Goal: Contribute content: Contribute content

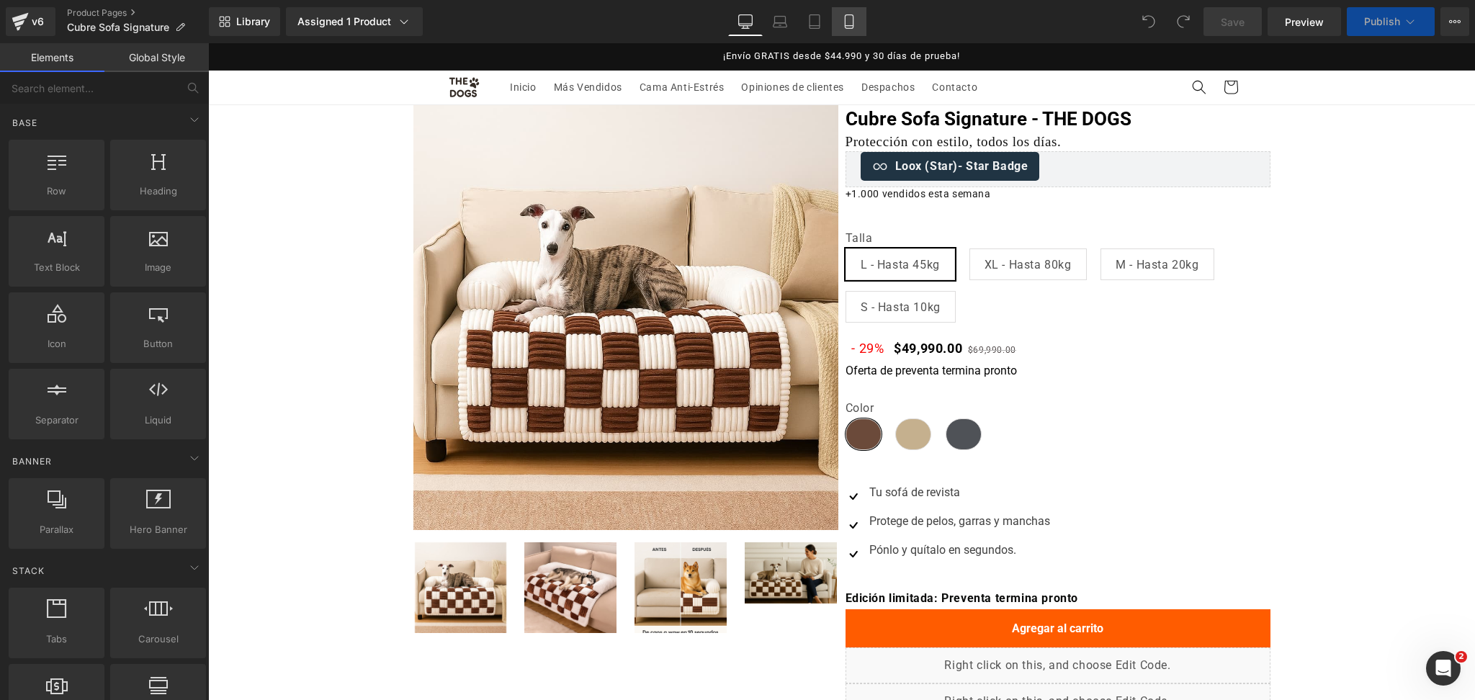
click at [836, 25] on link "Mobile" at bounding box center [849, 21] width 35 height 29
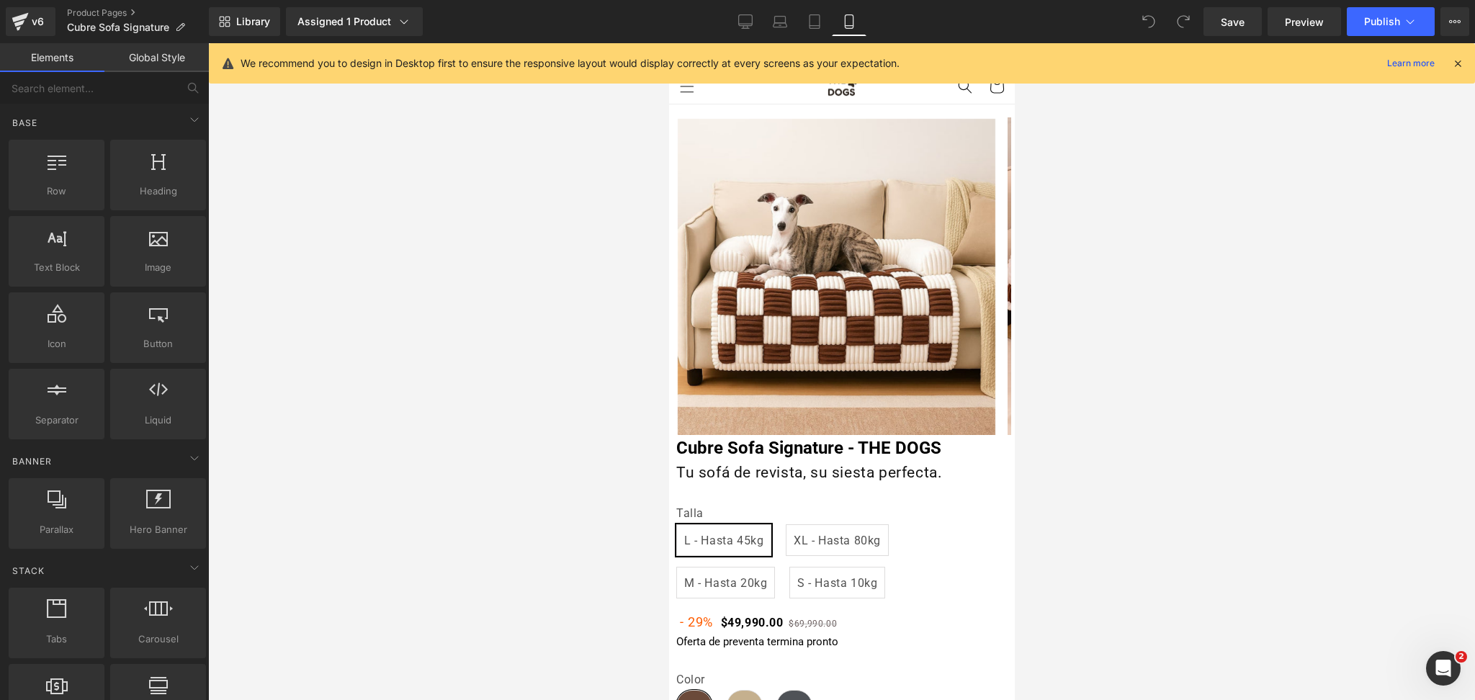
click at [1457, 59] on icon at bounding box center [1457, 63] width 13 height 13
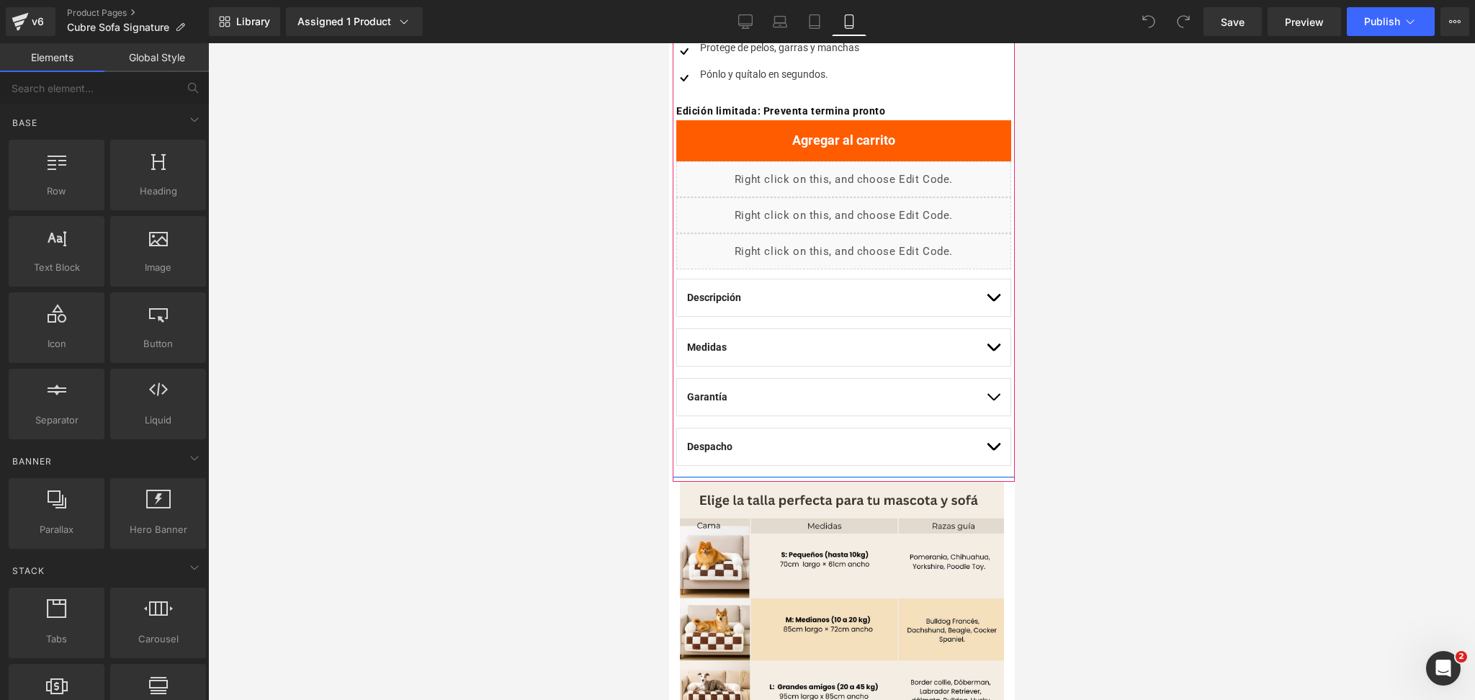
scroll to position [767, 0]
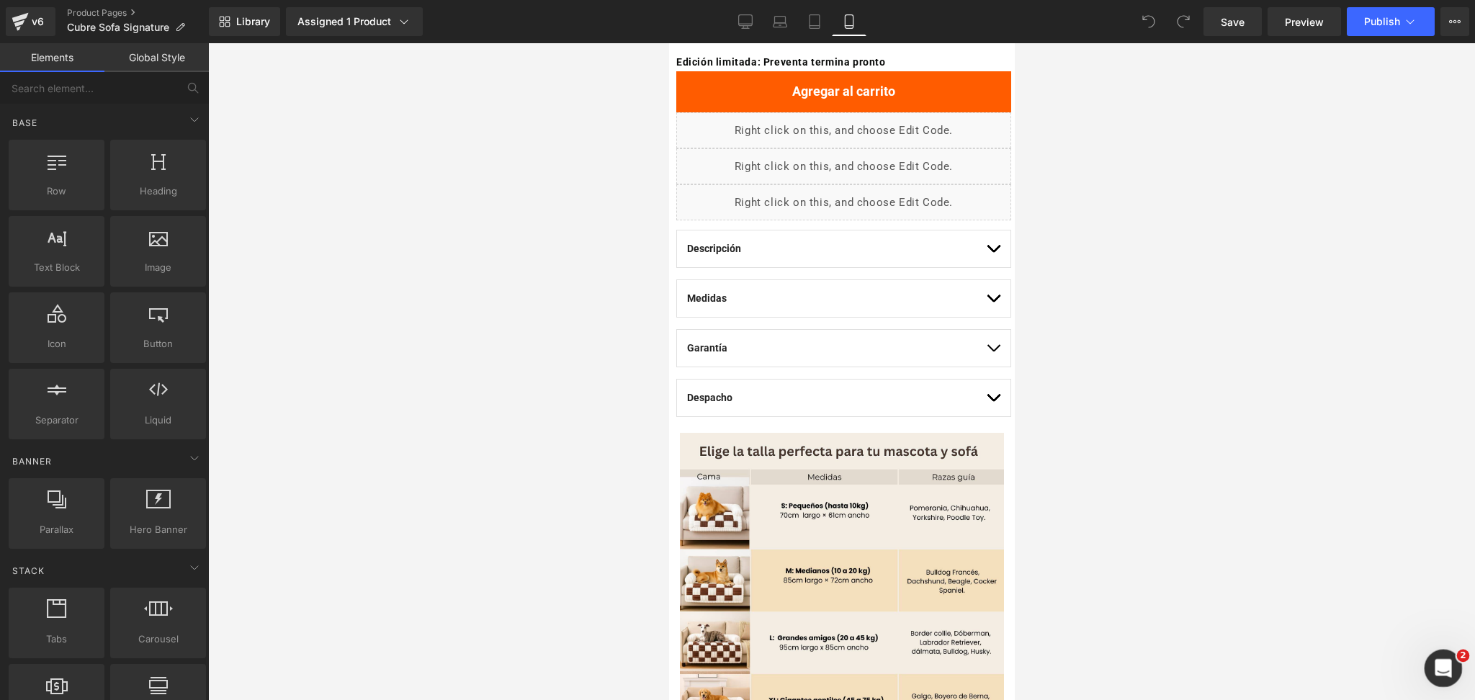
click at [1445, 672] on icon "Abrir Intercom Messenger" at bounding box center [1441, 666] width 24 height 24
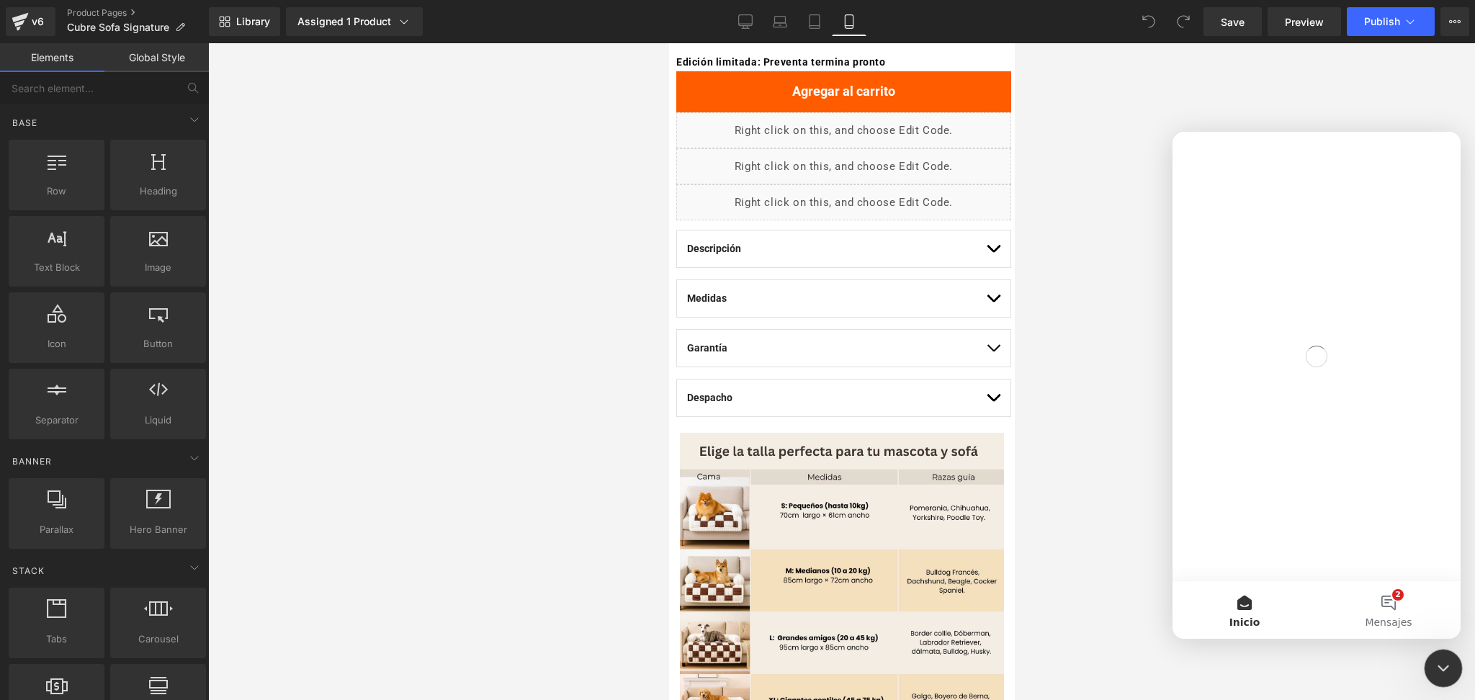
scroll to position [0, 0]
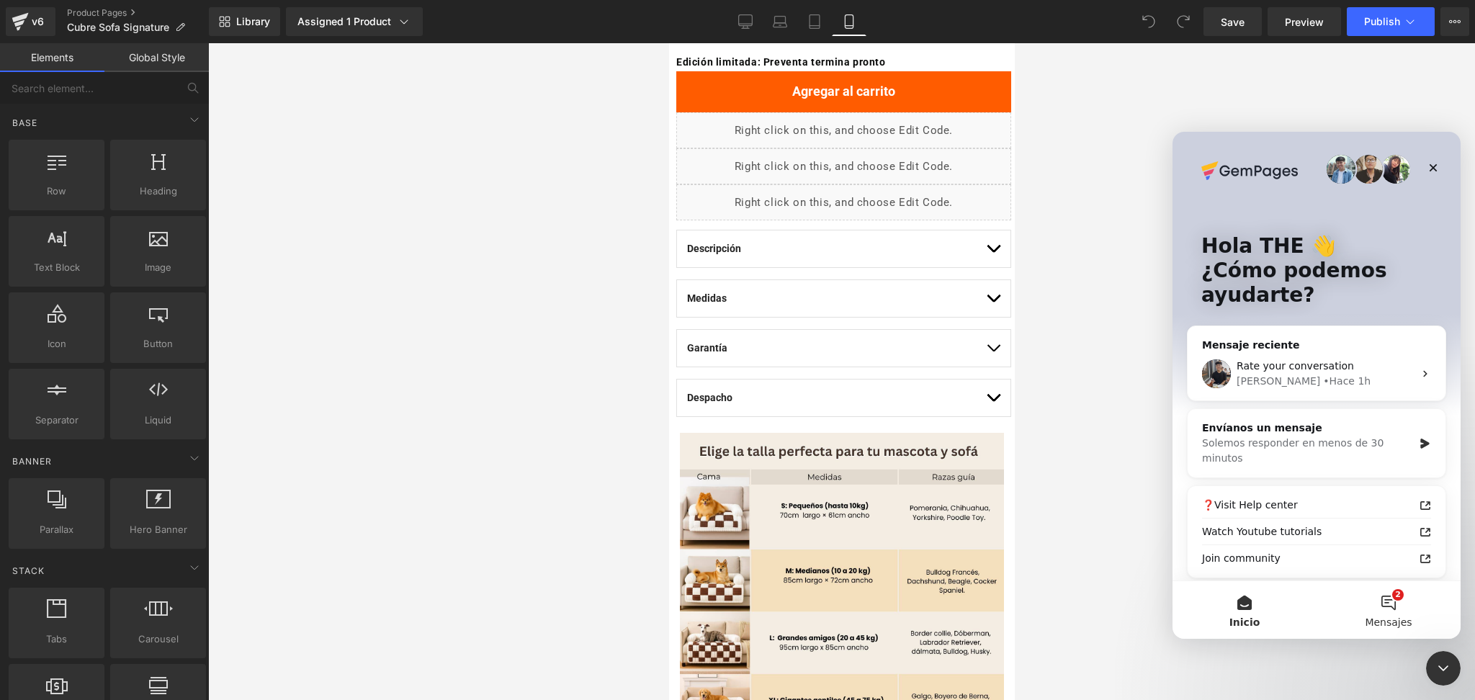
click at [1397, 598] on button "2 Mensajes" at bounding box center [1388, 610] width 144 height 58
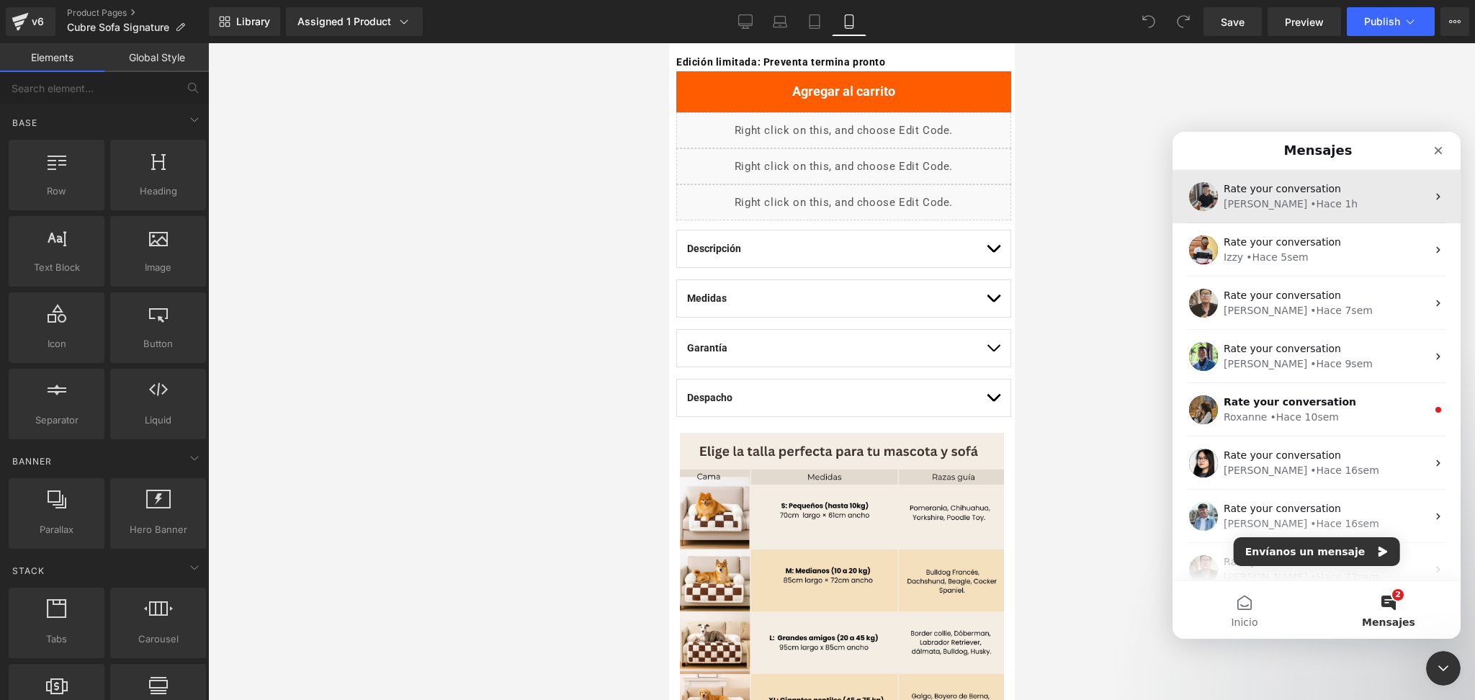
click at [1310, 199] on div "• Hace 1h" at bounding box center [1334, 204] width 48 height 15
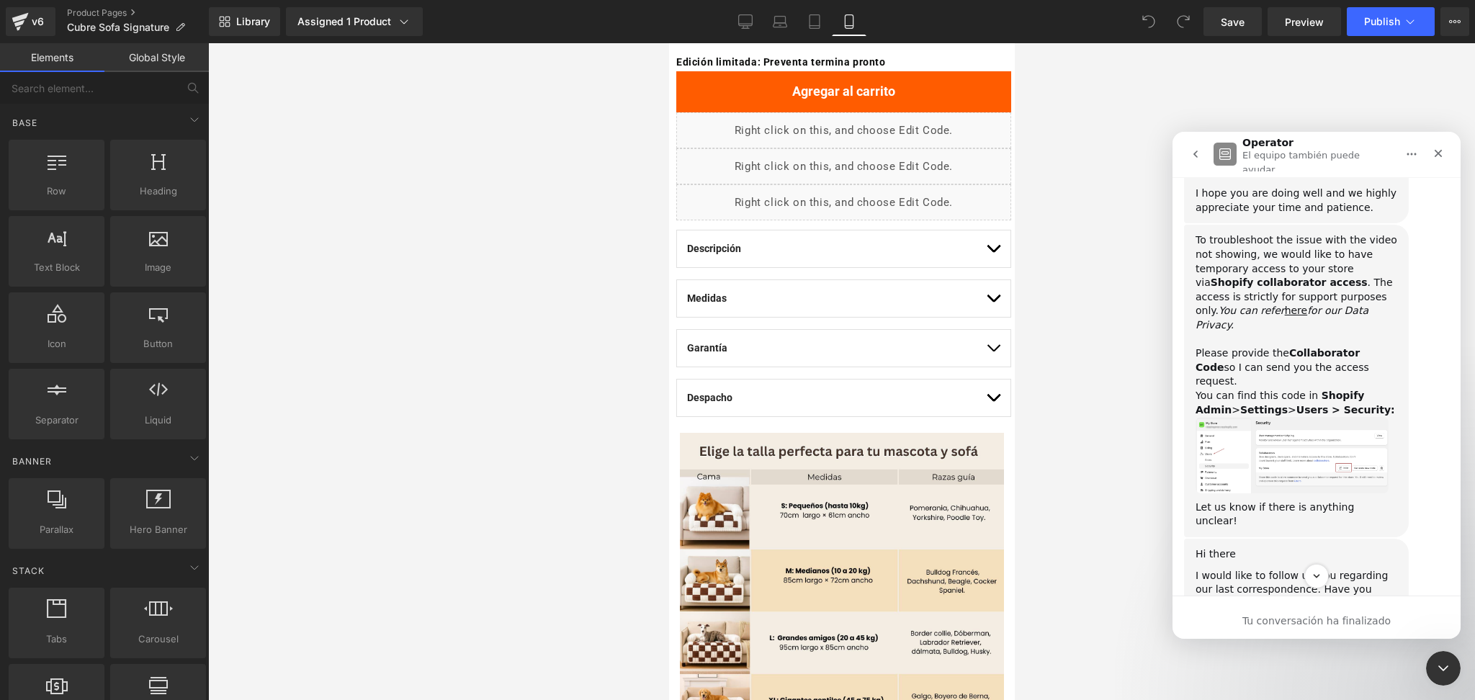
scroll to position [380, 0]
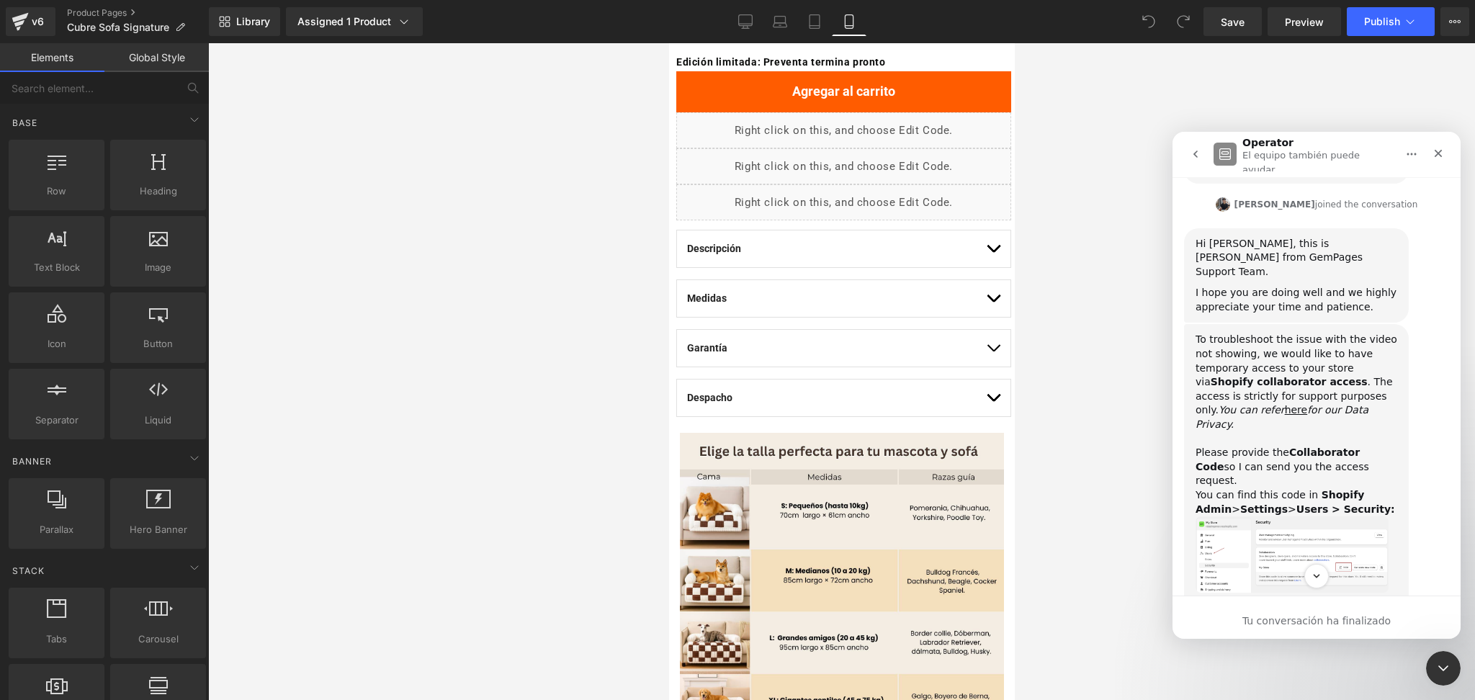
click at [1293, 516] on img "Tony dice…" at bounding box center [1291, 554] width 193 height 76
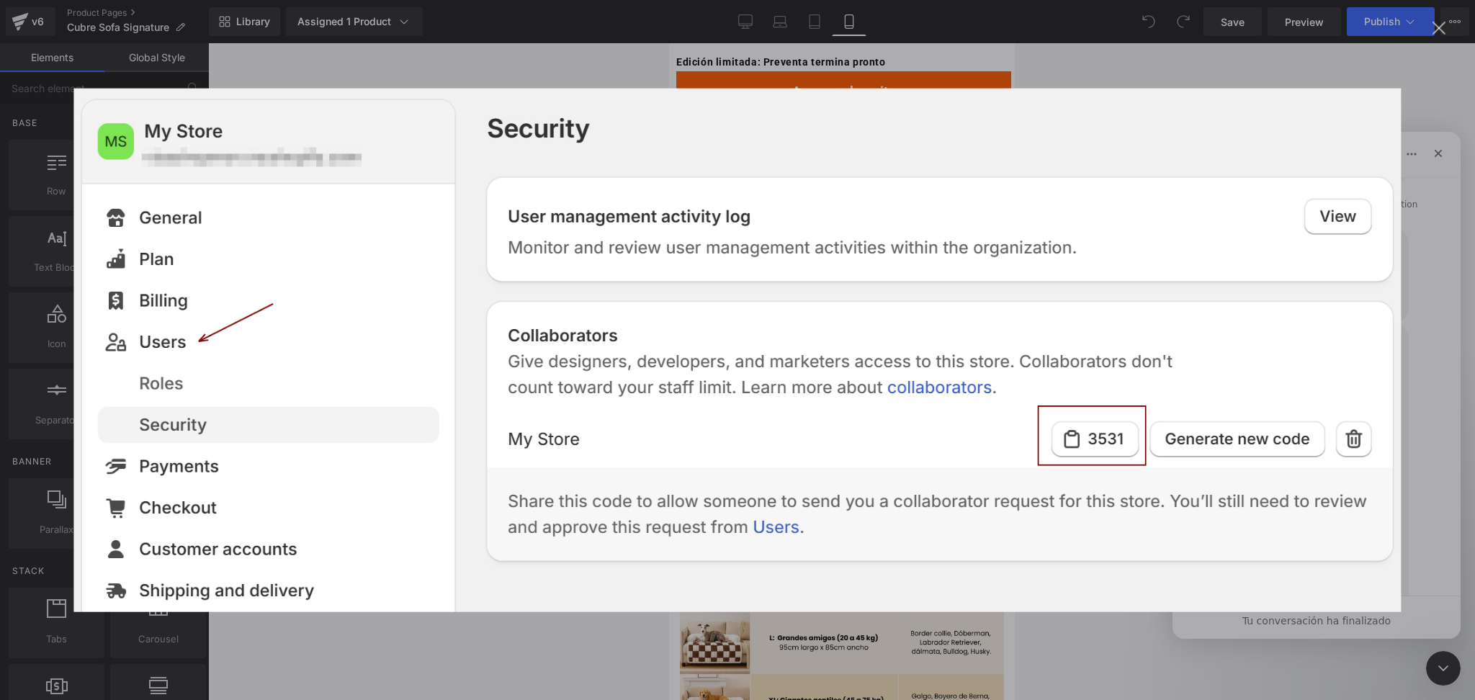
click at [1421, 105] on div "Intercom Messenger" at bounding box center [737, 350] width 1475 height 700
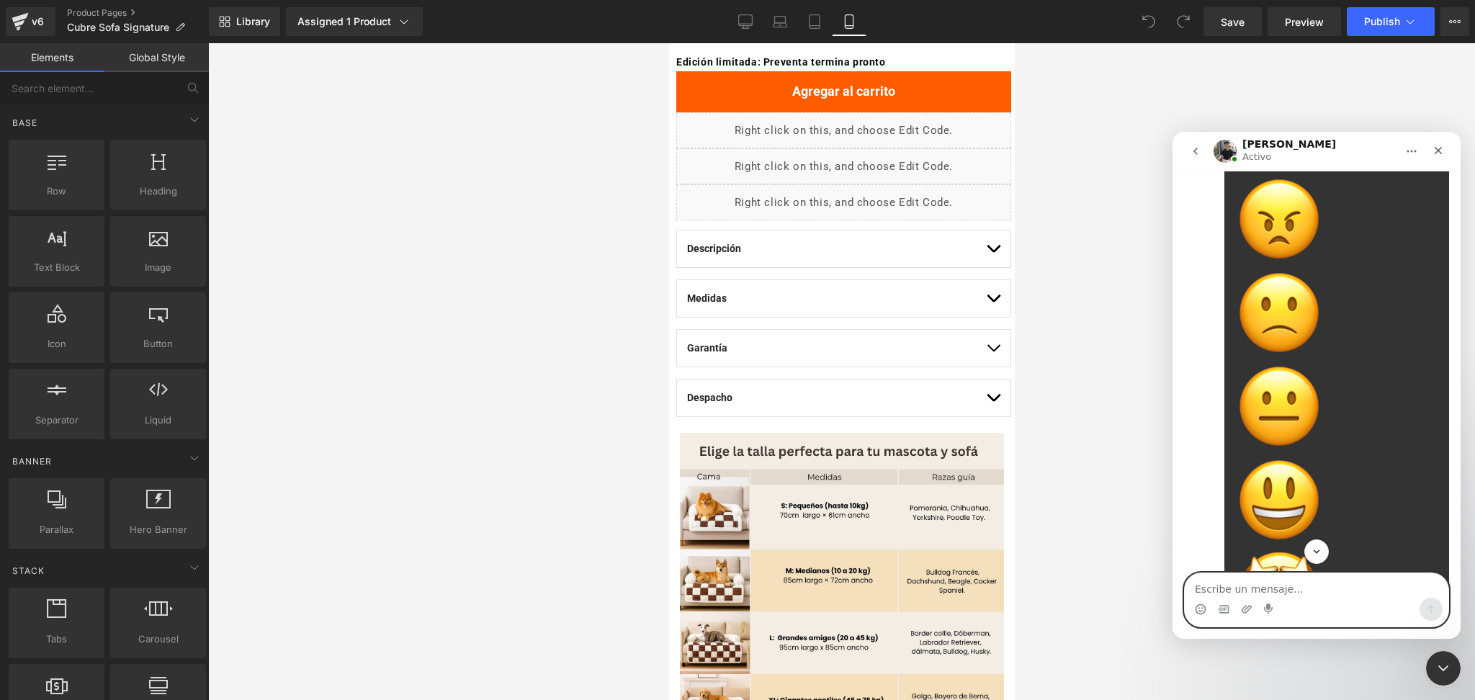
scroll to position [1760, 0]
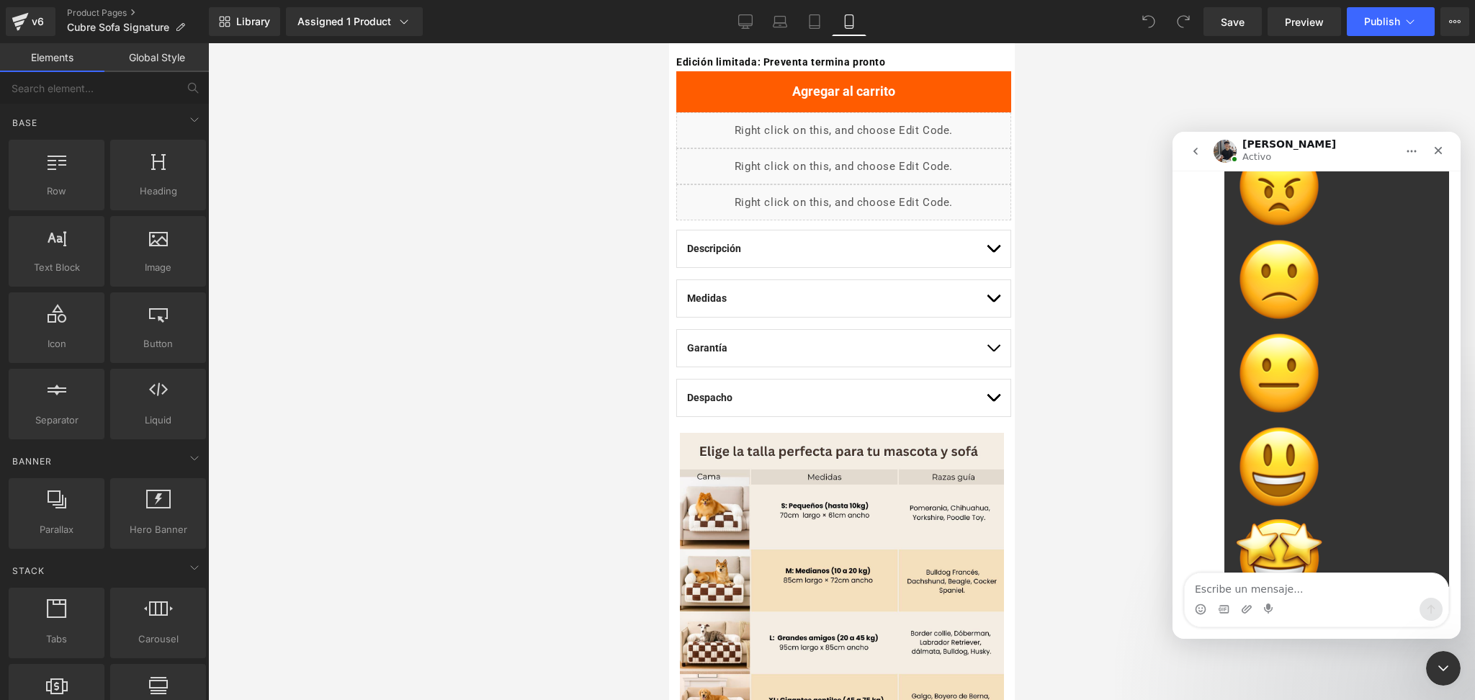
drag, startPoint x: 1045, startPoint y: 244, endPoint x: 1030, endPoint y: 246, distance: 15.2
click at [1043, 244] on div at bounding box center [737, 328] width 1475 height 657
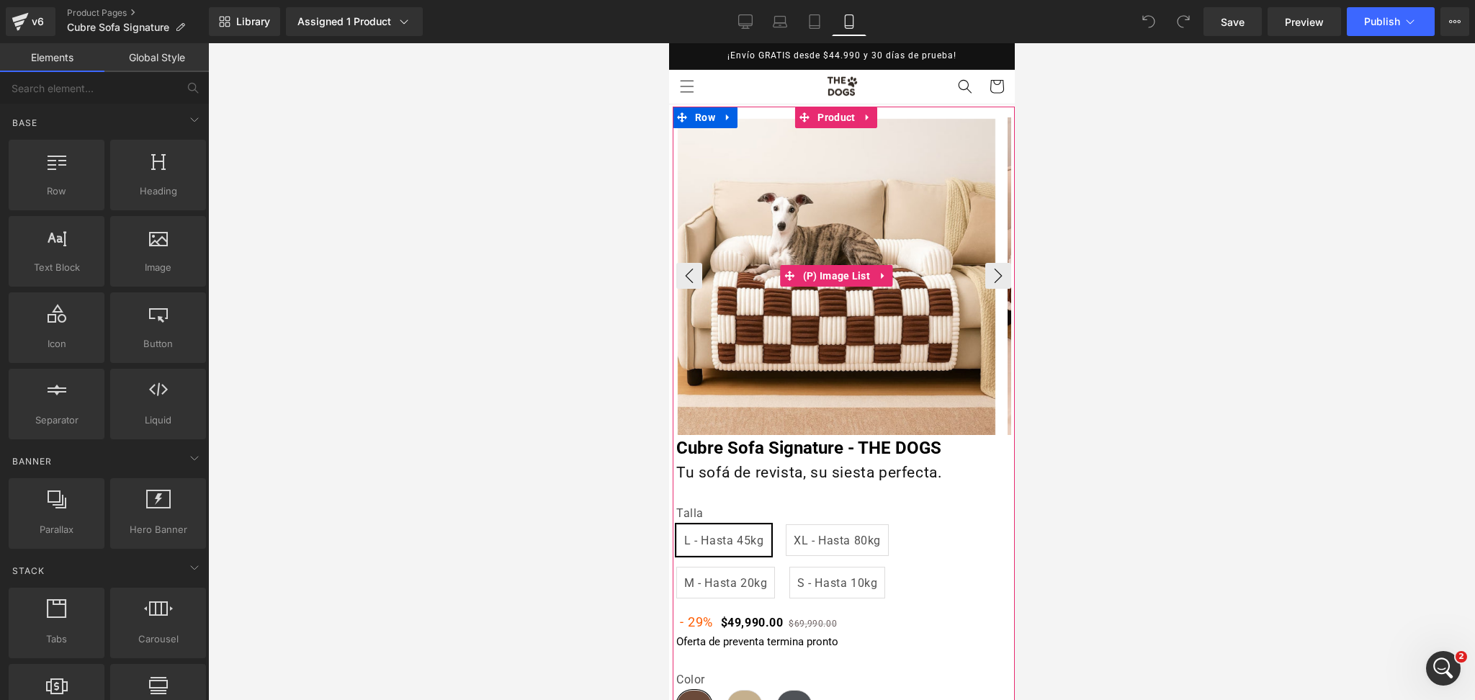
scroll to position [480, 0]
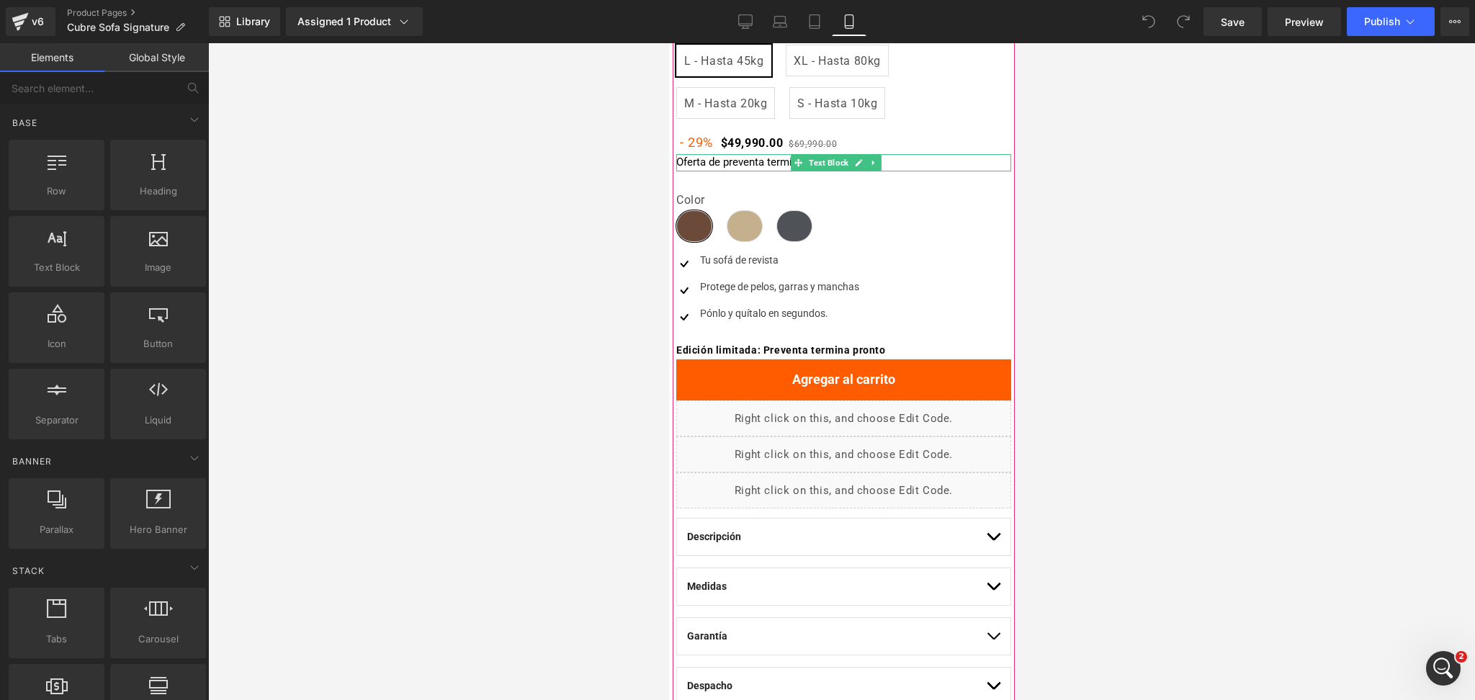
click at [716, 161] on p "Oferta de preventa termina pronto" at bounding box center [842, 162] width 335 height 17
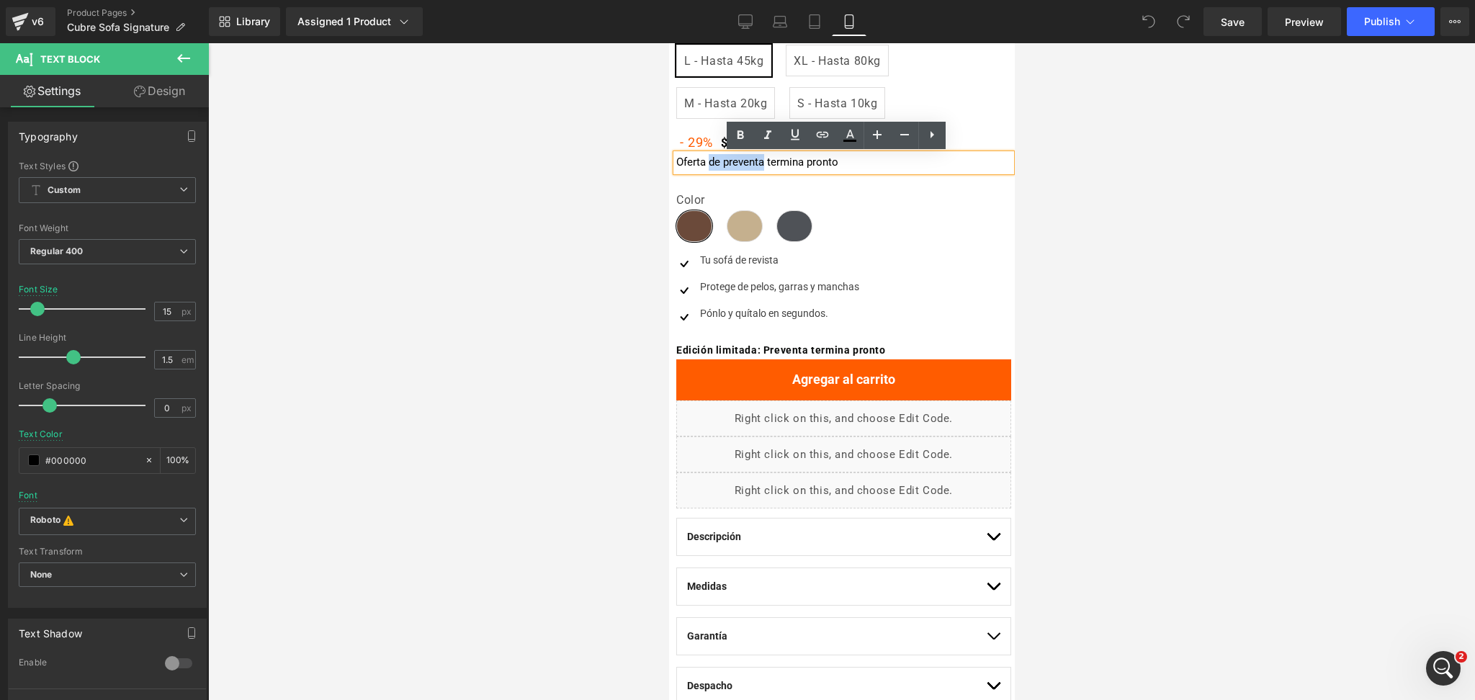
drag, startPoint x: 705, startPoint y: 165, endPoint x: 753, endPoint y: 167, distance: 48.3
click at [753, 167] on p "Oferta de preventa termina pronto" at bounding box center [842, 162] width 335 height 17
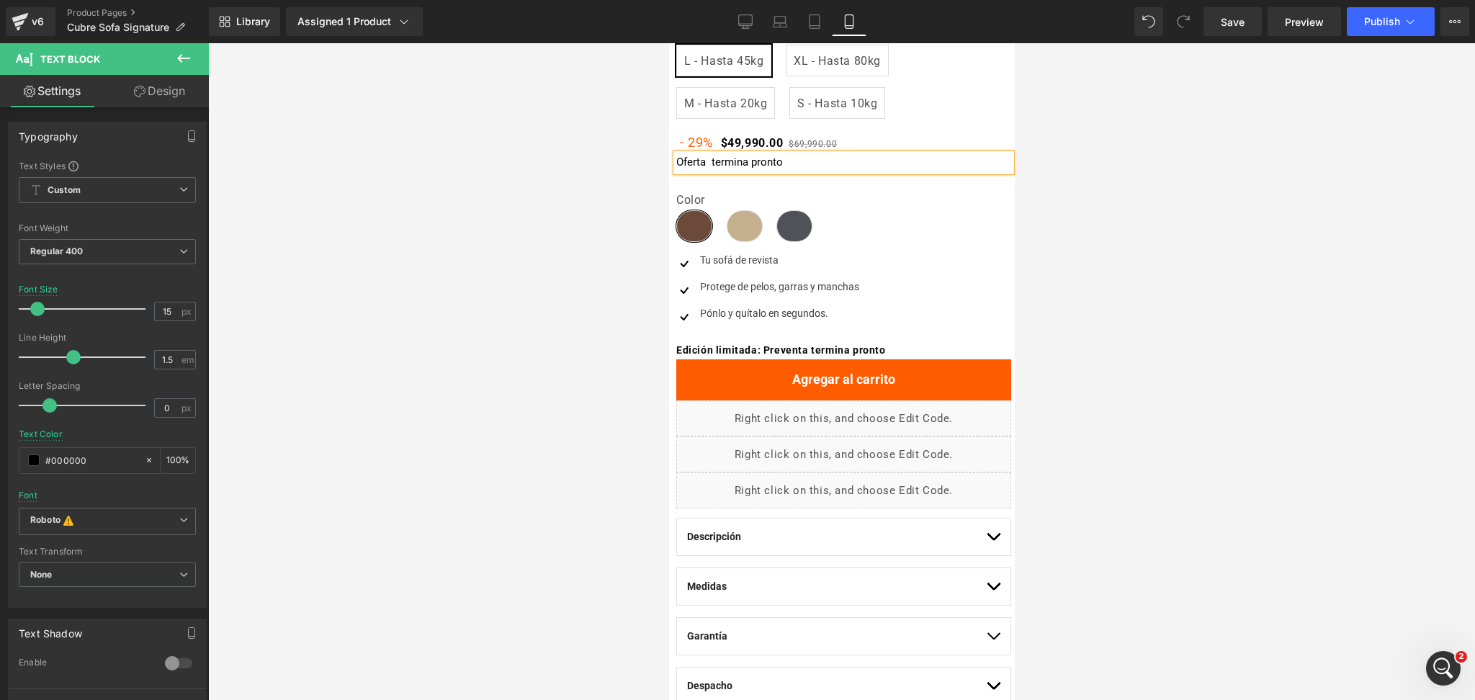
click at [1131, 217] on div at bounding box center [841, 371] width 1266 height 657
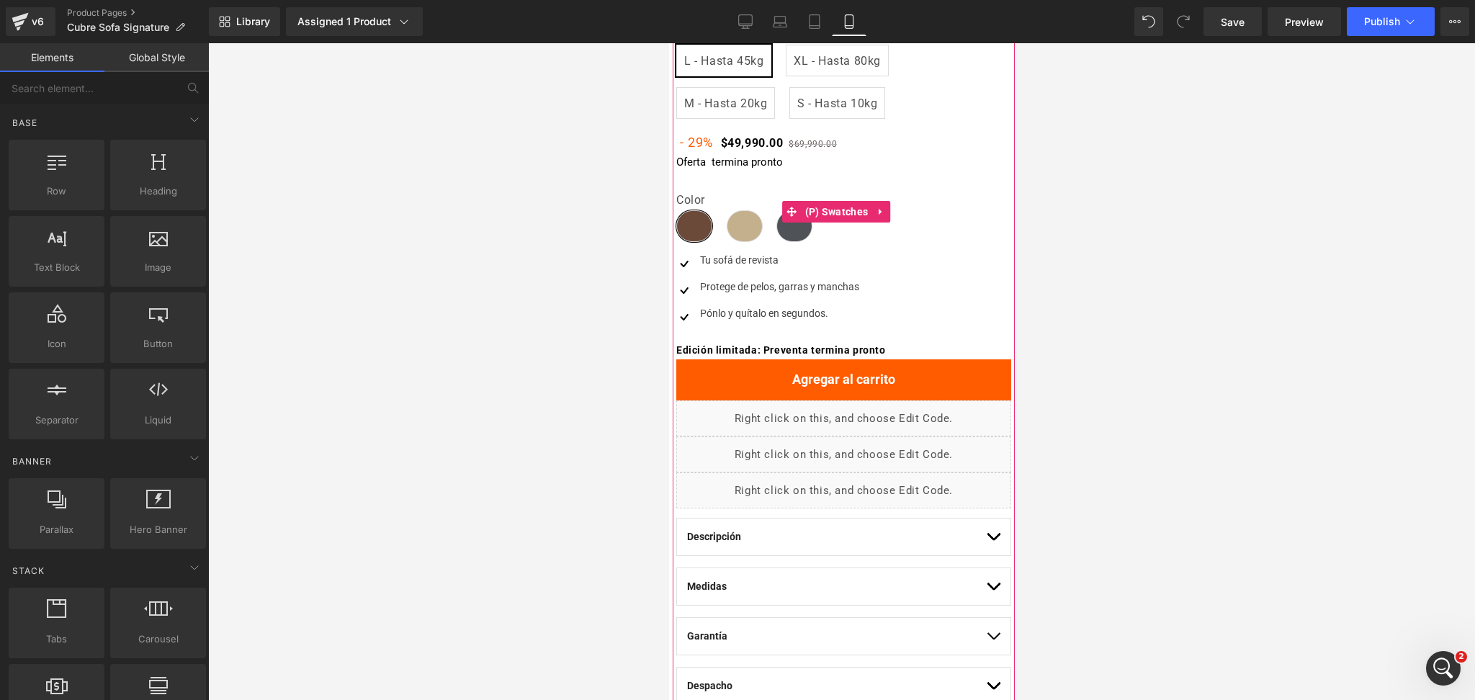
scroll to position [384, 0]
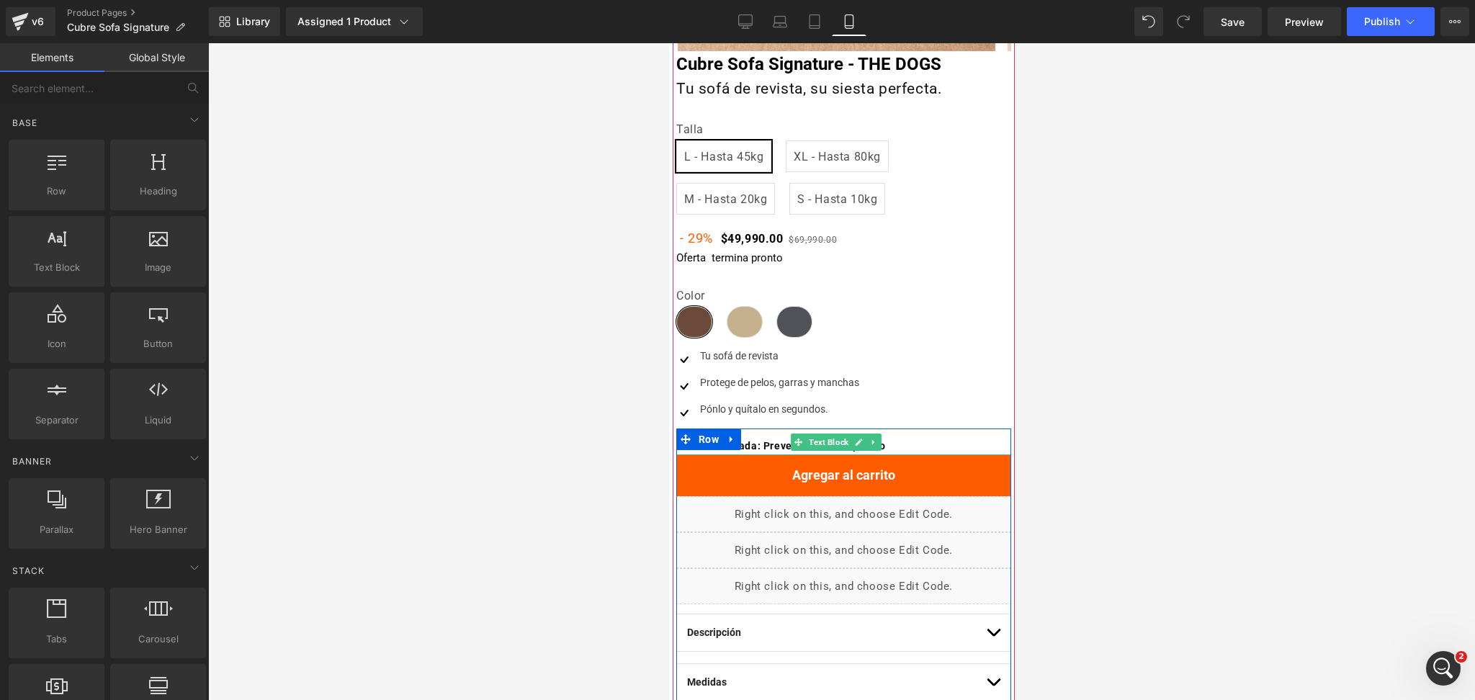
click at [764, 444] on b "Edición limitada: Preventa termina pronto" at bounding box center [780, 446] width 210 height 12
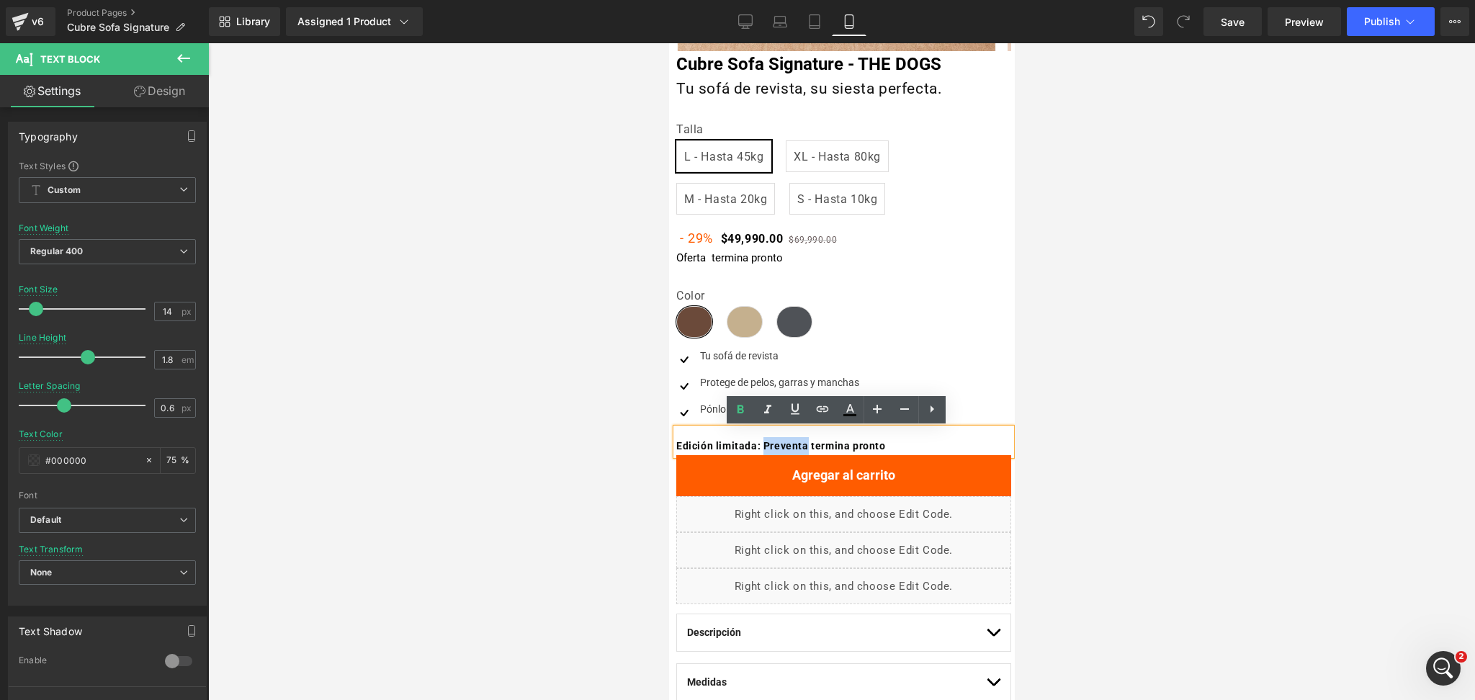
drag, startPoint x: 766, startPoint y: 443, endPoint x: 811, endPoint y: 445, distance: 44.7
click at [811, 445] on b "Edición limitada: Preventa termina pronto" at bounding box center [780, 446] width 210 height 12
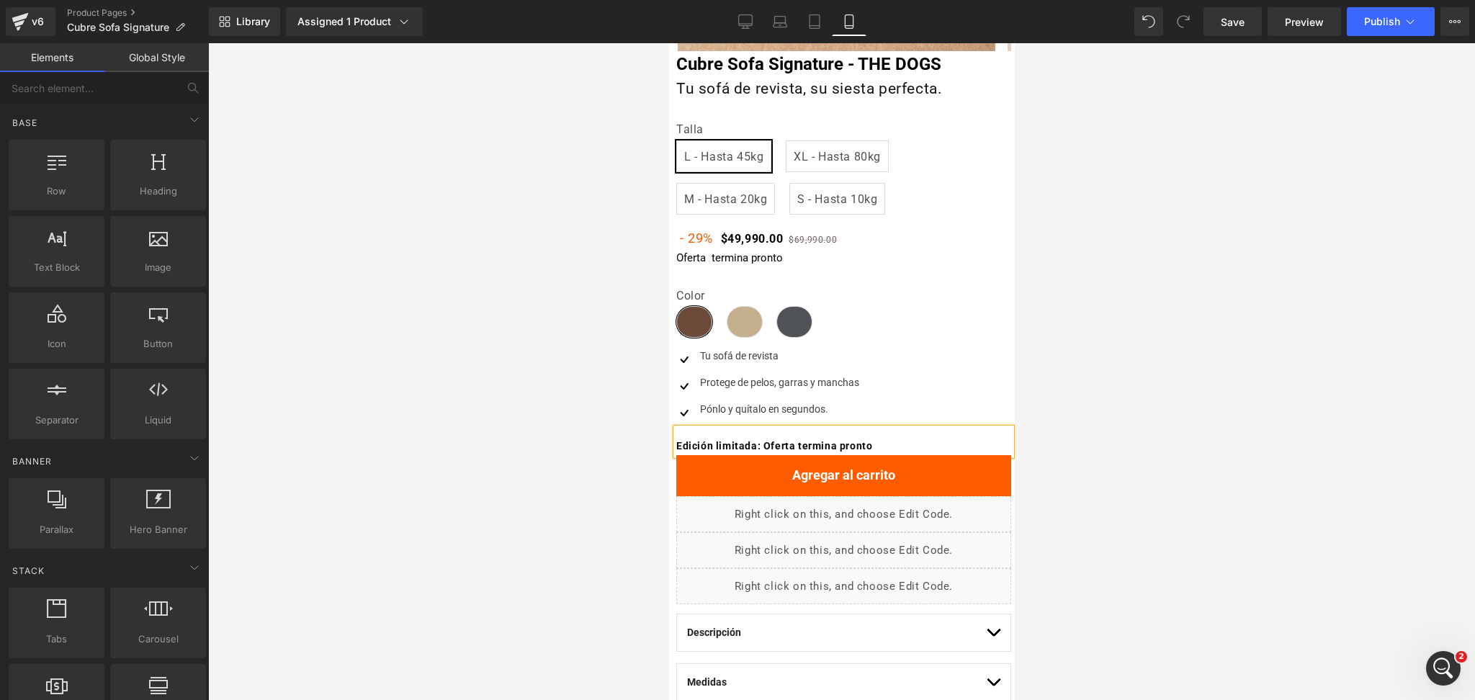
click at [1192, 405] on div at bounding box center [841, 371] width 1266 height 657
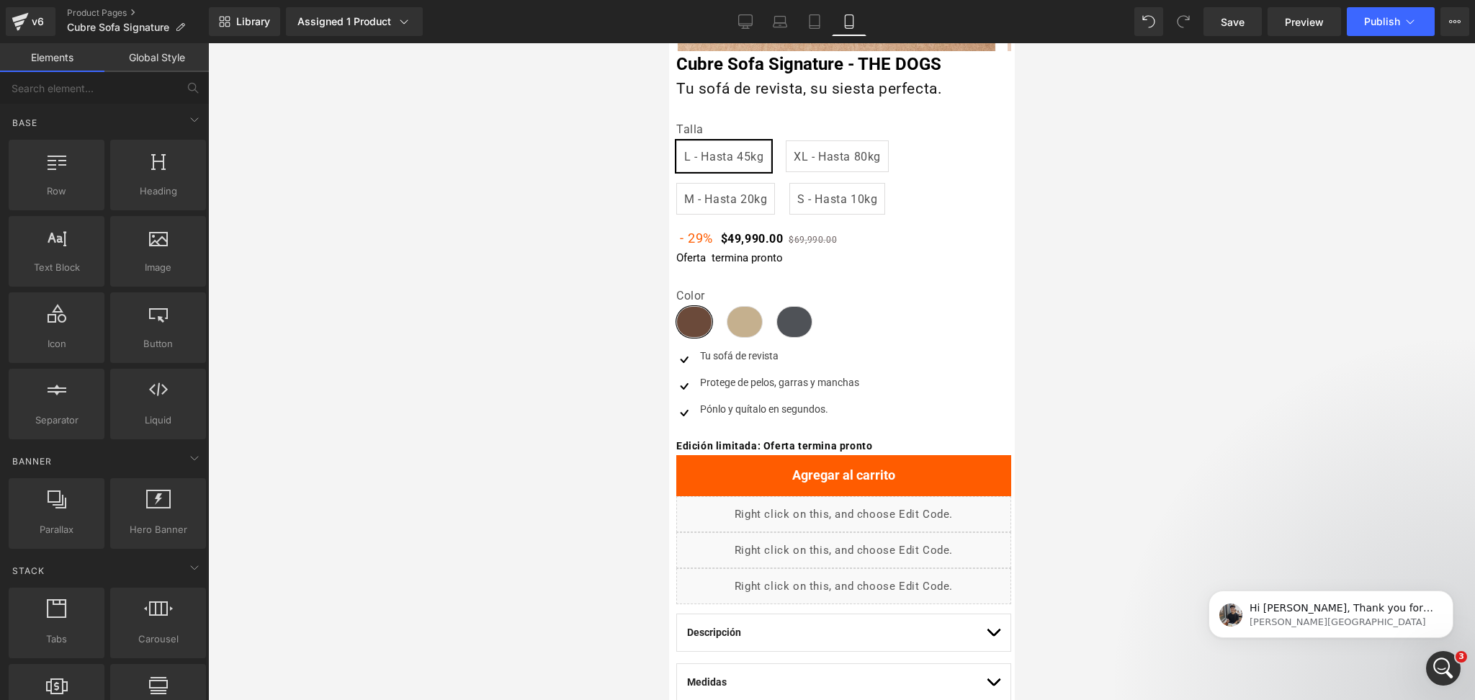
scroll to position [1924, 0]
click at [703, 258] on p "Oferta termina pronto" at bounding box center [842, 258] width 335 height 17
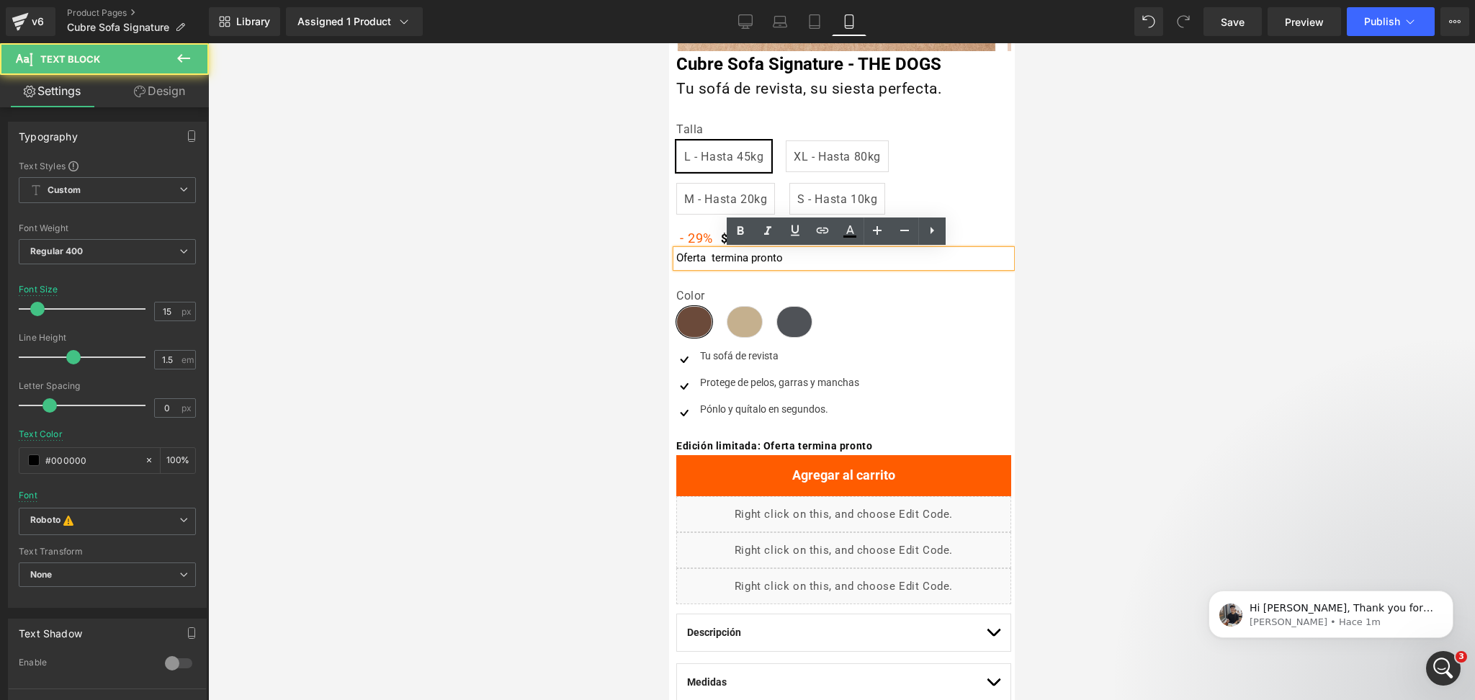
click at [707, 260] on p "Oferta termina pronto" at bounding box center [842, 258] width 335 height 17
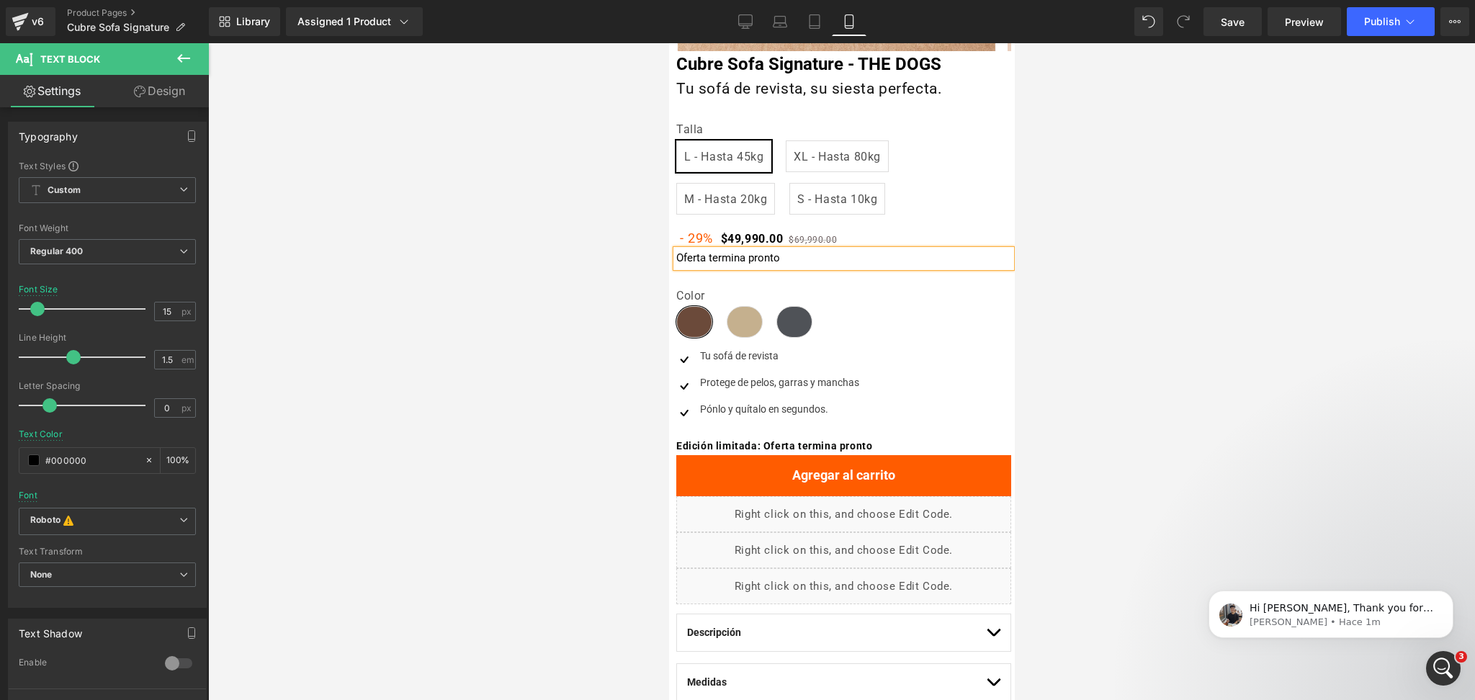
click at [1199, 226] on div at bounding box center [841, 371] width 1266 height 657
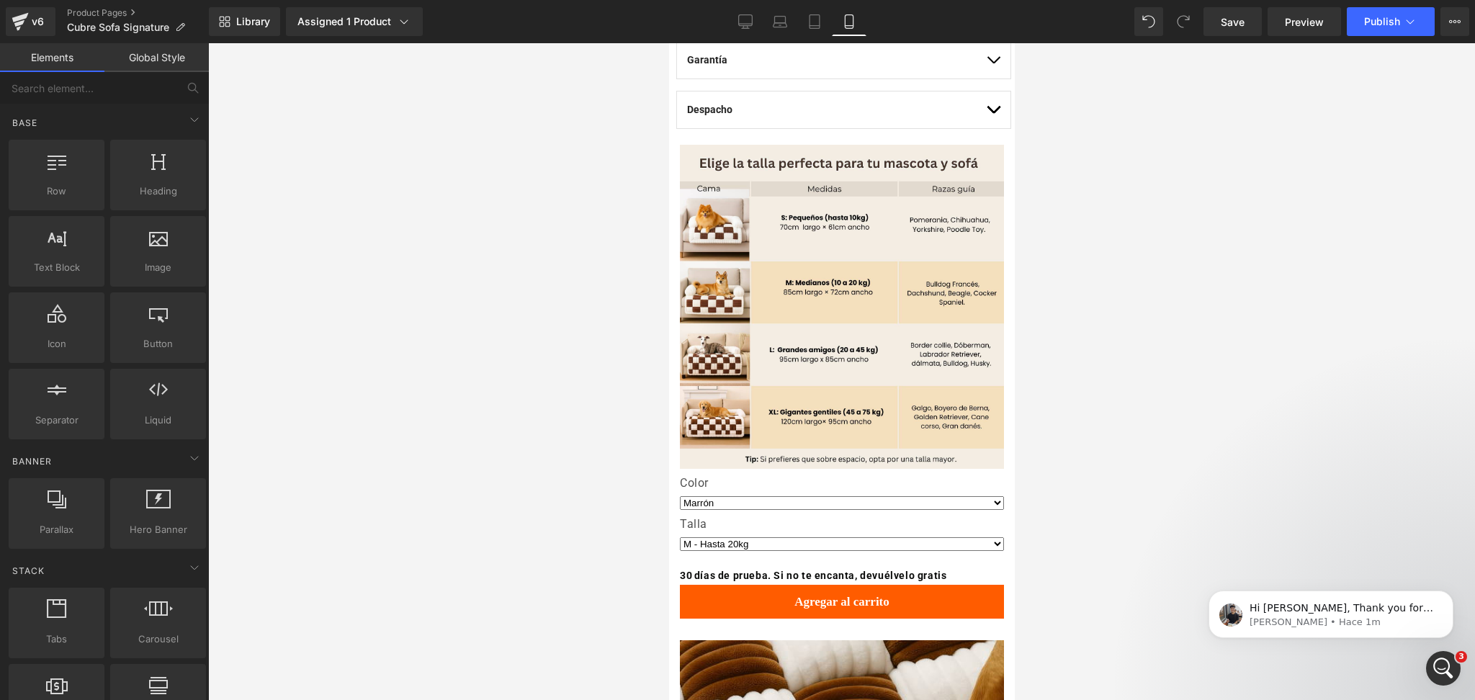
scroll to position [864, 0]
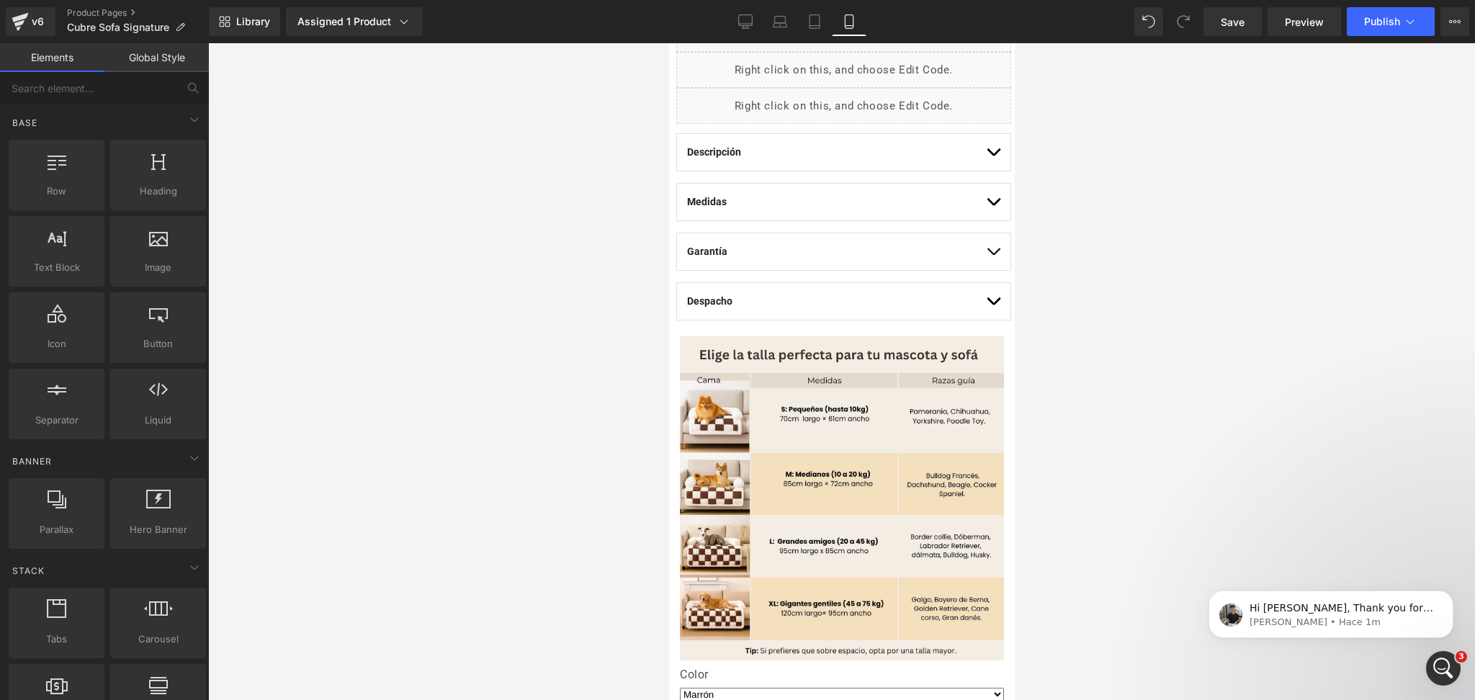
click at [985, 309] on button "button" at bounding box center [992, 301] width 14 height 37
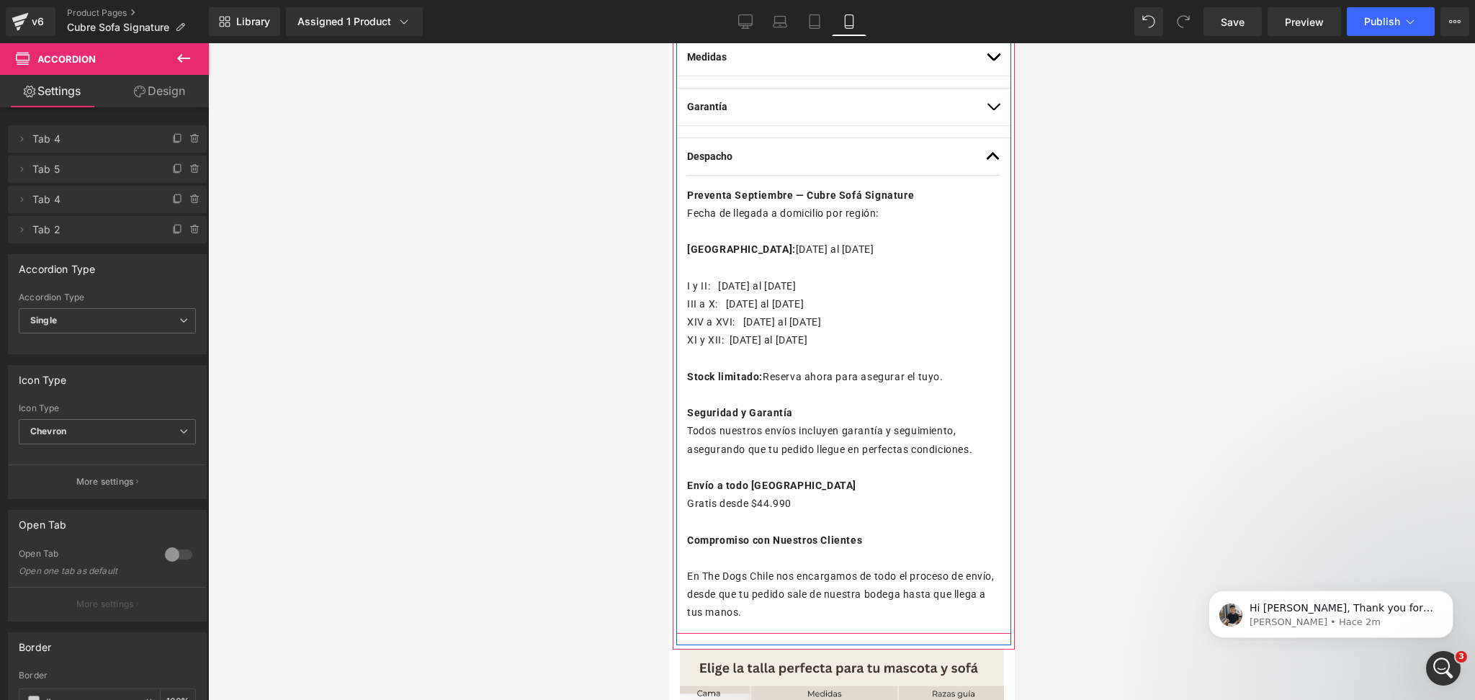
scroll to position [1055, 0]
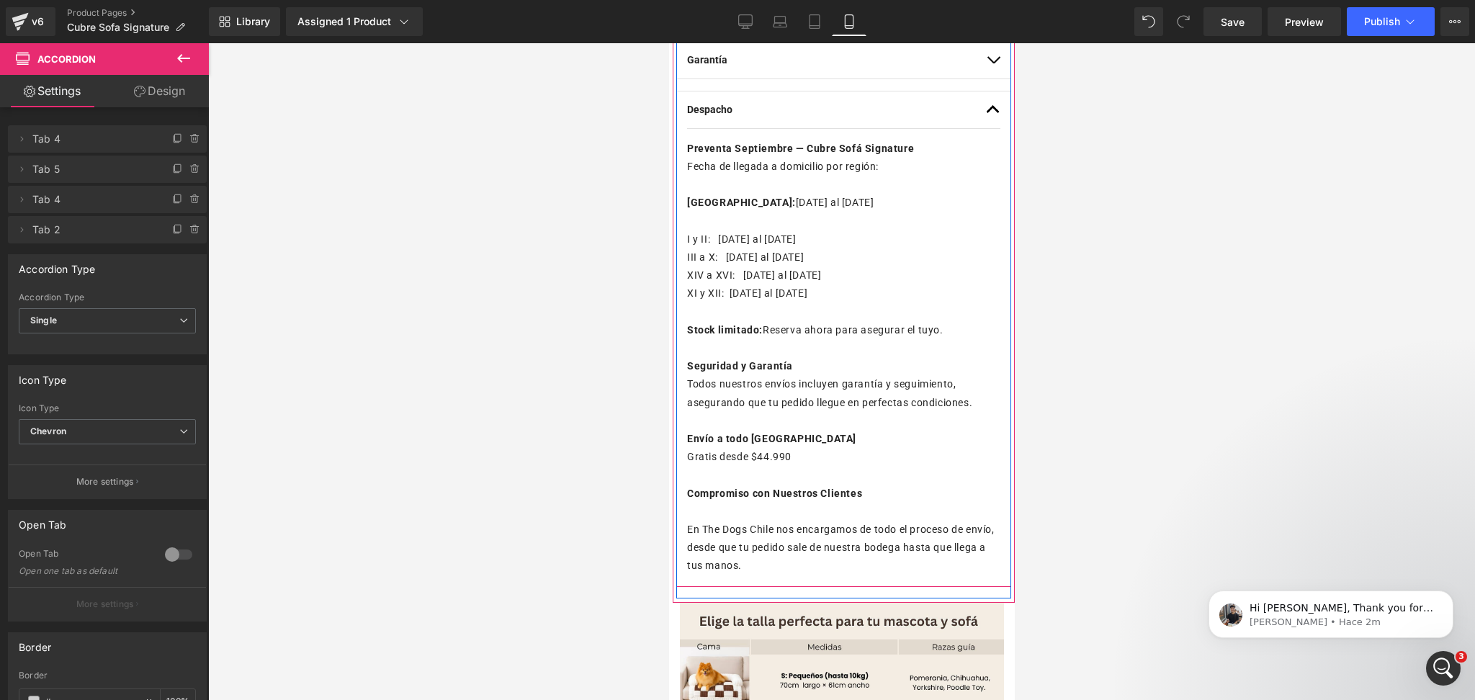
click at [762, 308] on p at bounding box center [842, 312] width 313 height 18
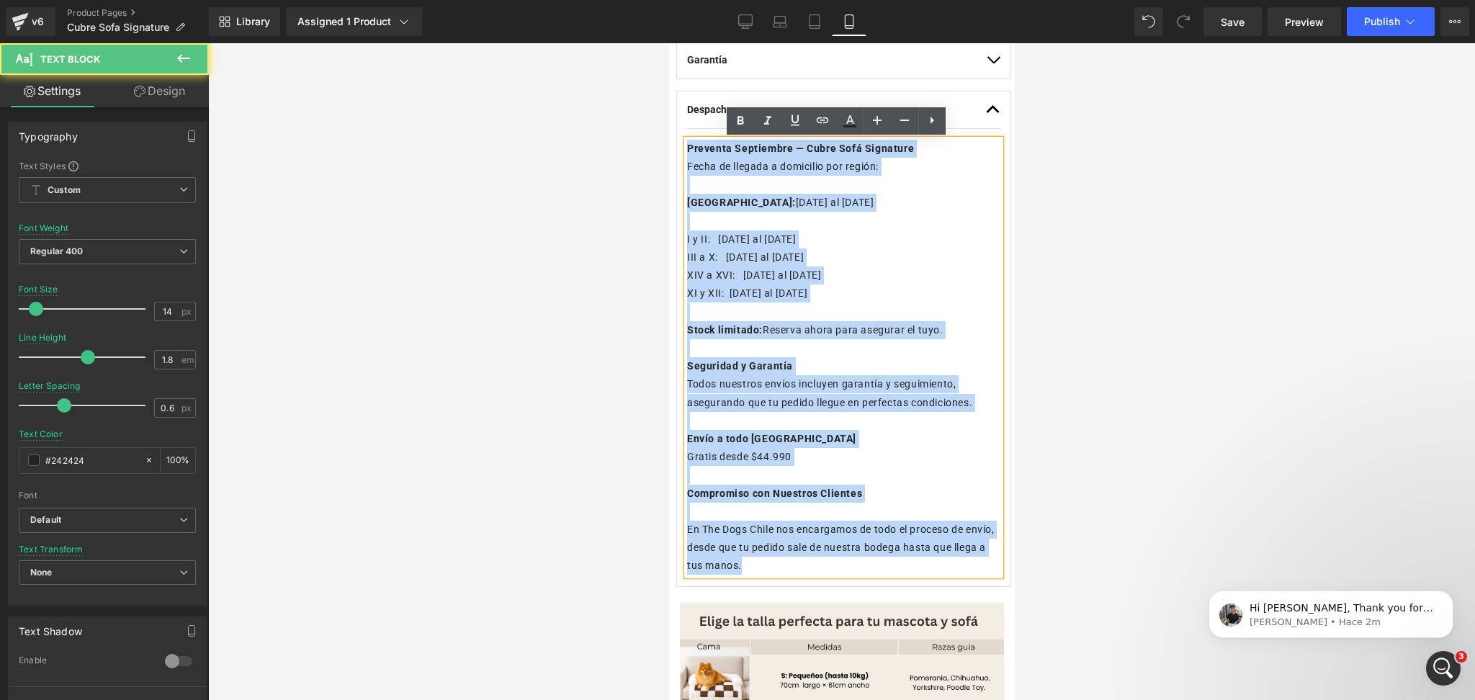
drag, startPoint x: 812, startPoint y: 564, endPoint x: 527, endPoint y: 110, distance: 535.8
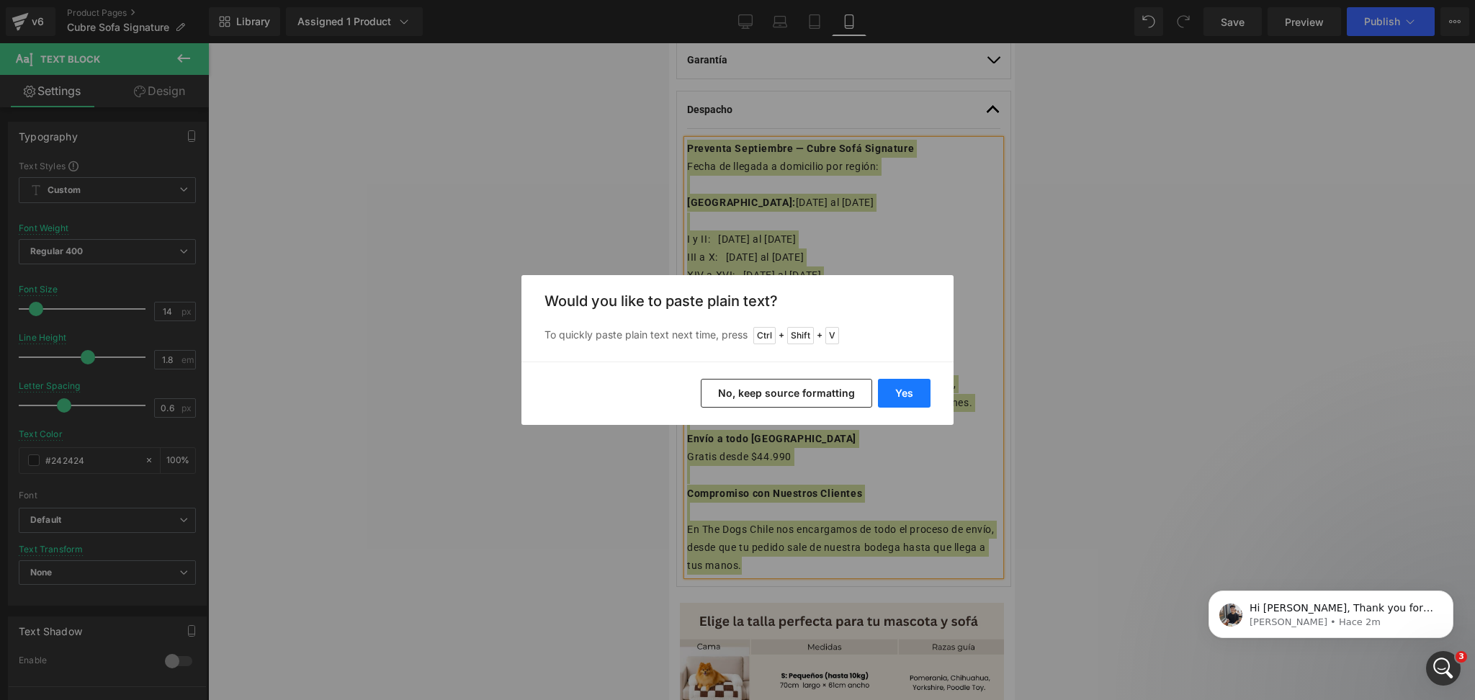
click at [0, 0] on button "Yes" at bounding box center [0, 0] width 0 height 0
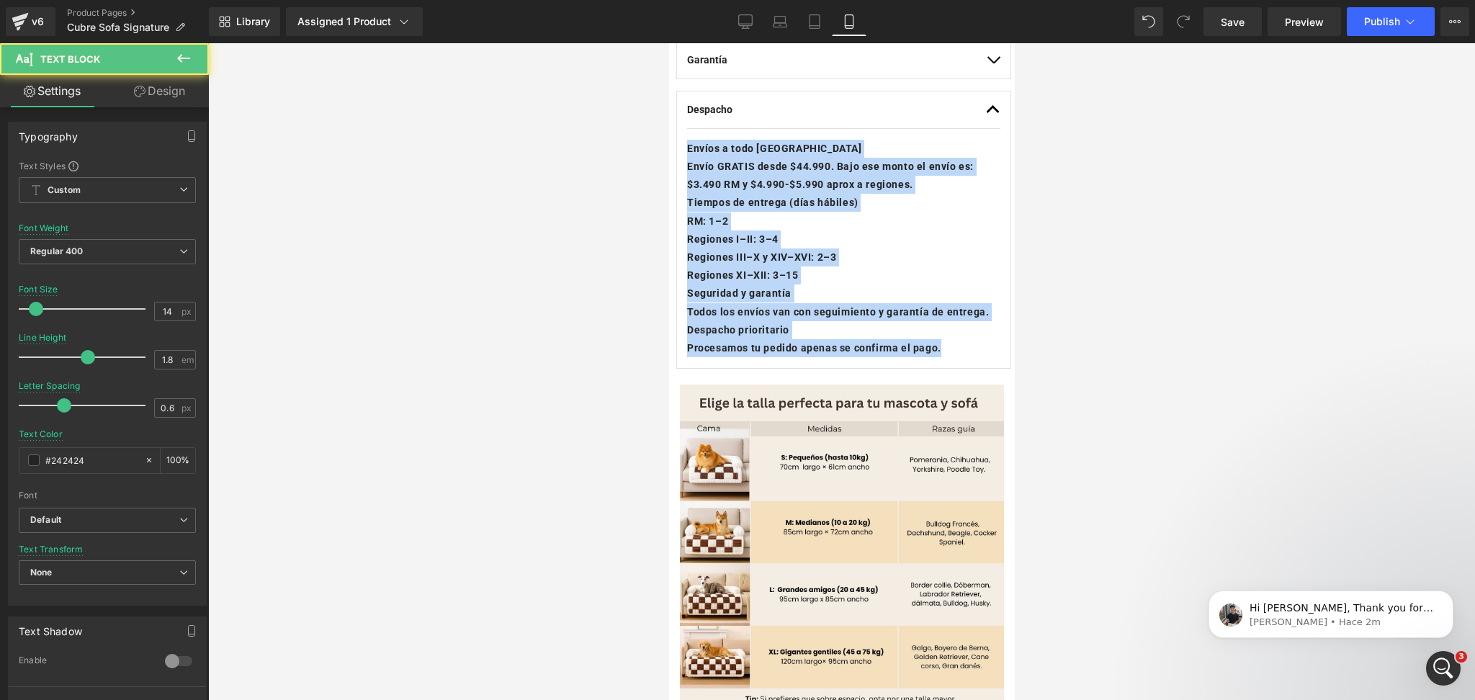
drag, startPoint x: 943, startPoint y: 359, endPoint x: 462, endPoint y: 15, distance: 591.0
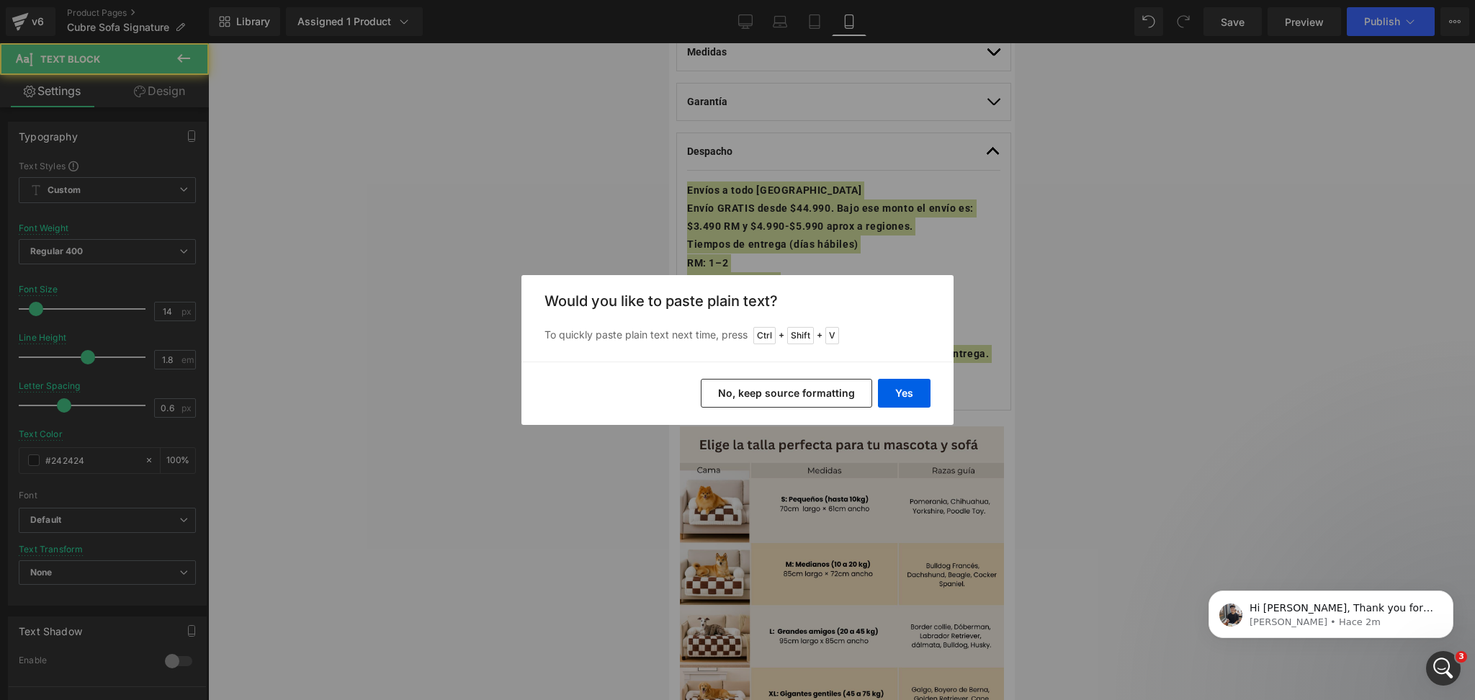
click at [819, 397] on button "No, keep source formatting" at bounding box center [786, 393] width 171 height 29
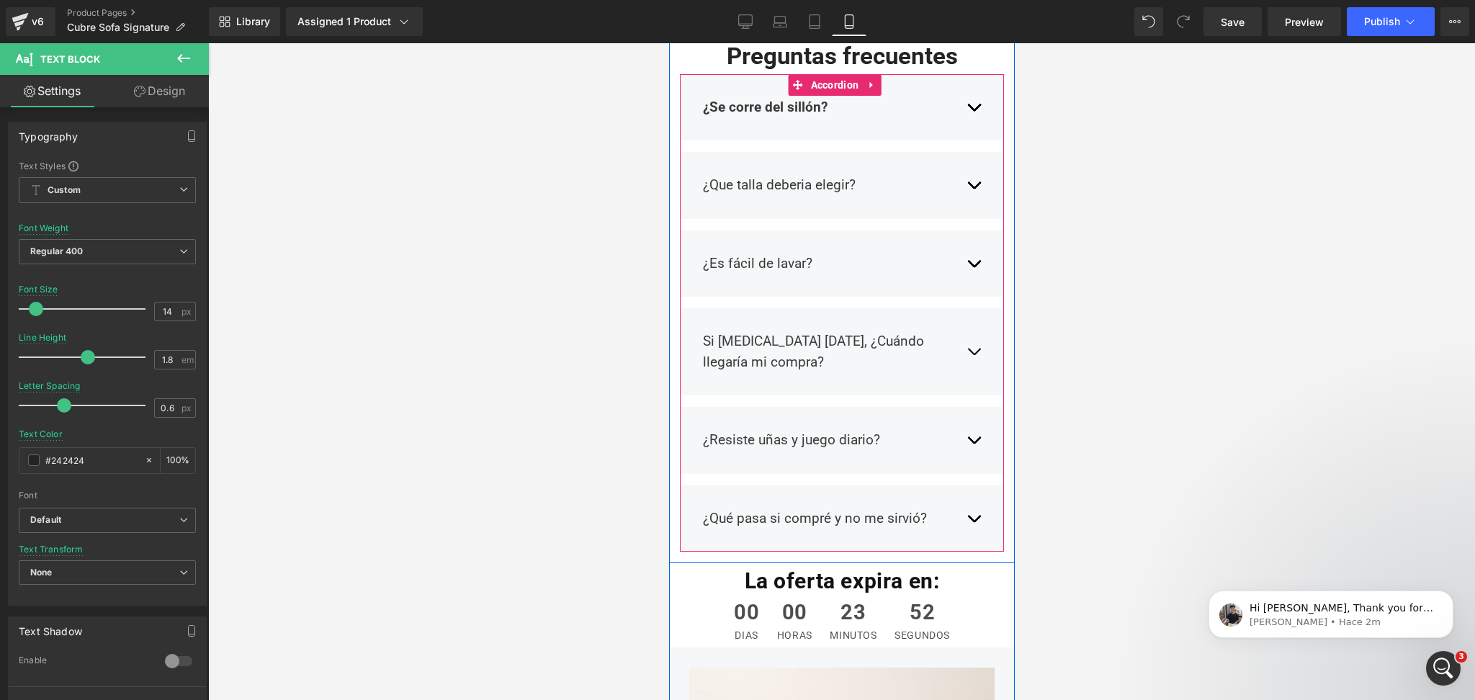
scroll to position [3344, 0]
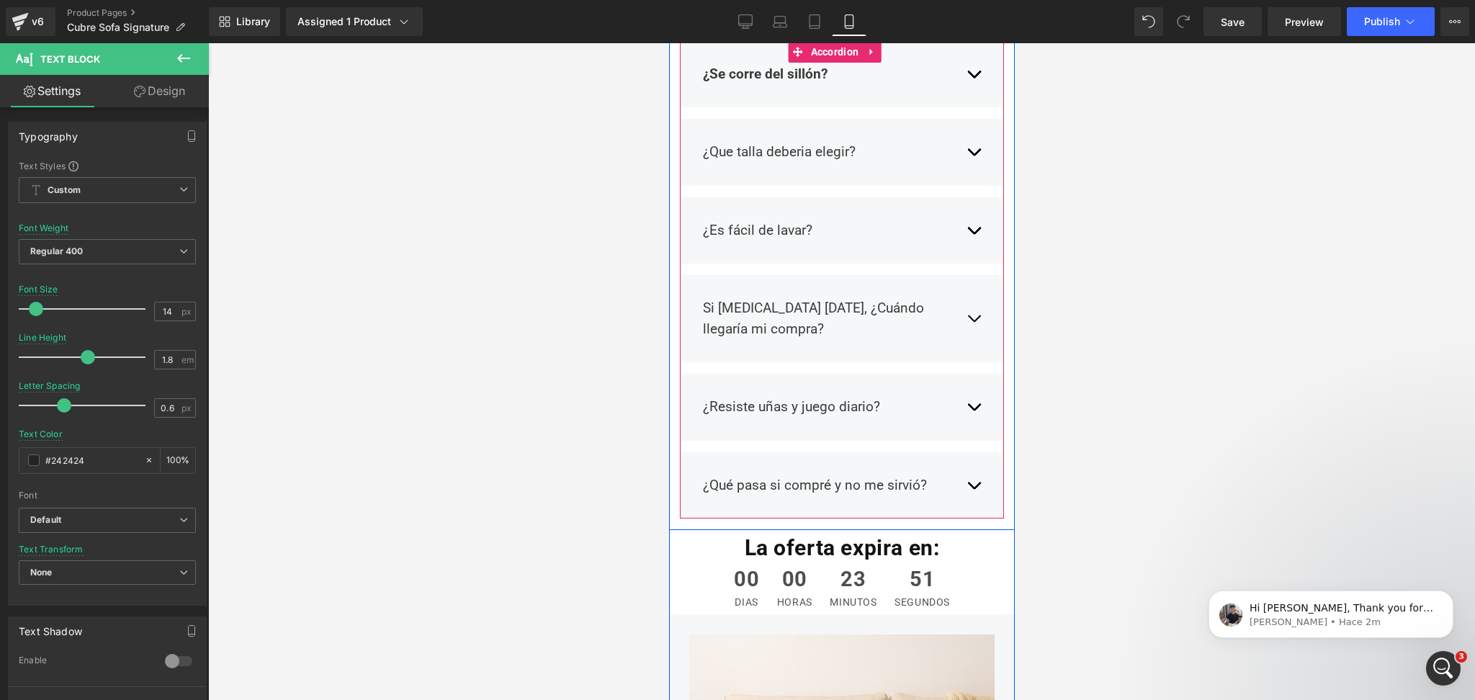
click at [973, 322] on span "button" at bounding box center [973, 322] width 0 height 0
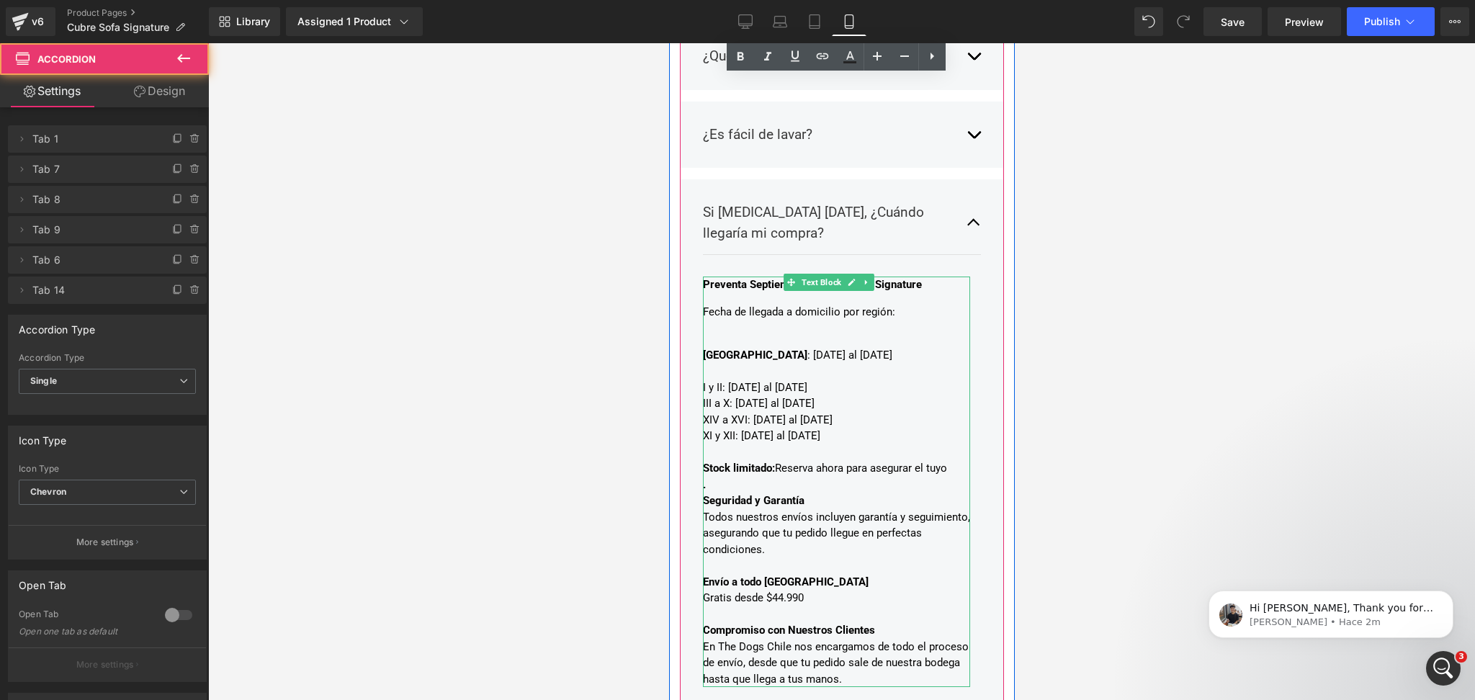
click at [814, 395] on div "III a X: 05 al 10 de Septiembre" at bounding box center [835, 403] width 267 height 17
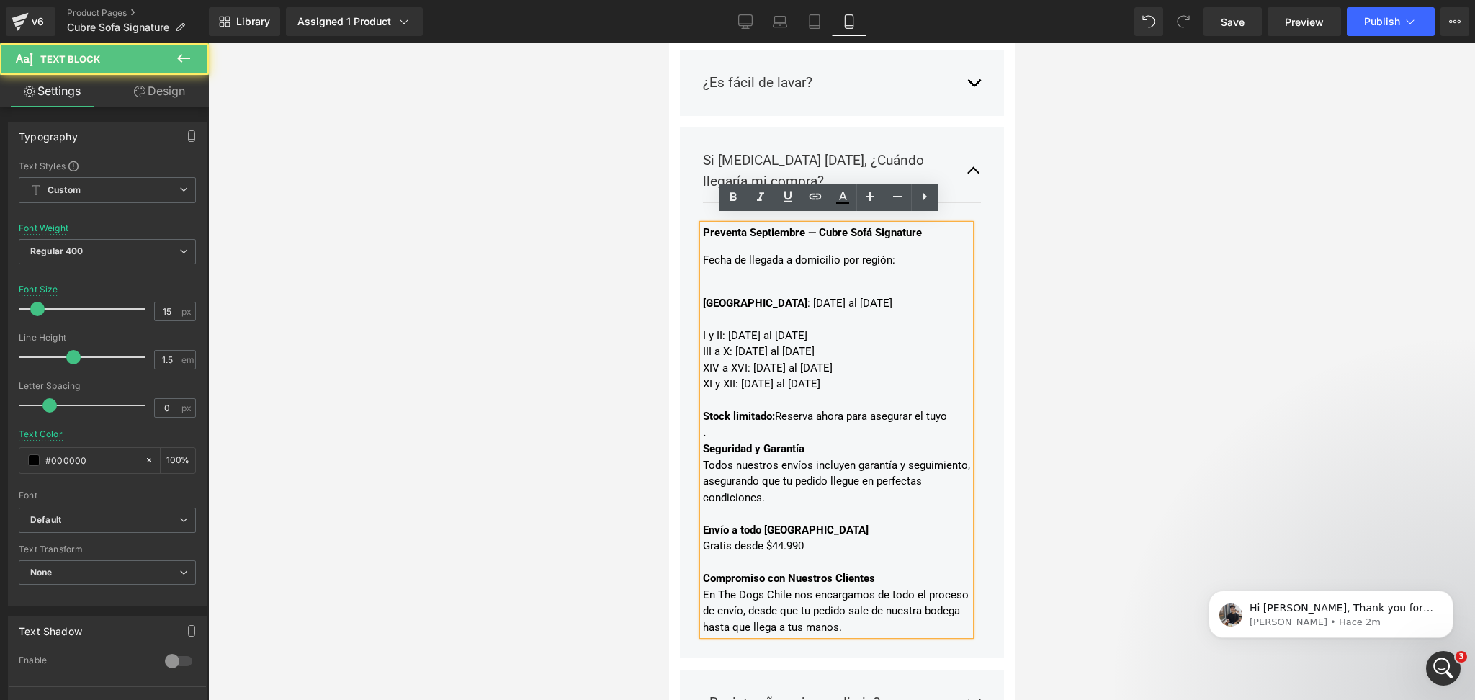
scroll to position [3535, 0]
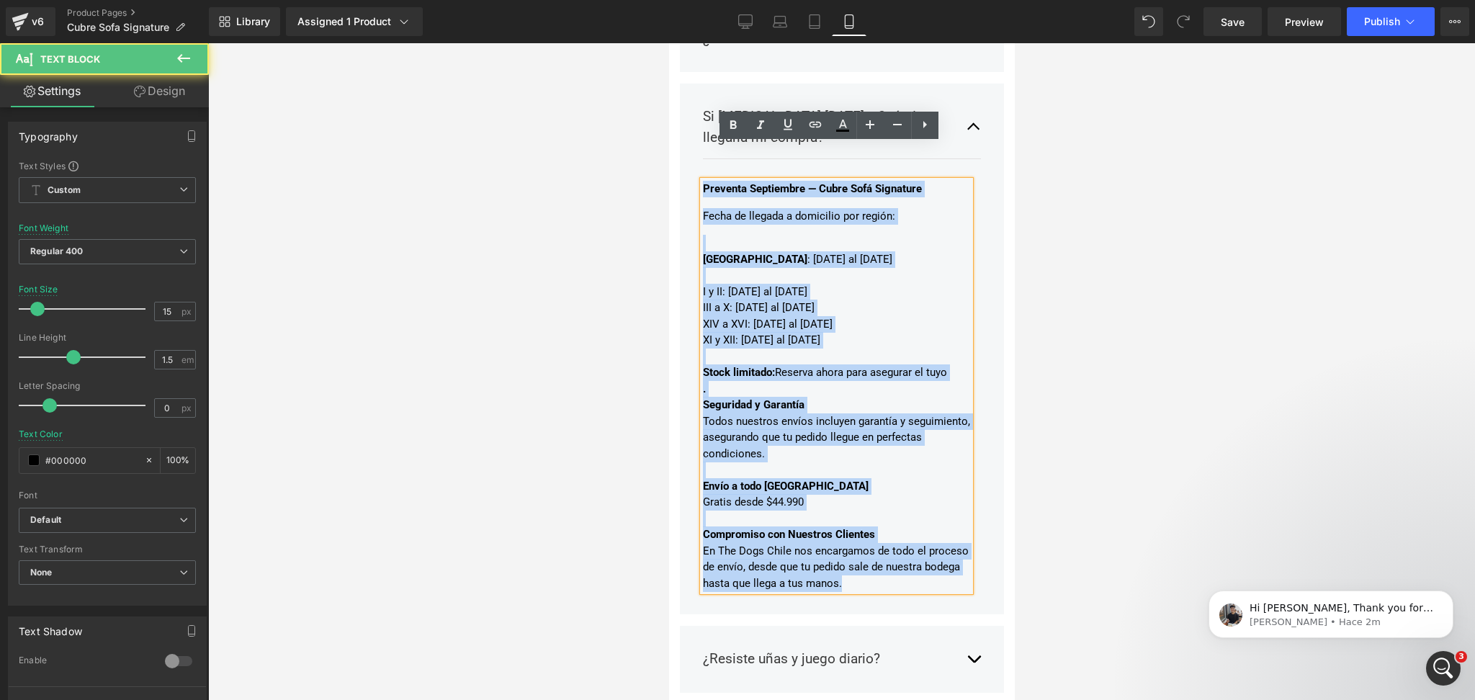
drag, startPoint x: 921, startPoint y: 564, endPoint x: 582, endPoint y: 110, distance: 566.9
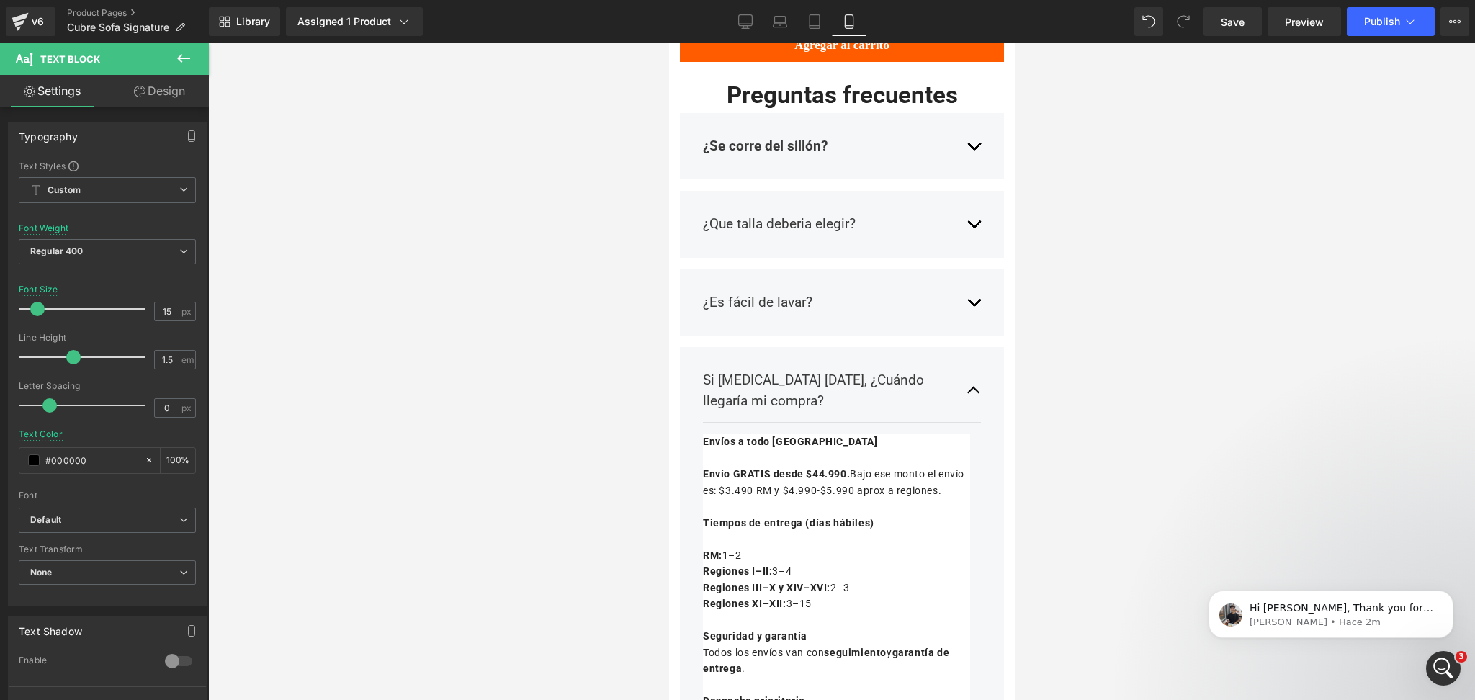
scroll to position [2959, 0]
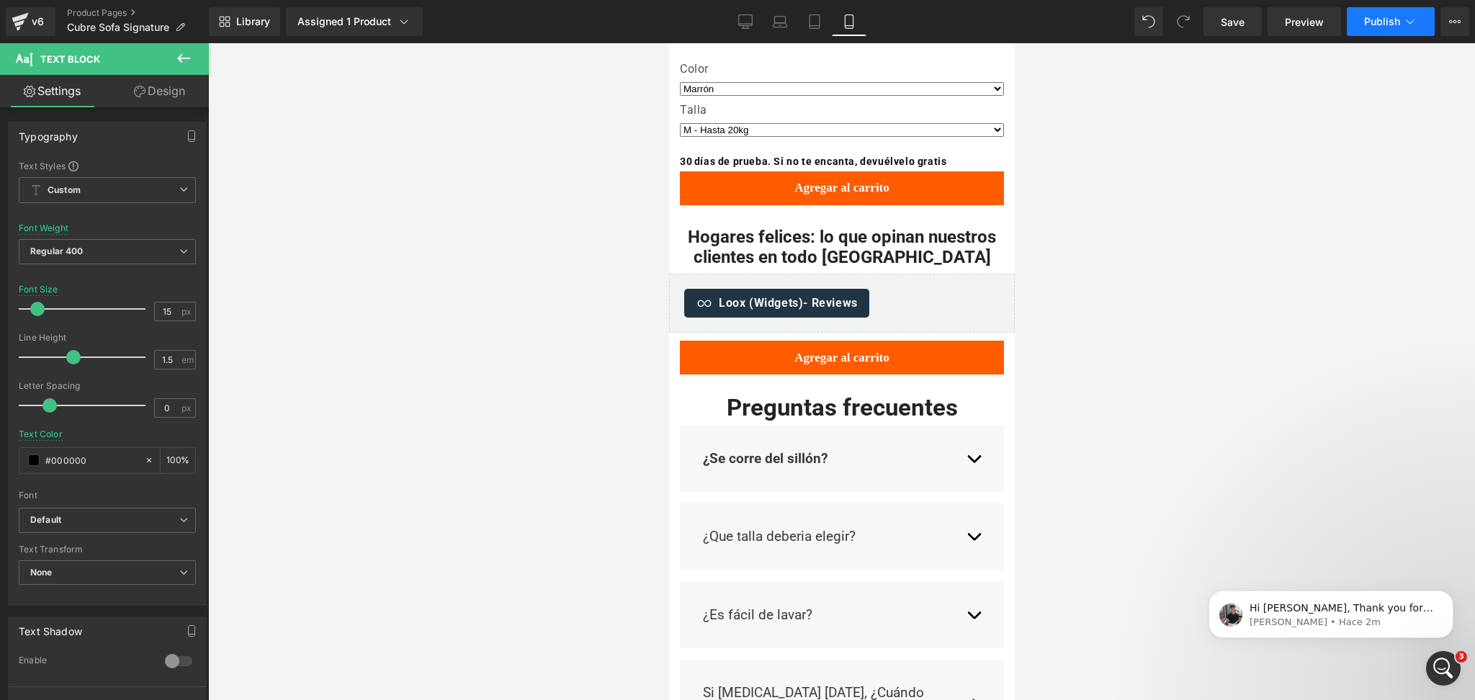
click at [1379, 25] on span "Publish" at bounding box center [1382, 22] width 36 height 12
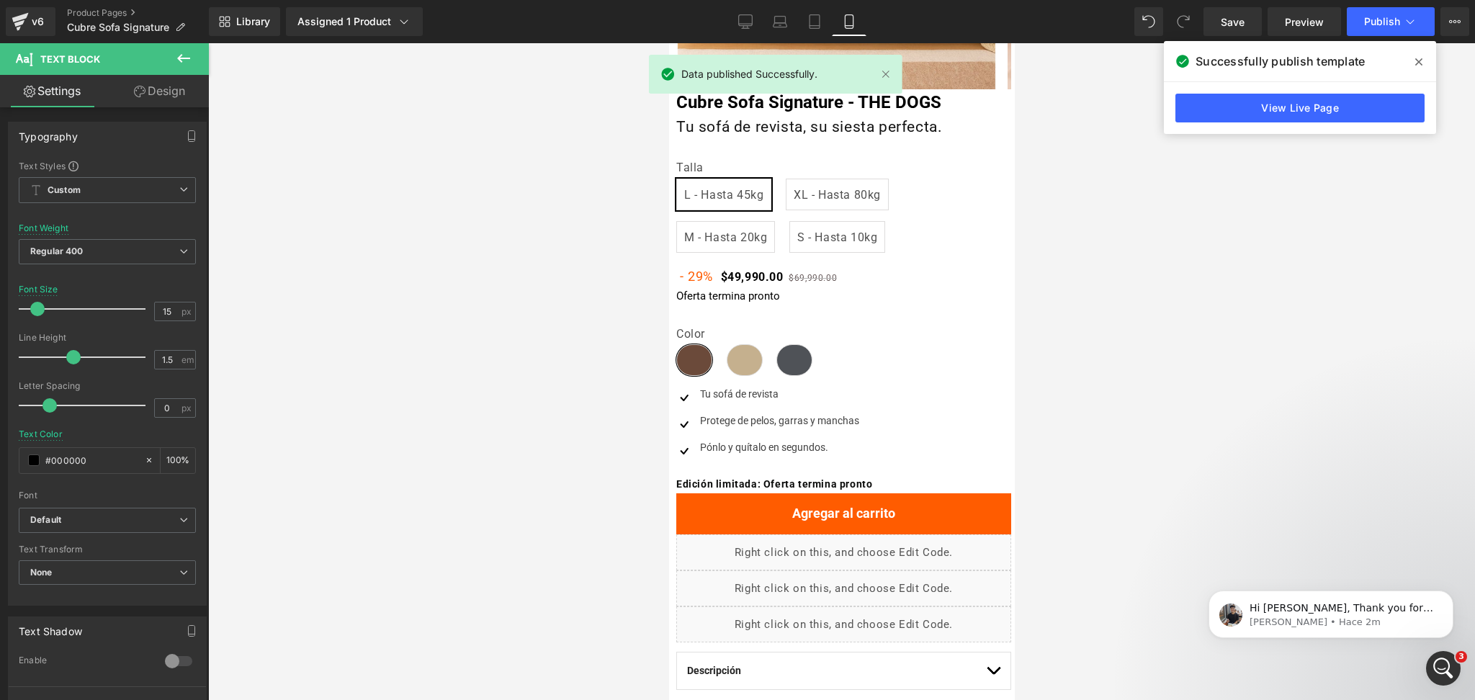
scroll to position [271, 0]
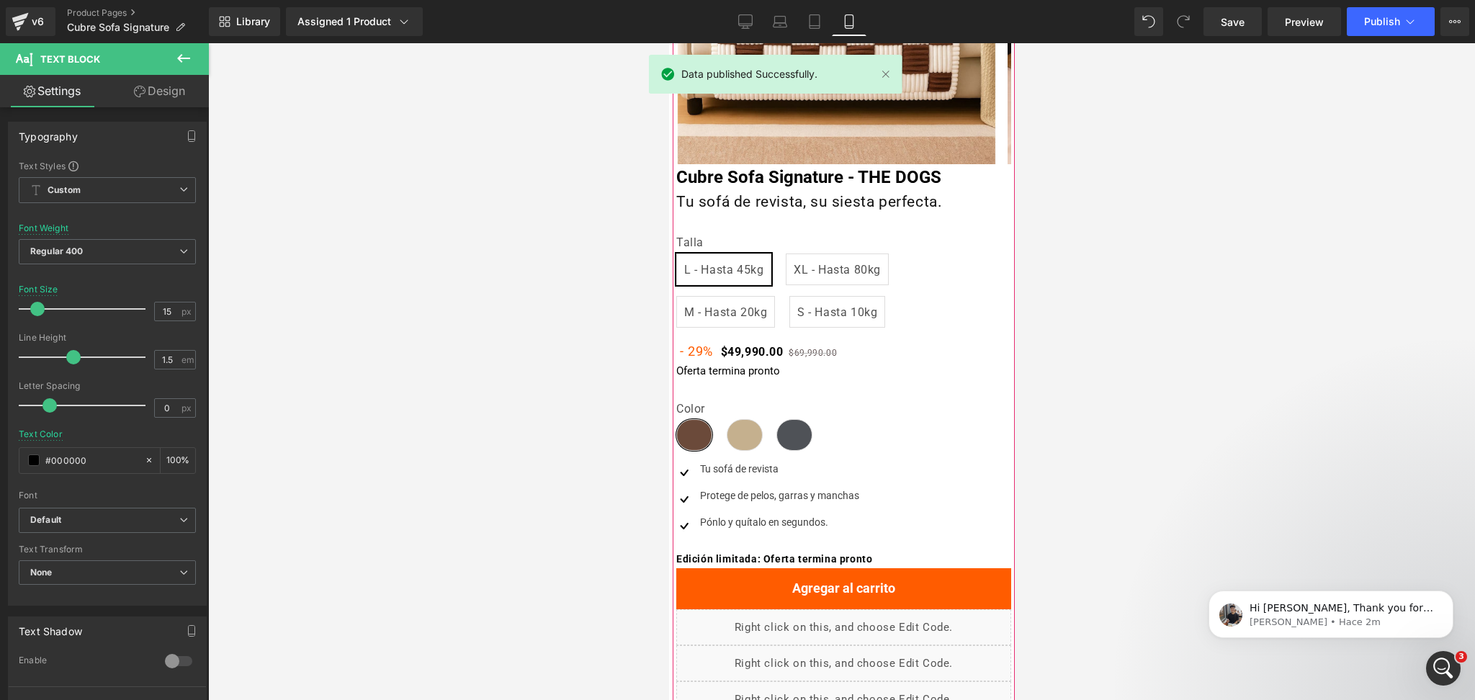
scroll to position [0, 0]
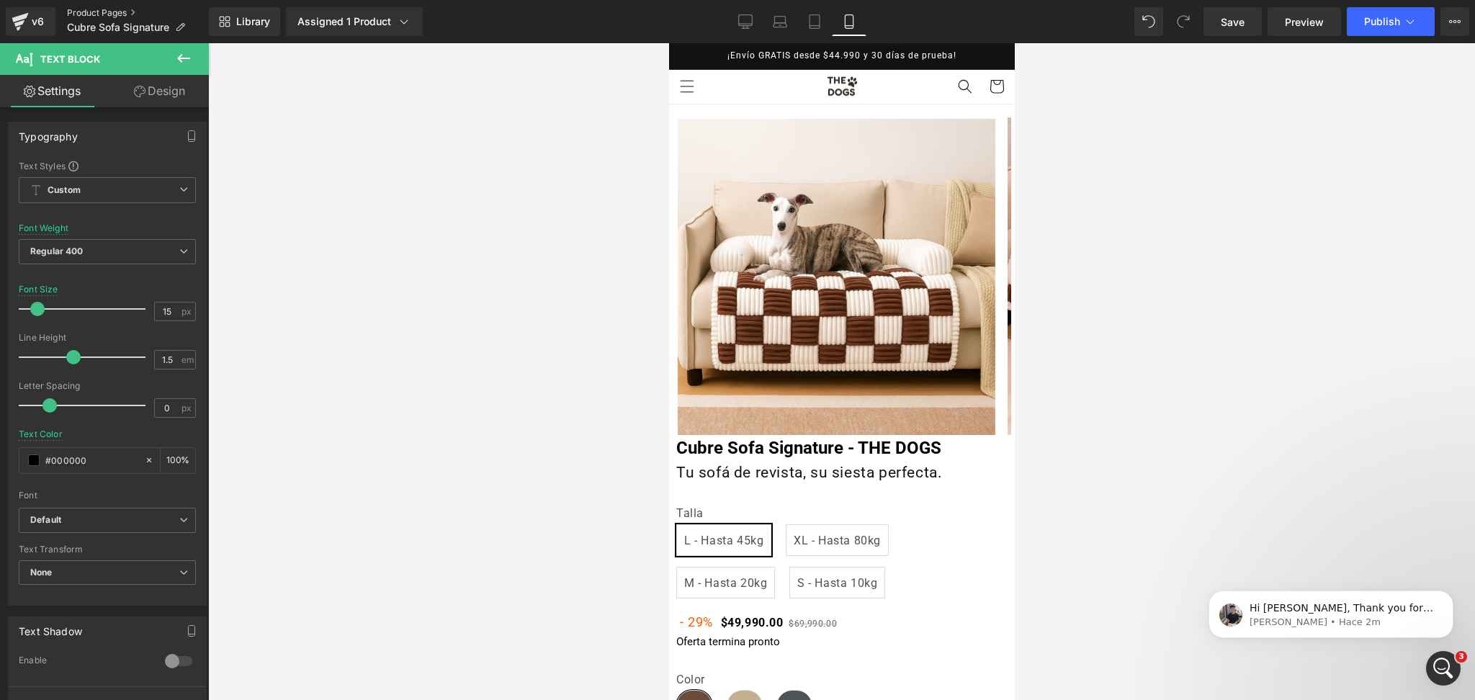
click at [132, 9] on link "Product Pages" at bounding box center [138, 13] width 142 height 12
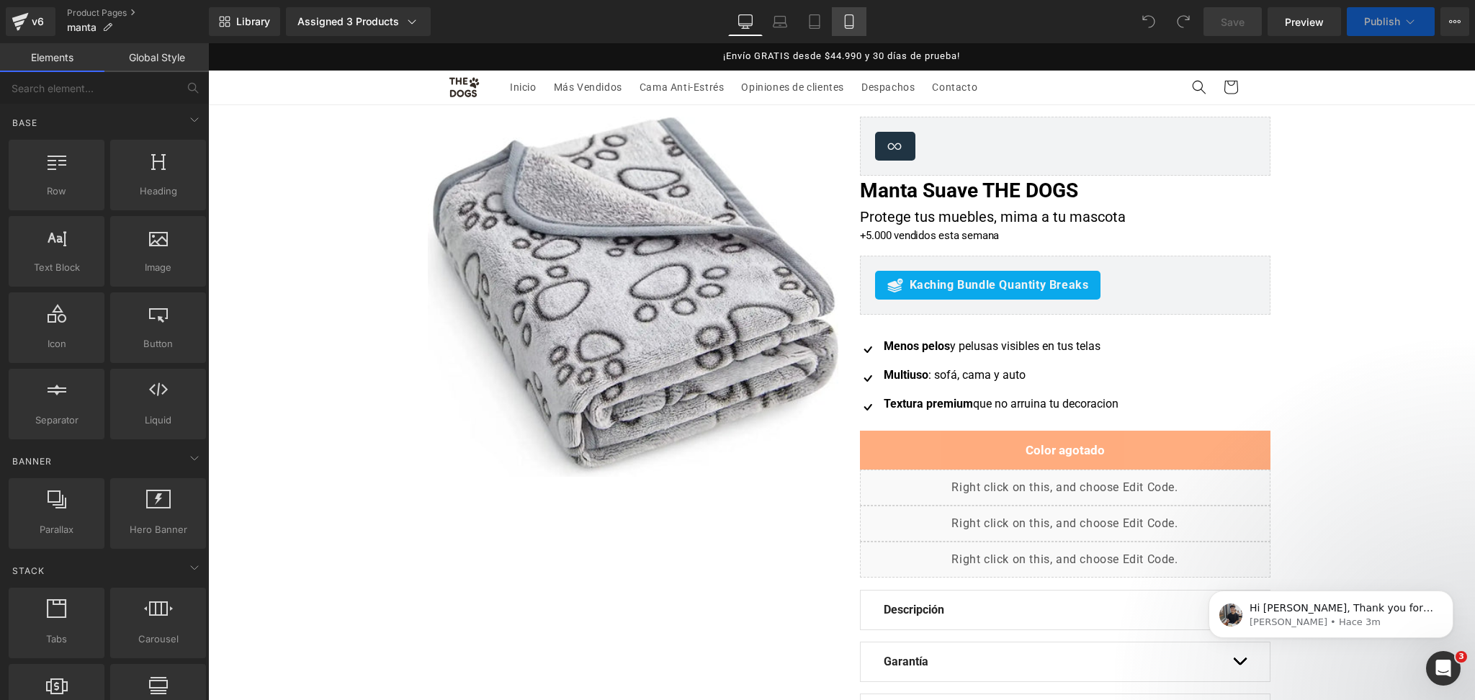
click at [849, 24] on icon at bounding box center [849, 21] width 14 height 14
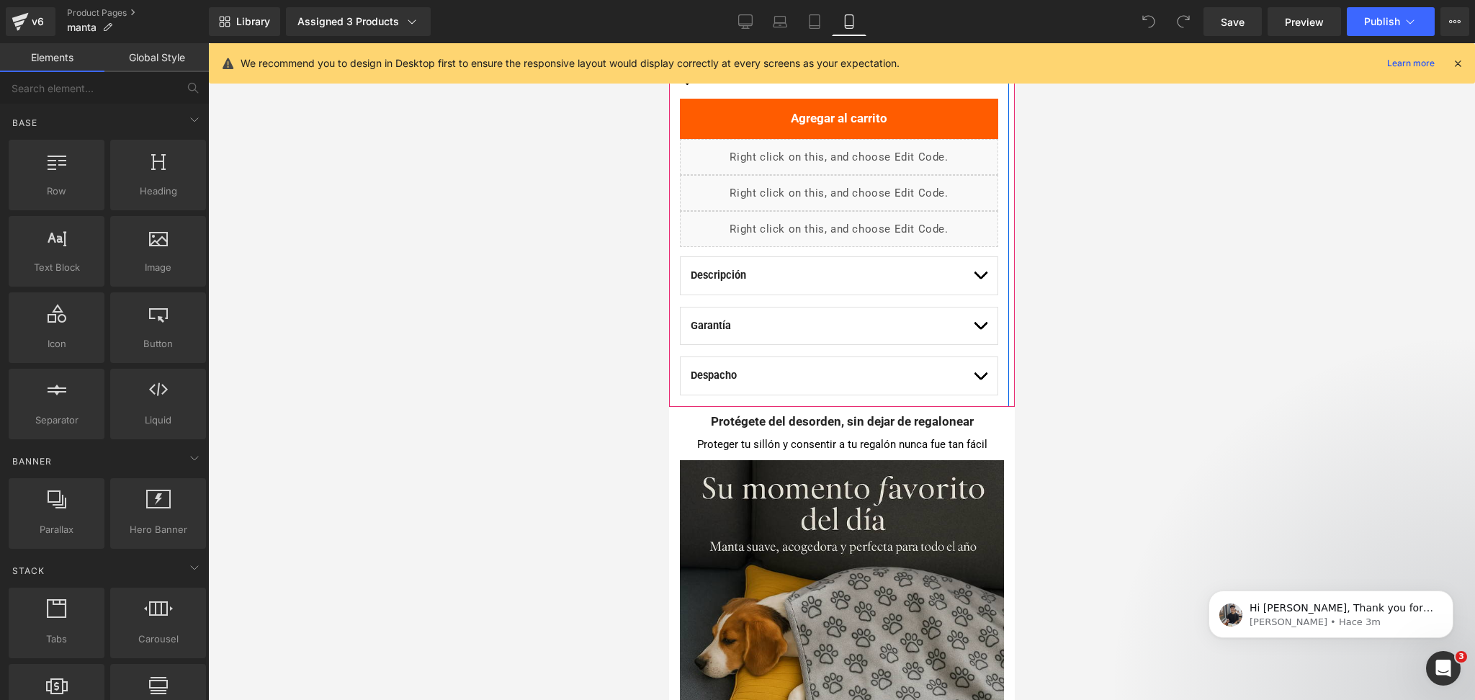
scroll to position [576, 0]
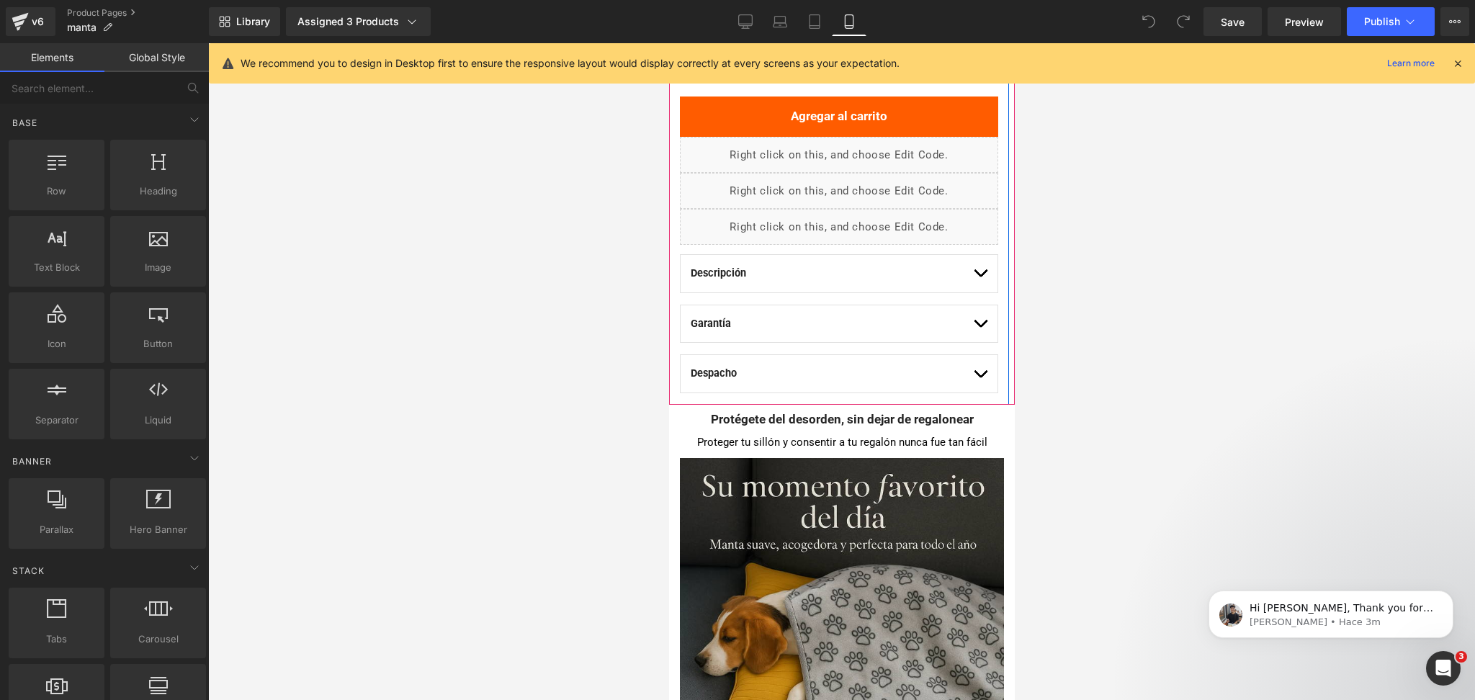
click at [979, 377] on span "button" at bounding box center [979, 377] width 0 height 0
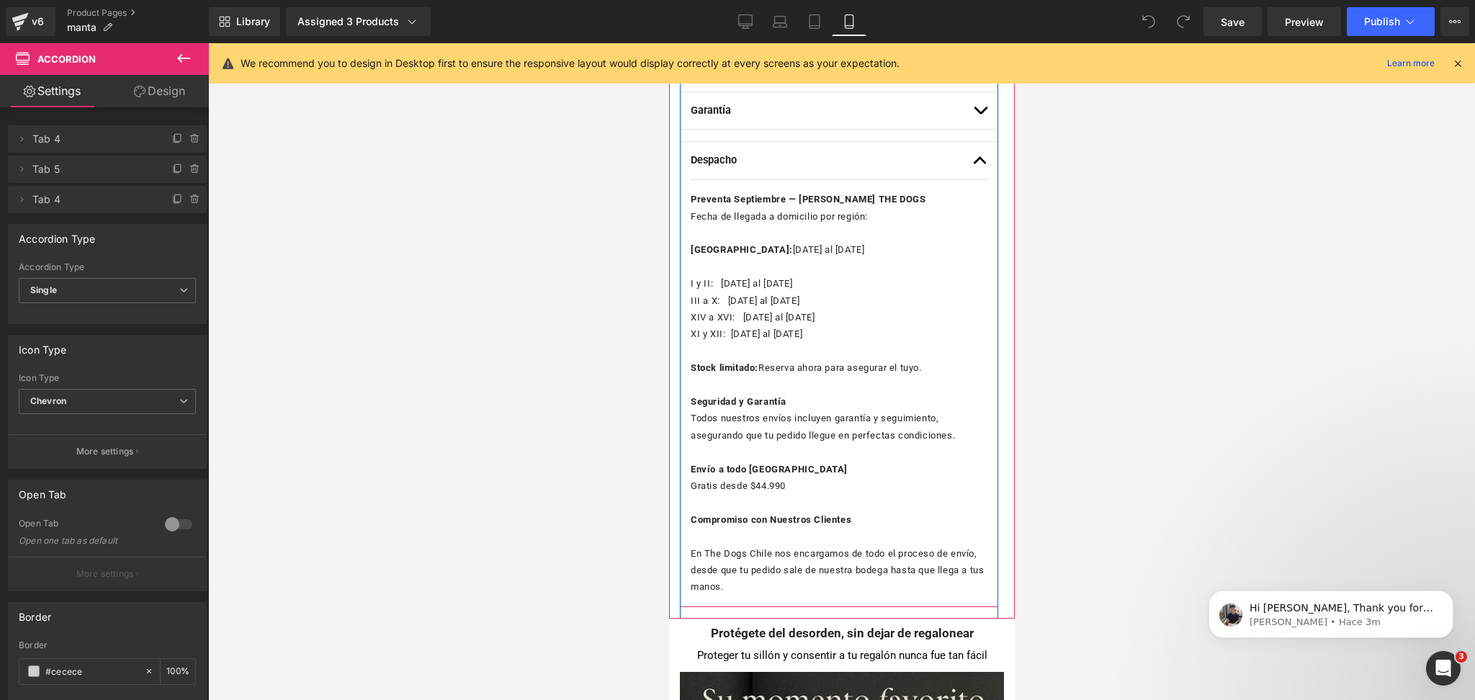
scroll to position [767, 0]
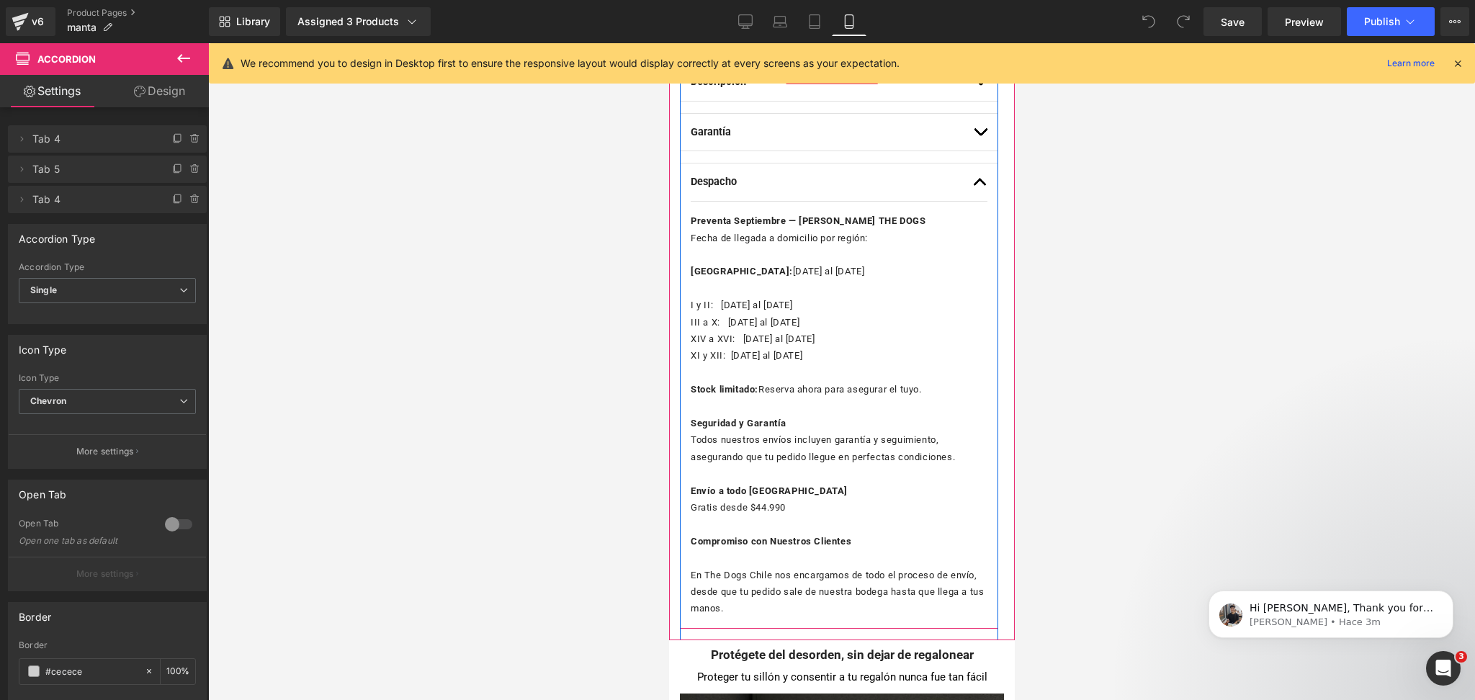
drag, startPoint x: 806, startPoint y: 310, endPoint x: 814, endPoint y: 328, distance: 20.0
click at [806, 309] on p "I y II: [DATE] al [DATE]" at bounding box center [838, 305] width 297 height 17
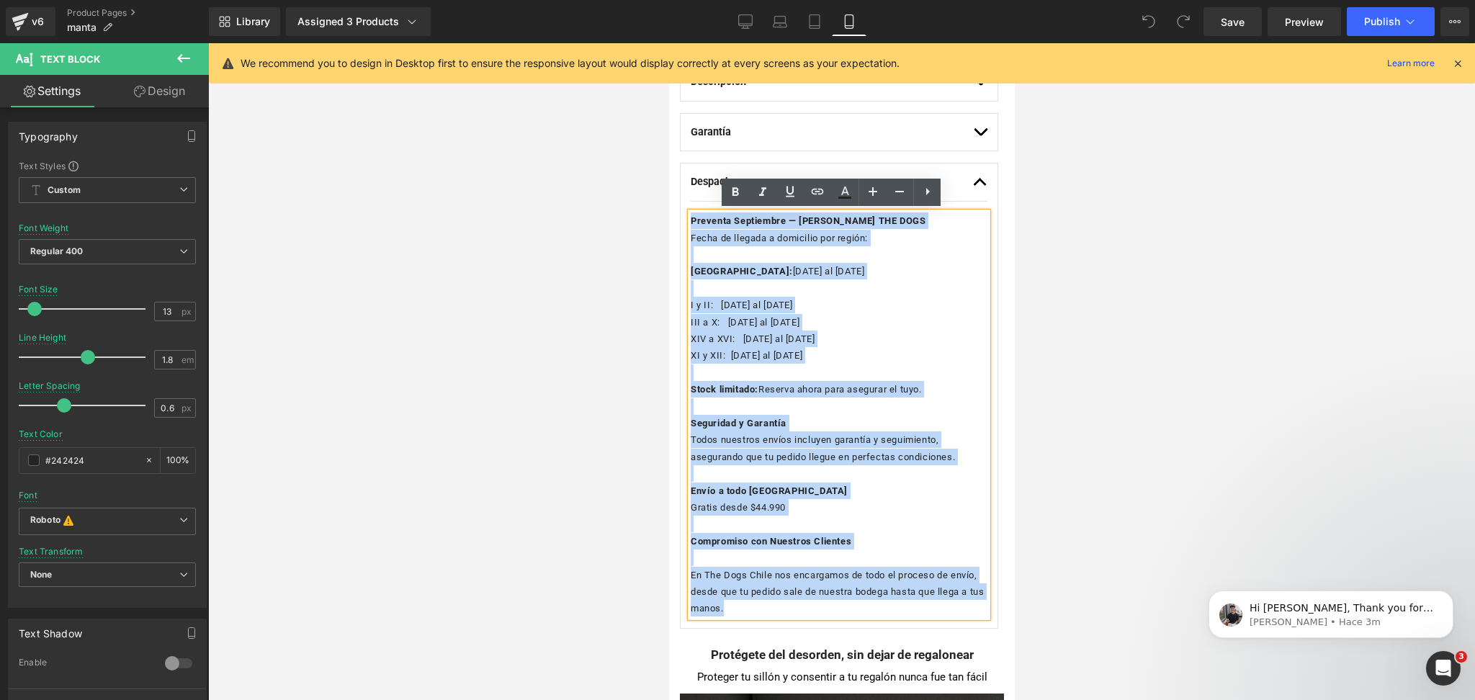
drag, startPoint x: 727, startPoint y: 616, endPoint x: 637, endPoint y: 78, distance: 545.3
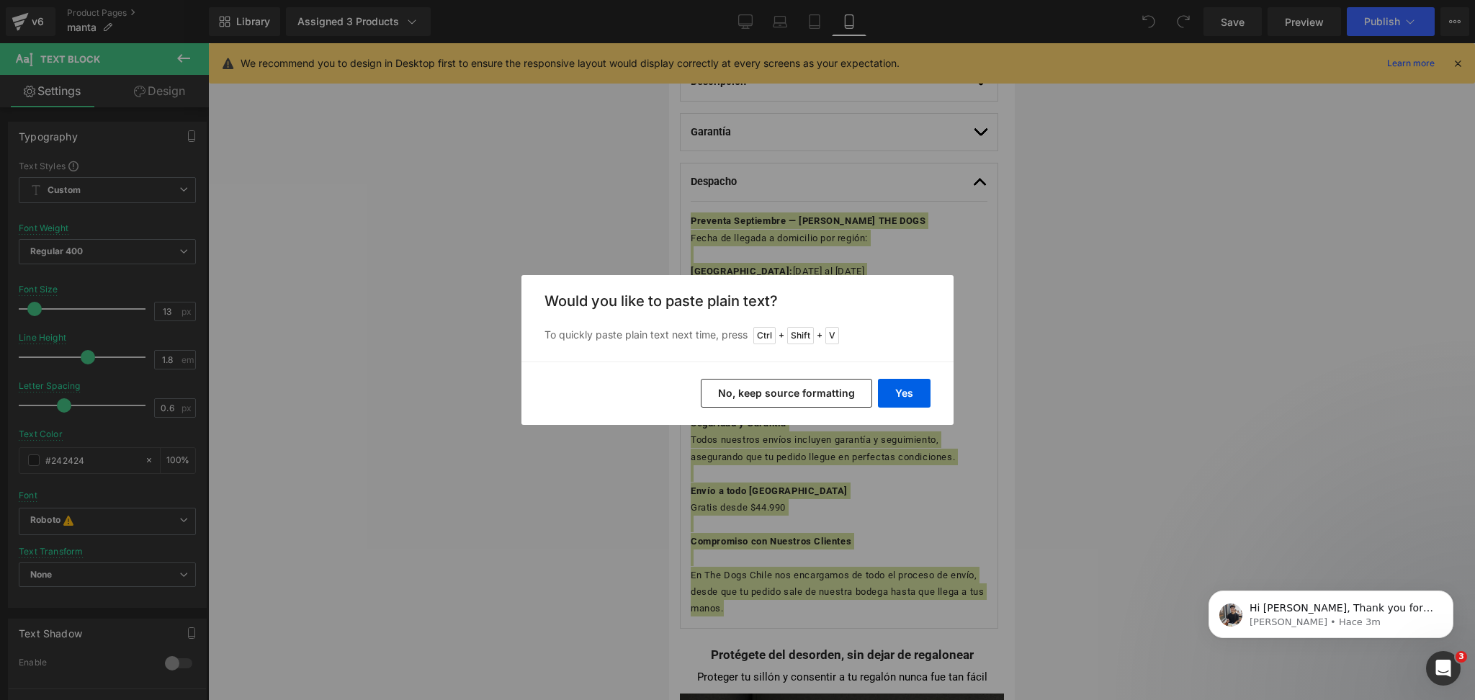
drag, startPoint x: 775, startPoint y: 410, endPoint x: 765, endPoint y: 395, distance: 17.8
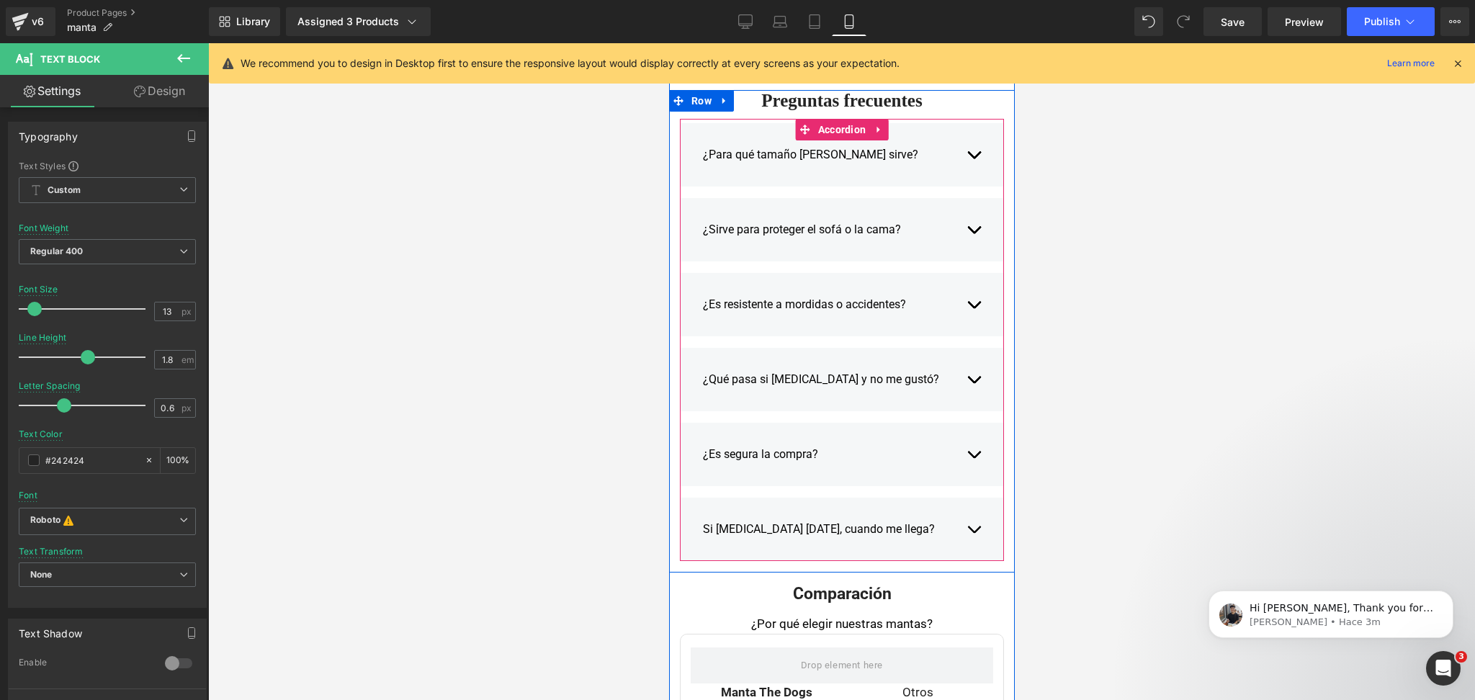
click at [973, 533] on span "button" at bounding box center [973, 533] width 0 height 0
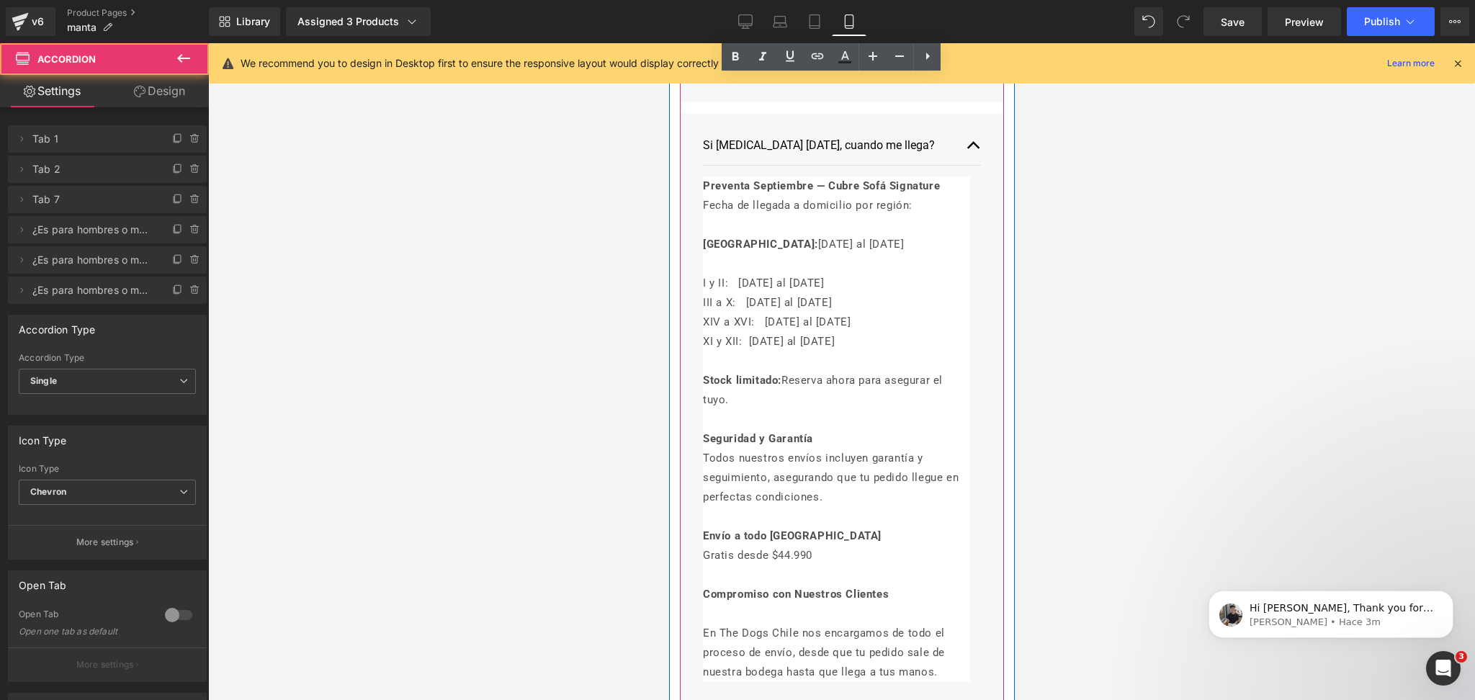
click at [898, 372] on p "Stock limitado: Reserva ahora para asegurar el tuyo." at bounding box center [835, 390] width 267 height 39
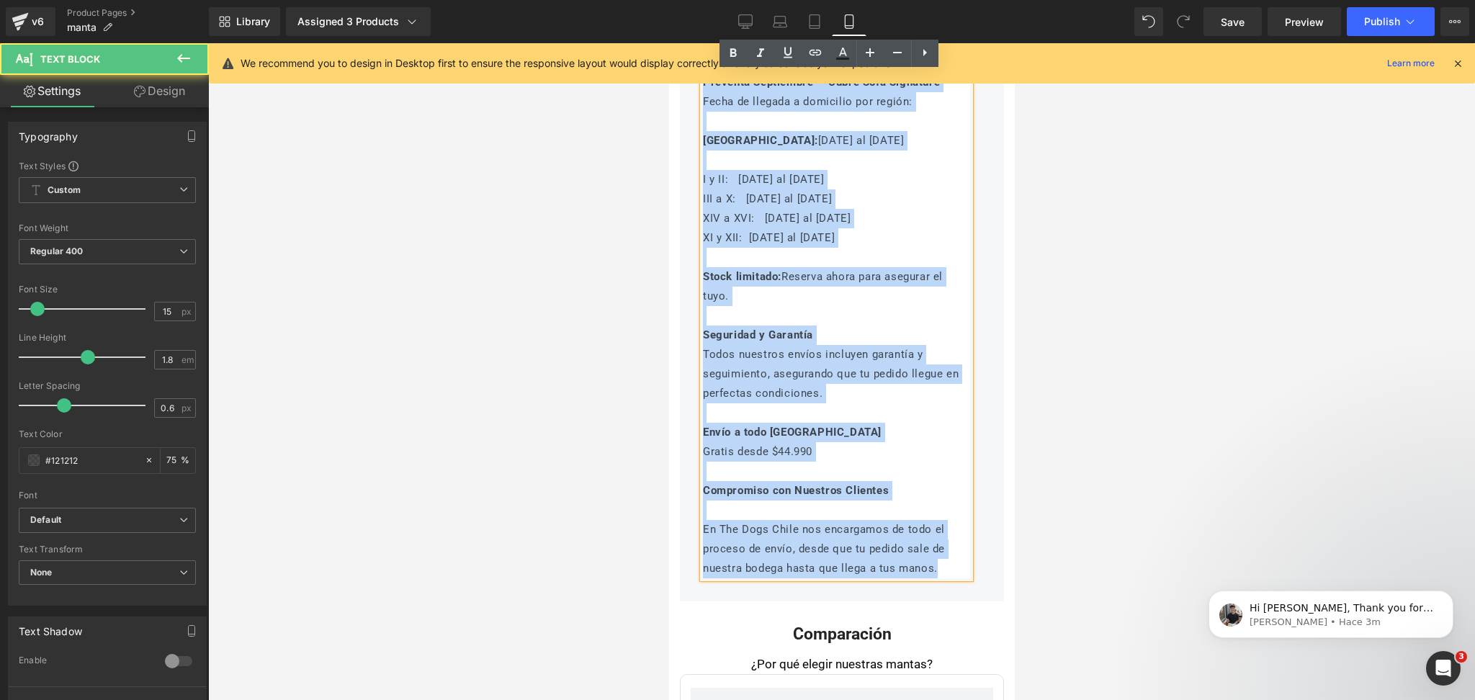
scroll to position [2698, 0]
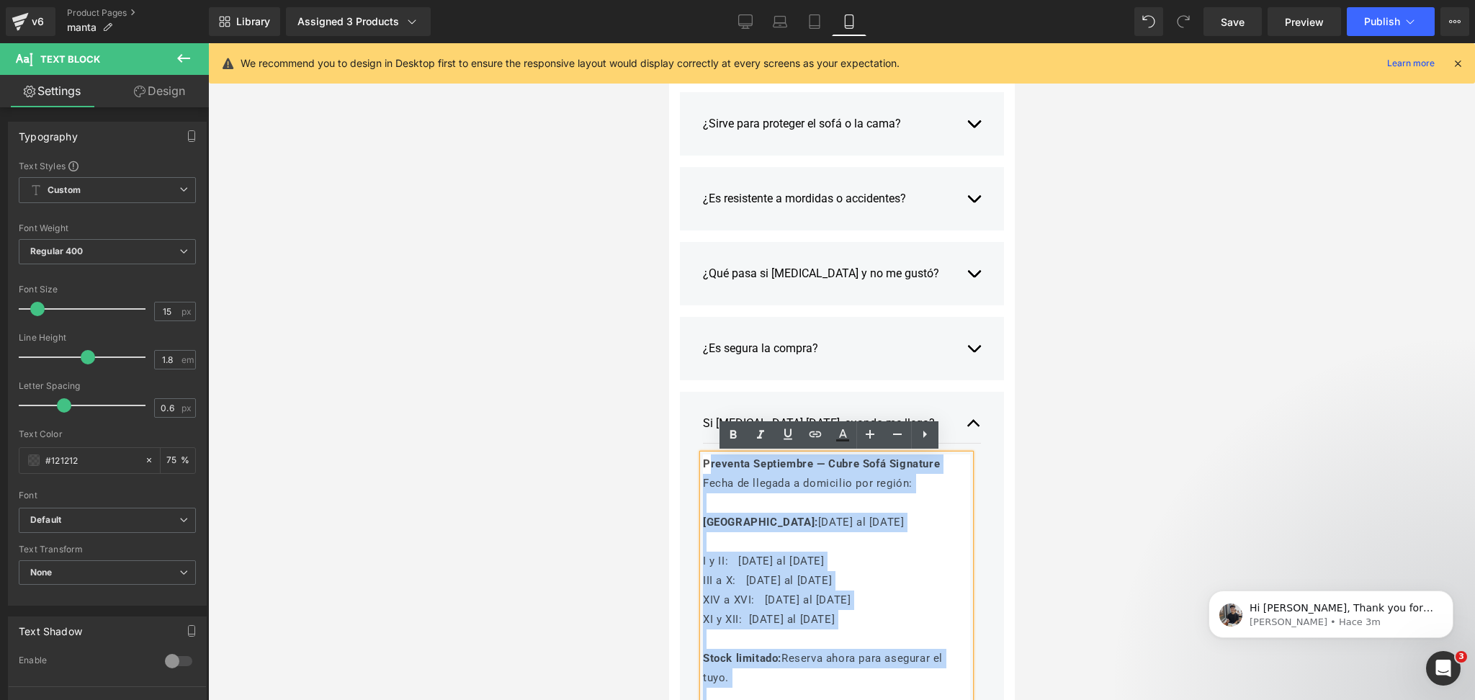
drag, startPoint x: 935, startPoint y: 486, endPoint x: 699, endPoint y: 300, distance: 300.5
click at [699, 300] on div "¿Para qué tamaño [PERSON_NAME] sirve? Text Block" at bounding box center [841, 499] width 324 height 965
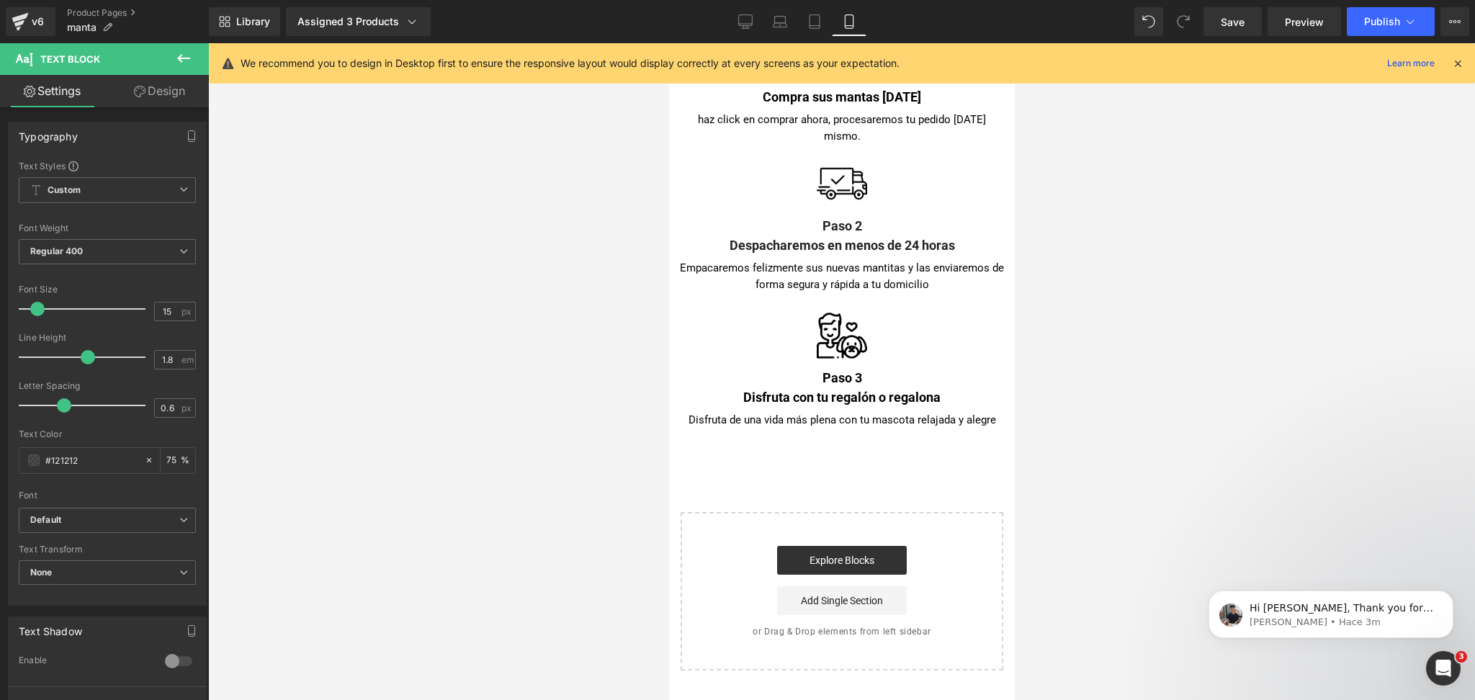
scroll to position [5769, 0]
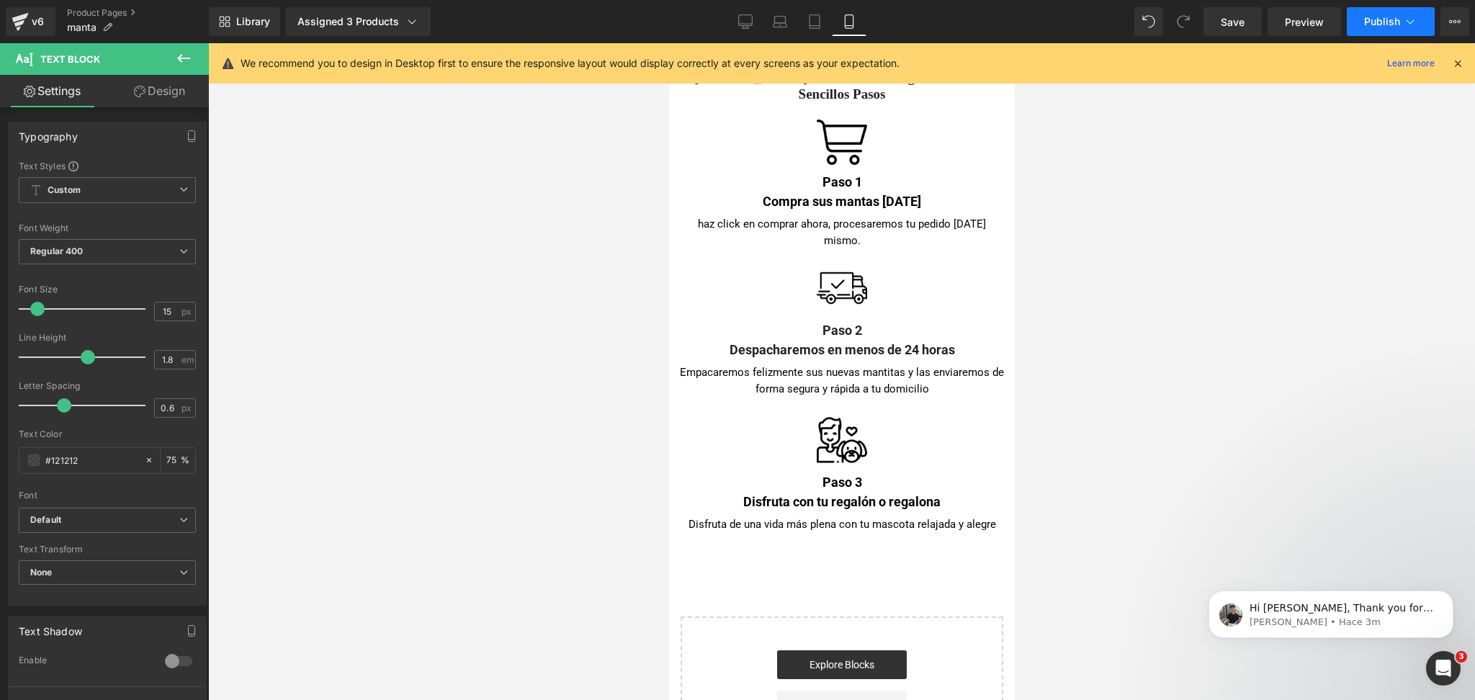
click at [1405, 17] on icon at bounding box center [1410, 21] width 14 height 14
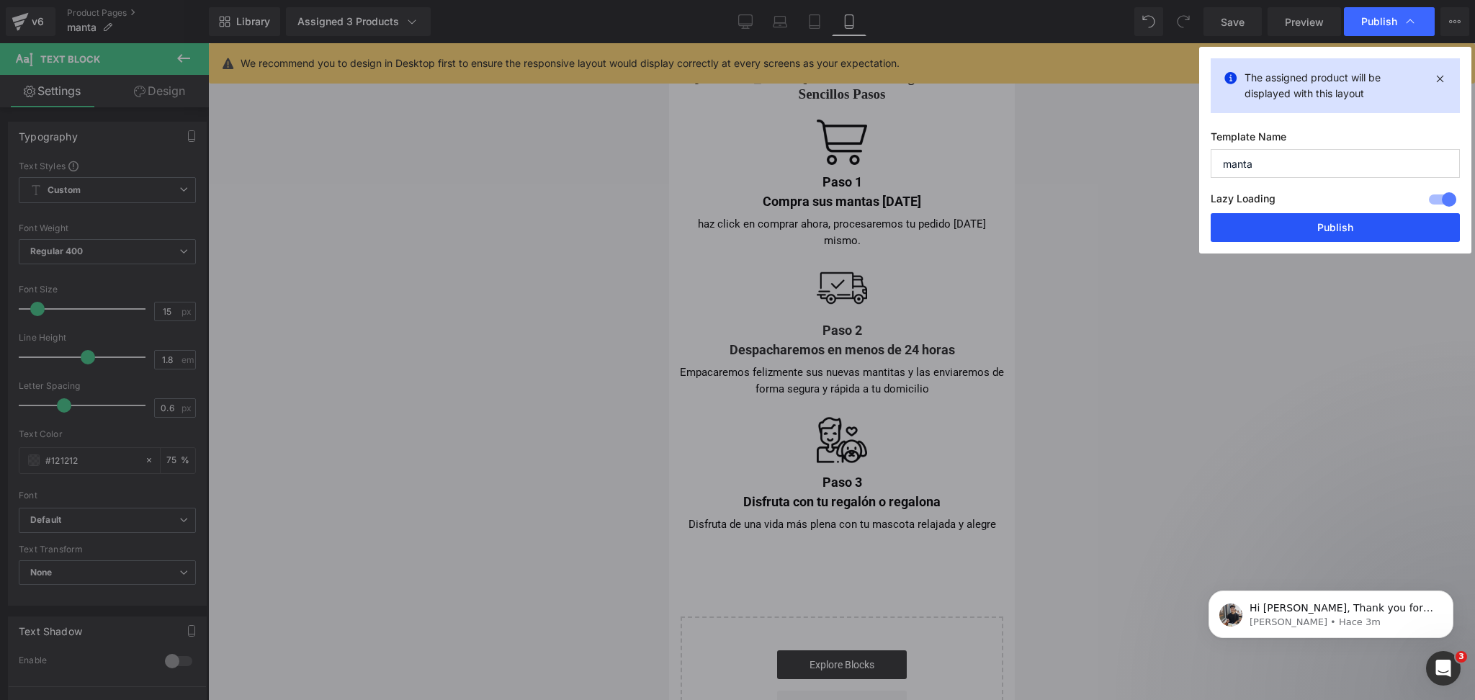
click at [0, 0] on button "Publish" at bounding box center [0, 0] width 0 height 0
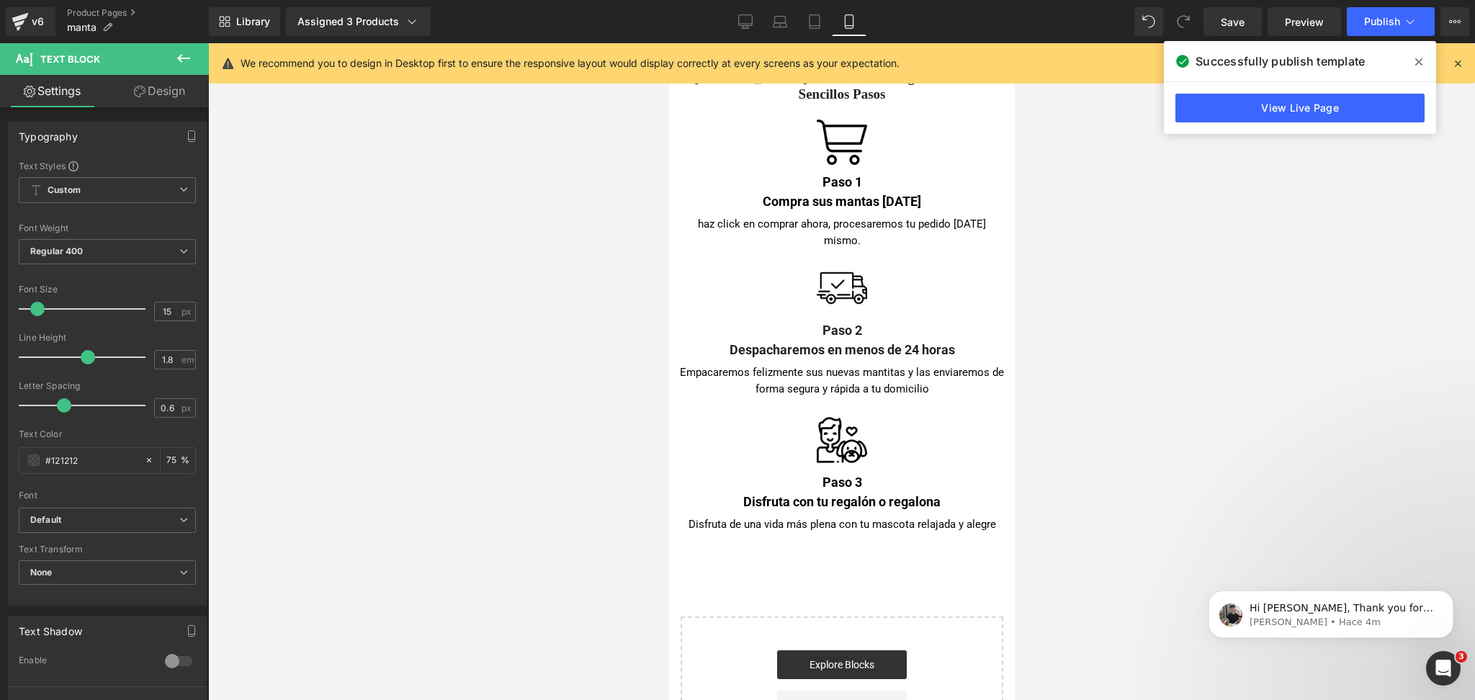
drag, startPoint x: 1418, startPoint y: 58, endPoint x: 1387, endPoint y: 84, distance: 40.9
click at [1419, 58] on icon at bounding box center [1418, 62] width 7 height 12
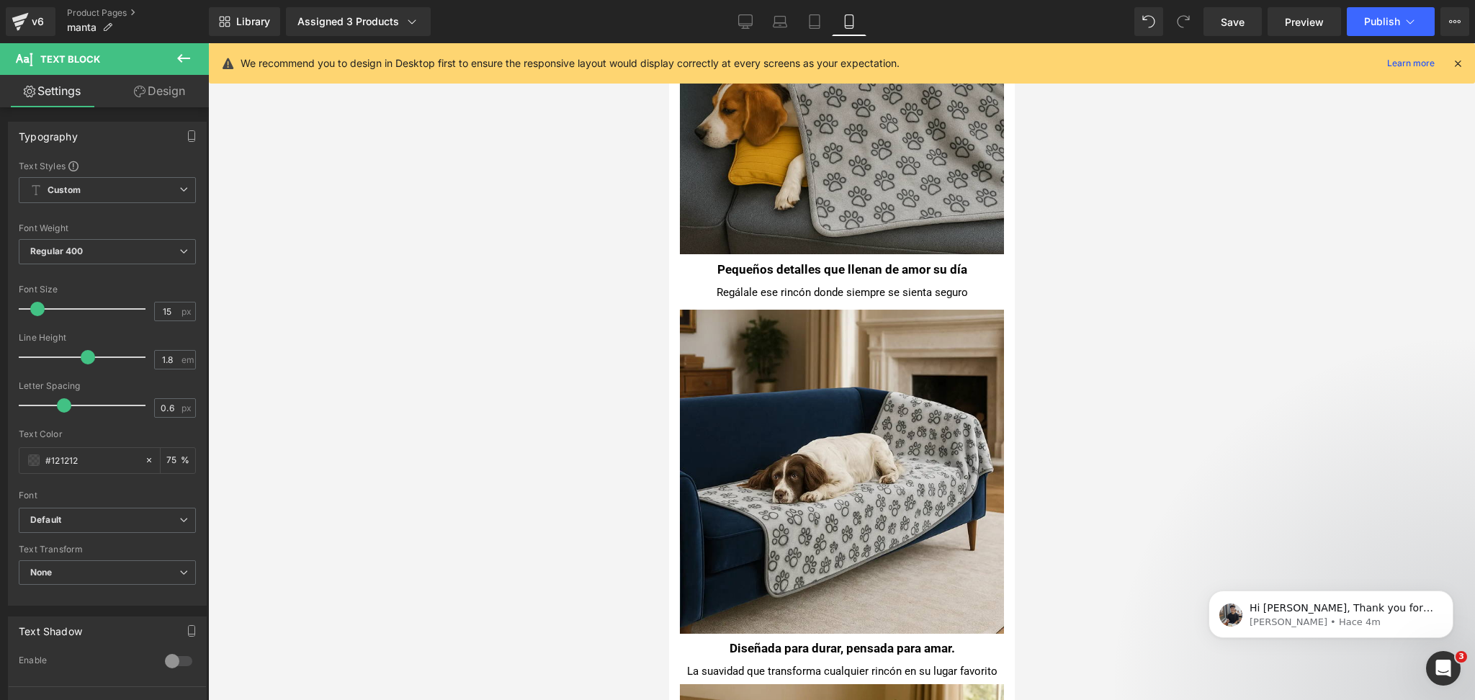
scroll to position [0, 0]
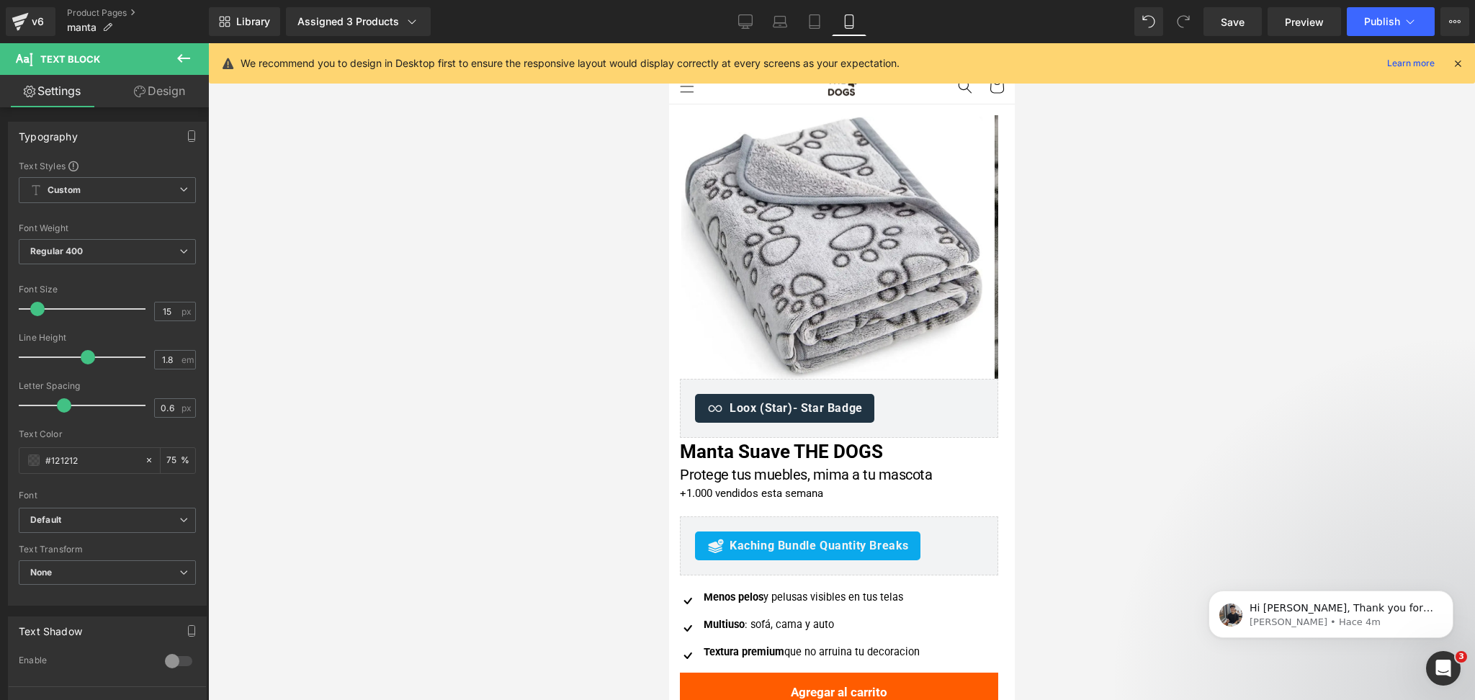
click at [1462, 65] on icon at bounding box center [1457, 63] width 13 height 13
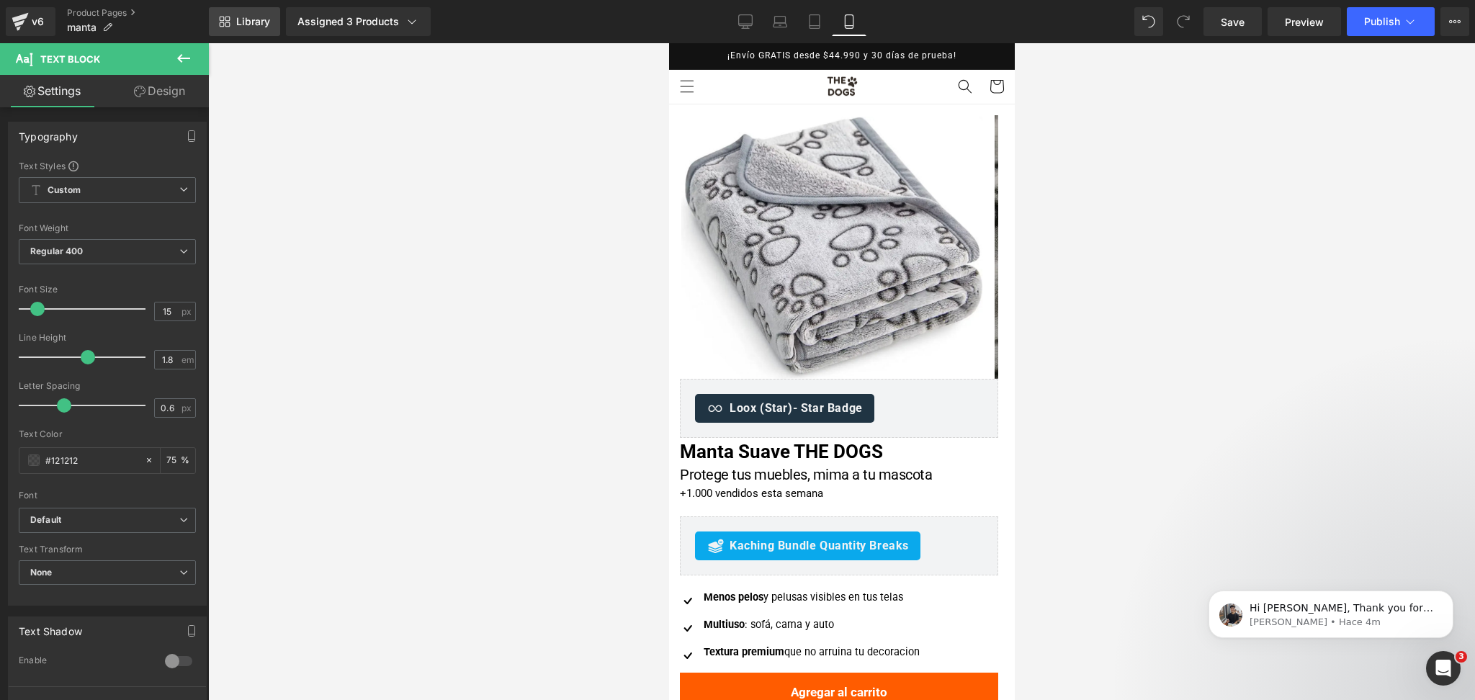
click at [271, 16] on link "Library" at bounding box center [244, 21] width 71 height 29
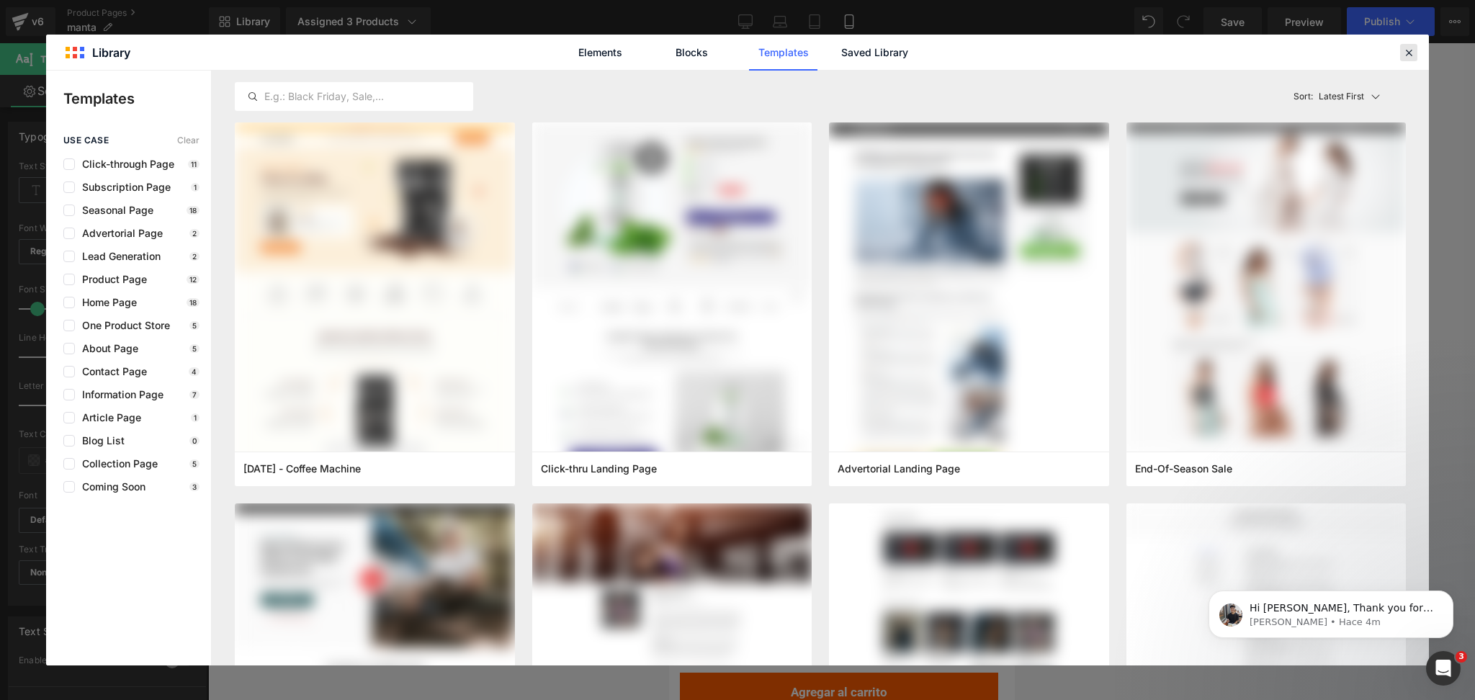
click at [1409, 49] on icon at bounding box center [1408, 52] width 13 height 13
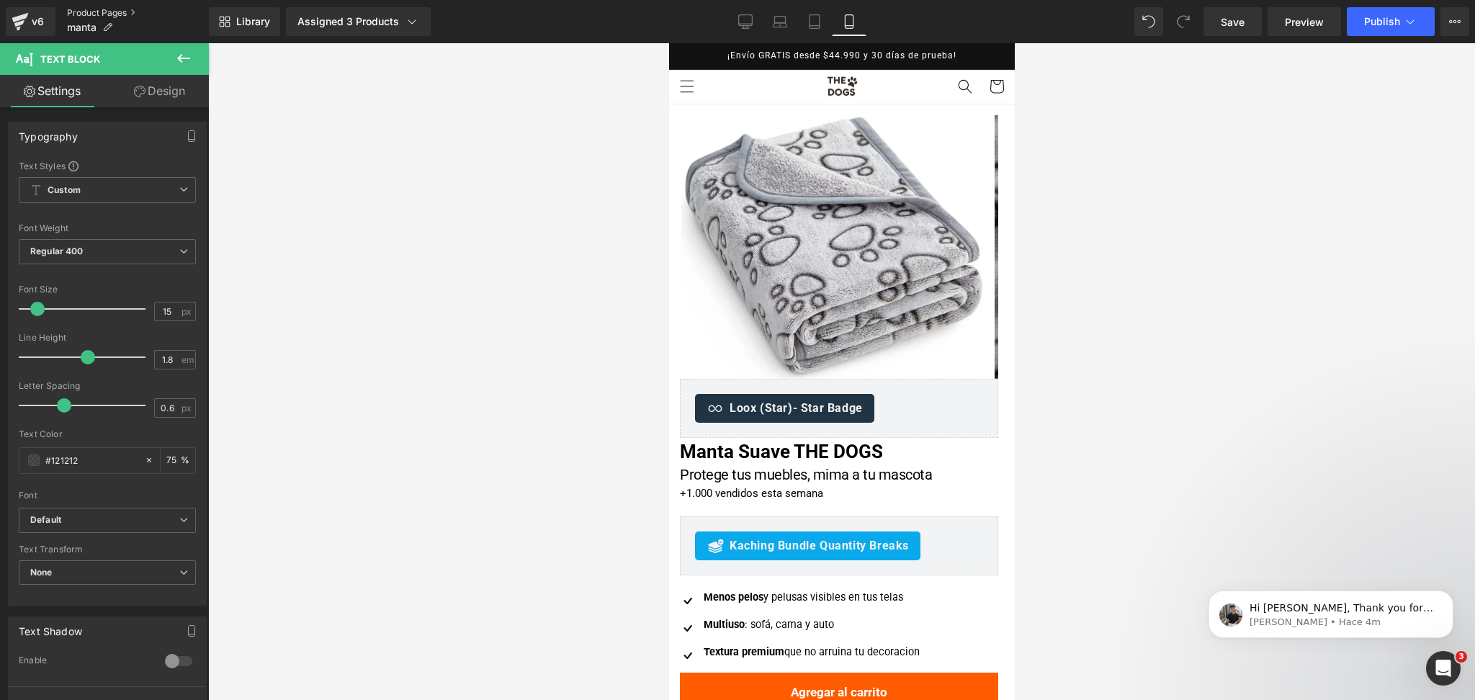
click at [71, 7] on link "Product Pages" at bounding box center [138, 13] width 142 height 12
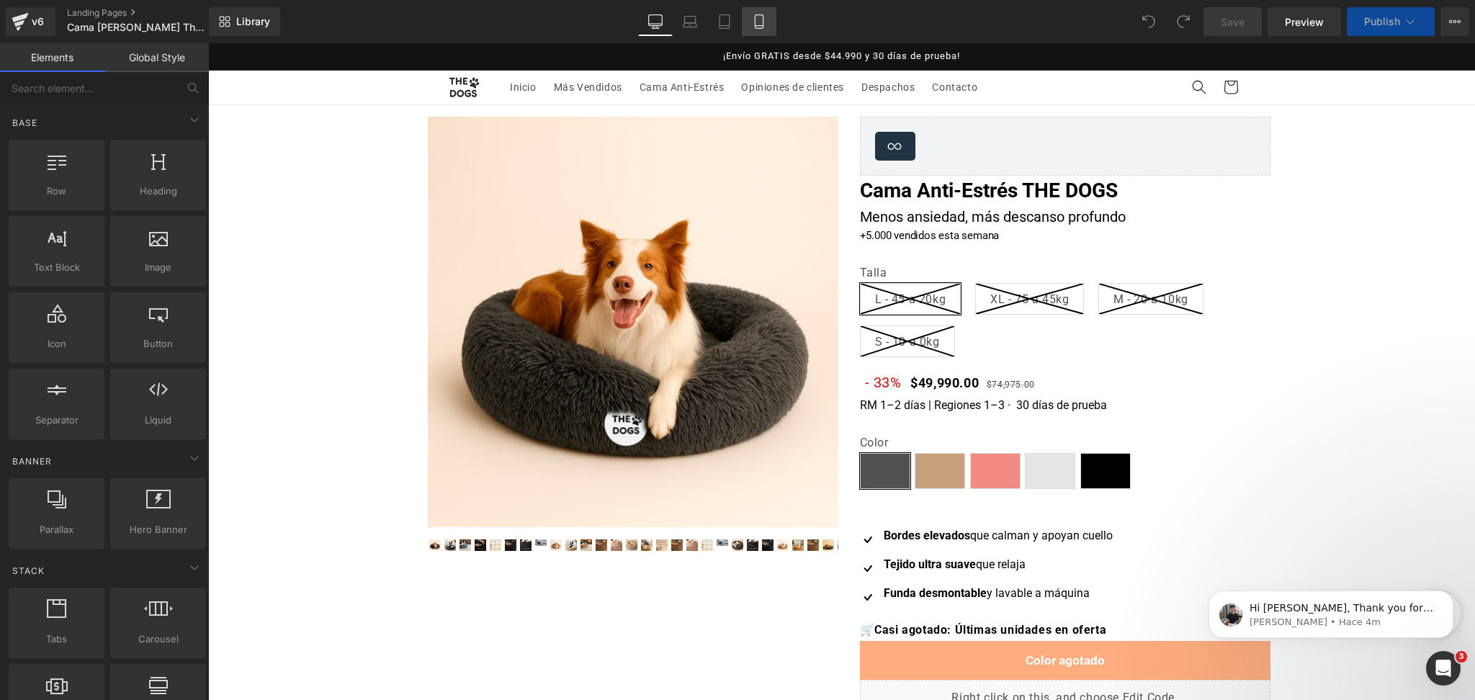
click at [767, 24] on link "Mobile" at bounding box center [759, 21] width 35 height 29
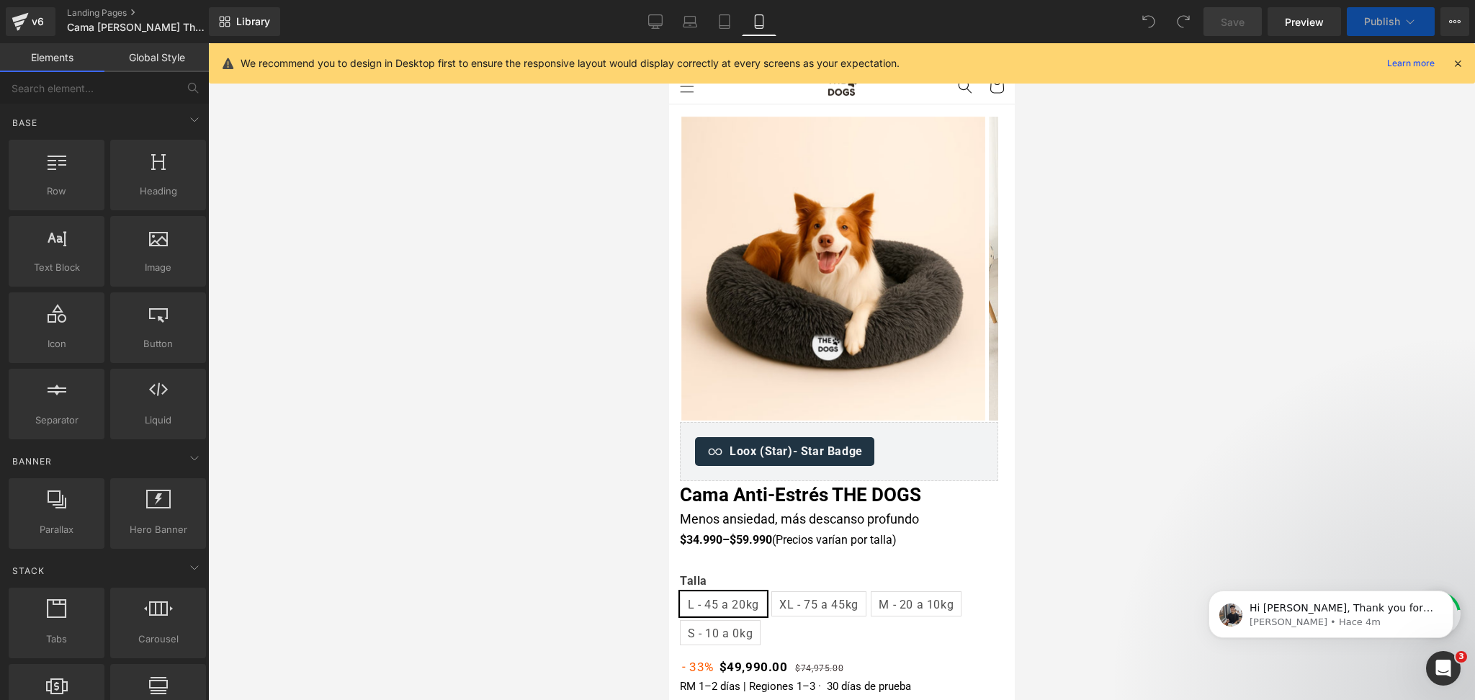
click at [1454, 57] on icon at bounding box center [1457, 63] width 13 height 13
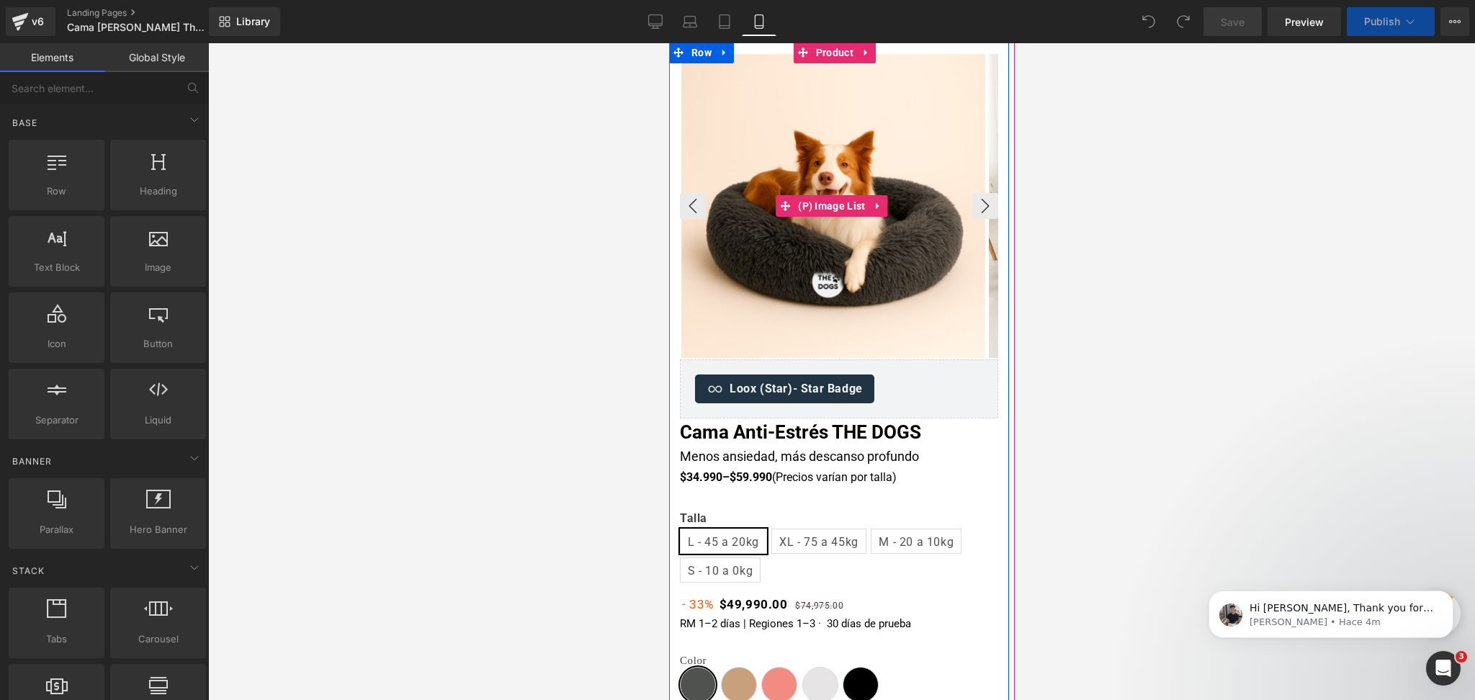
scroll to position [96, 0]
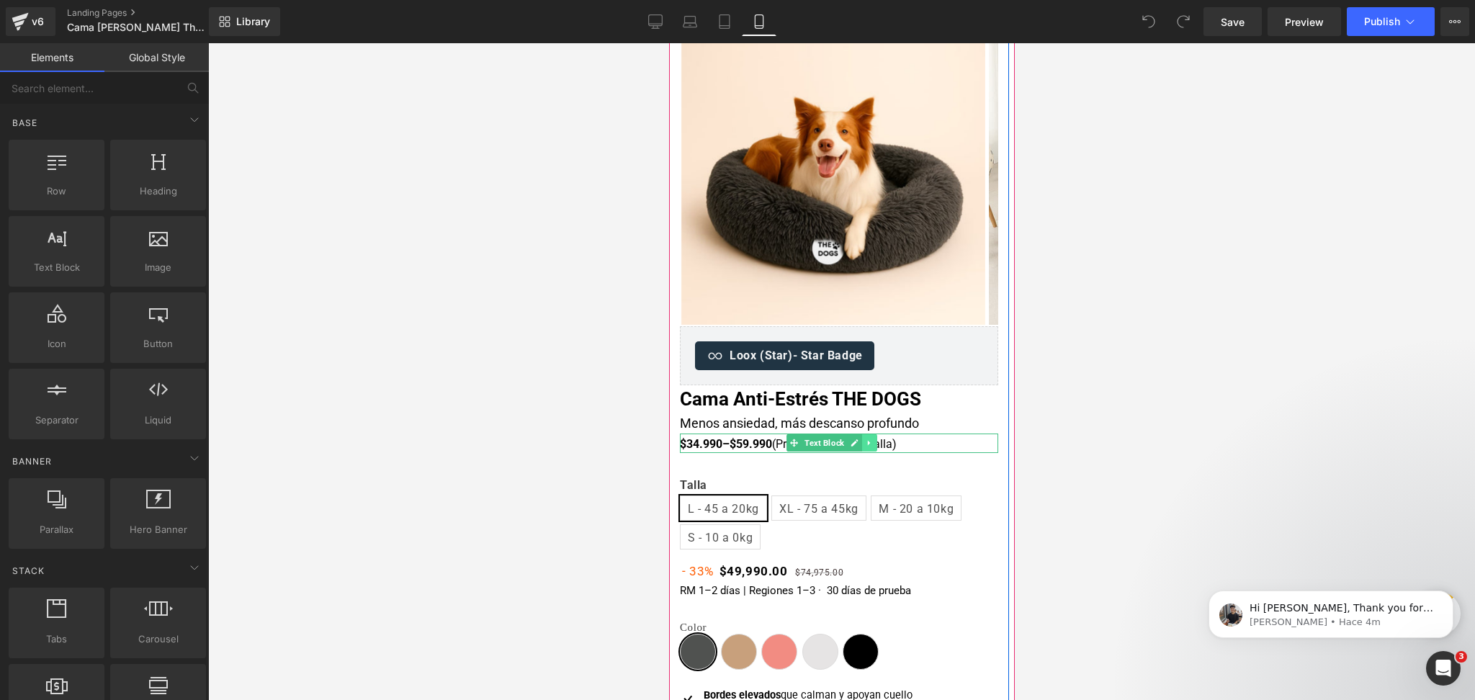
click at [873, 447] on link at bounding box center [868, 442] width 15 height 17
click at [880, 447] on link at bounding box center [875, 442] width 15 height 17
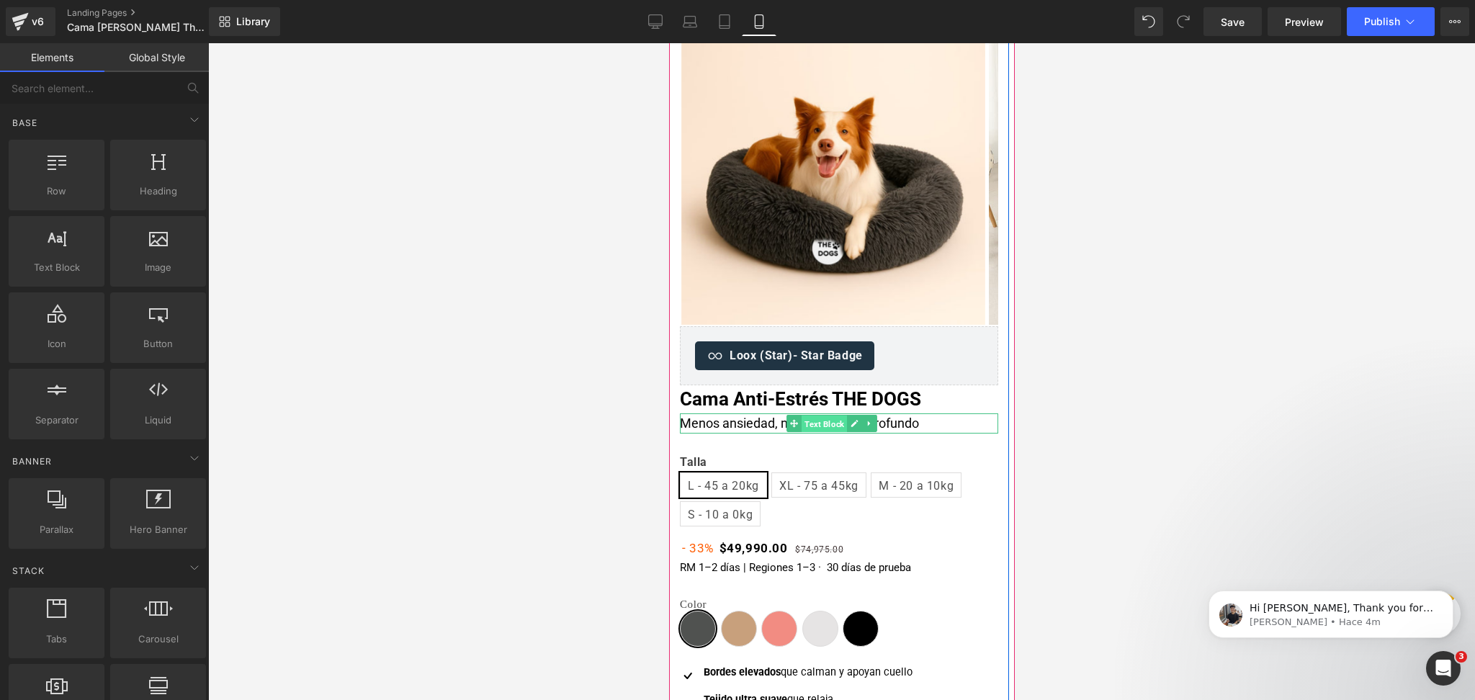
drag, startPoint x: 817, startPoint y: 425, endPoint x: 803, endPoint y: 430, distance: 15.3
click at [821, 425] on span "Text Block" at bounding box center [823, 423] width 45 height 17
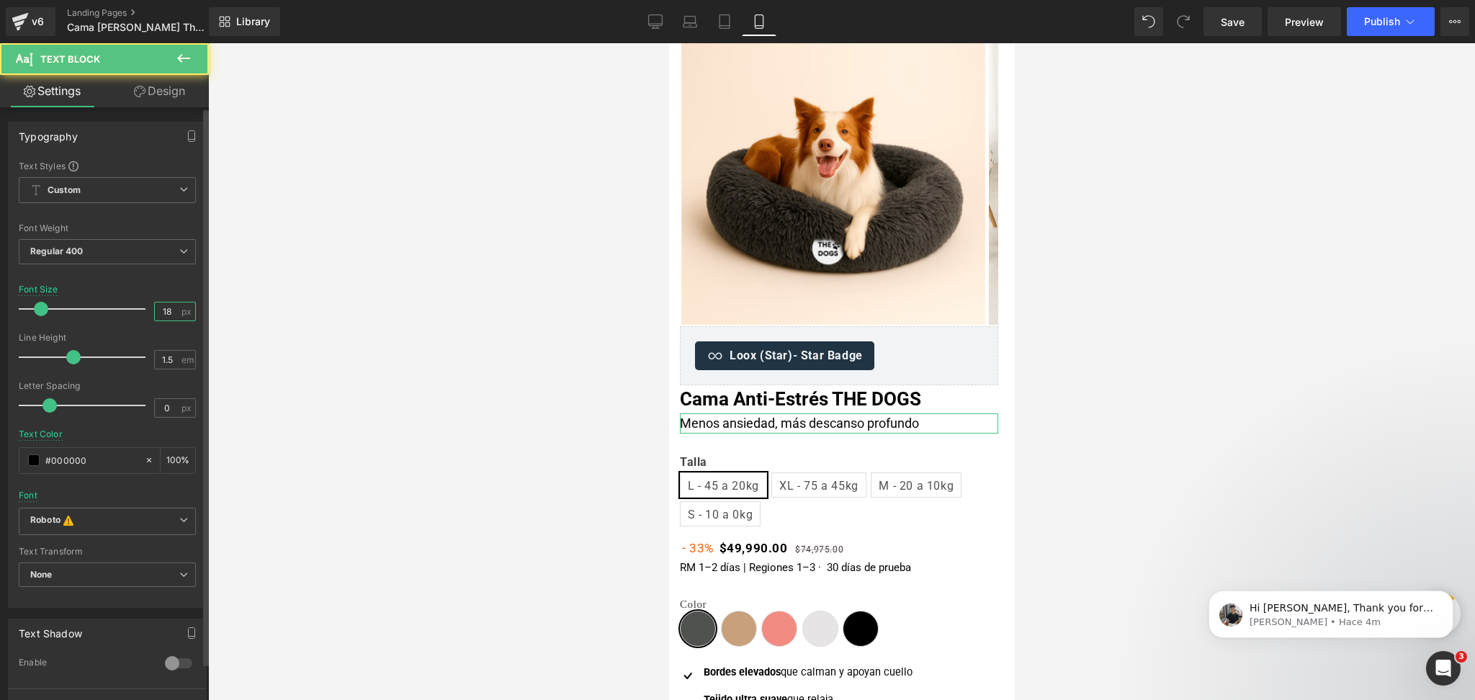
click at [169, 302] on input "18" at bounding box center [167, 311] width 25 height 18
type input "21"
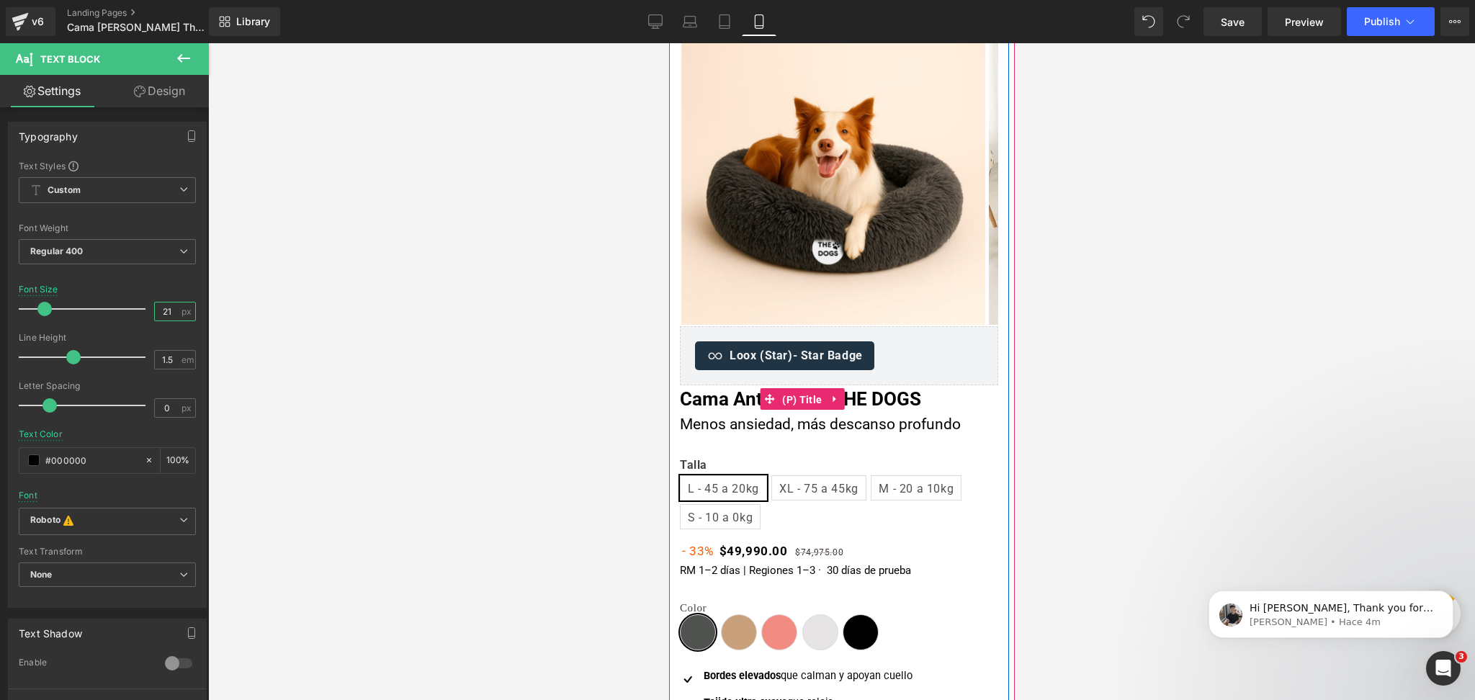
drag, startPoint x: 797, startPoint y: 403, endPoint x: 737, endPoint y: 409, distance: 60.0
click at [797, 404] on span "(P) Title" at bounding box center [801, 400] width 47 height 22
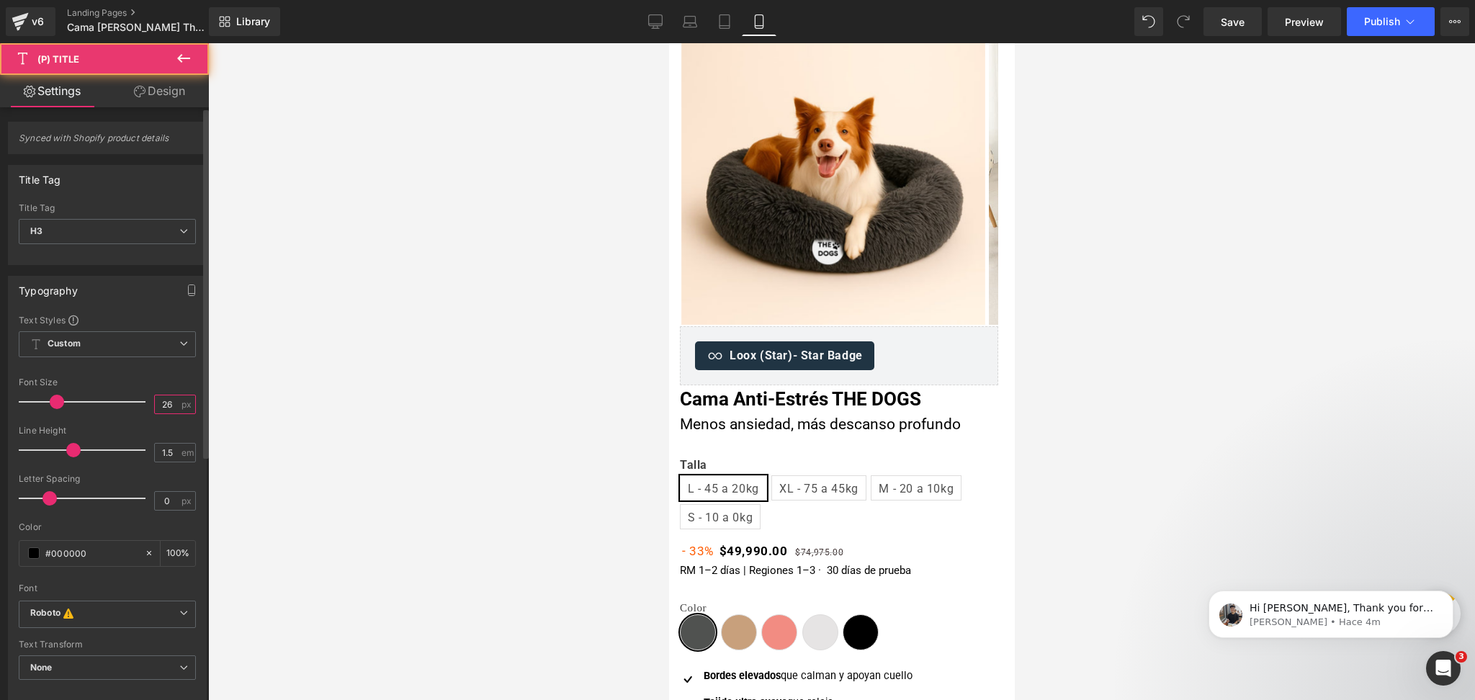
click at [170, 407] on input "26" at bounding box center [167, 404] width 25 height 18
type input "27"
